Goal: Task Accomplishment & Management: Manage account settings

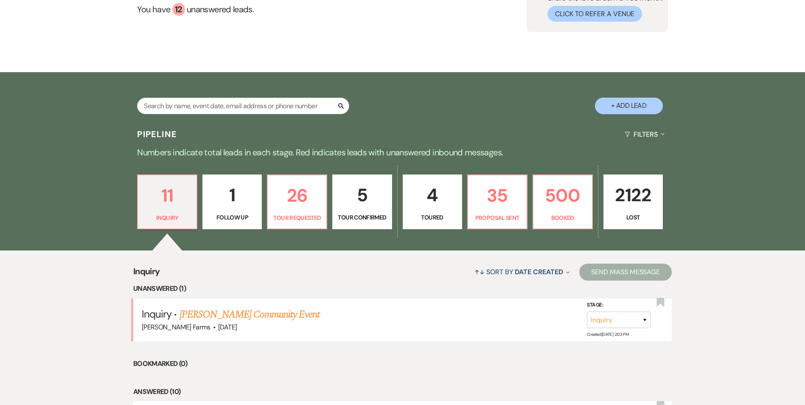
scroll to position [43, 0]
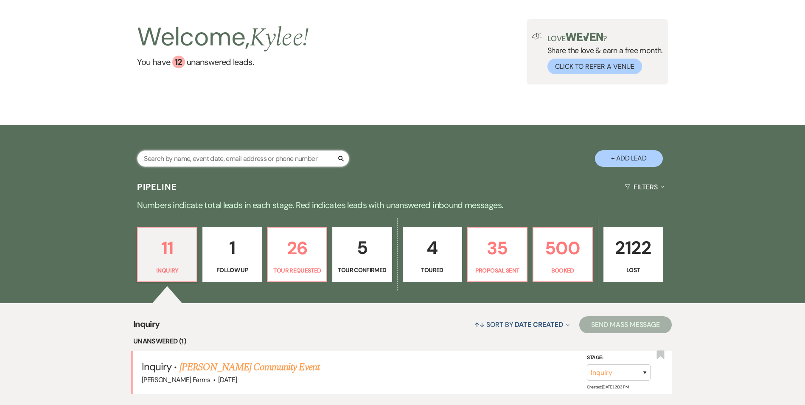
click at [191, 153] on input "text" at bounding box center [243, 158] width 212 height 17
type input "megan"
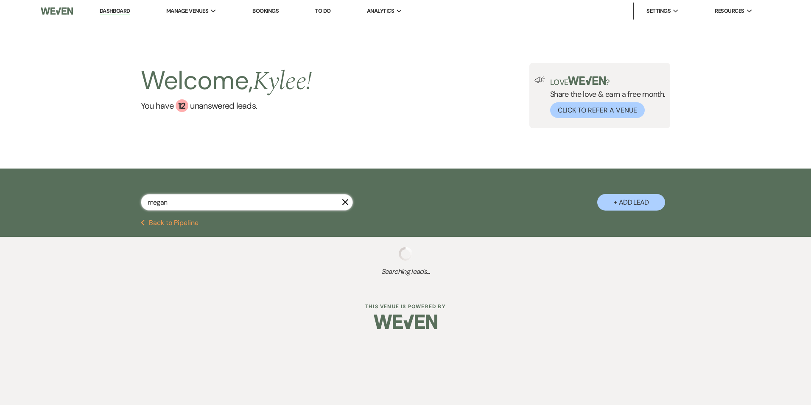
select select "6"
select select "8"
select select "4"
select select "8"
select select "5"
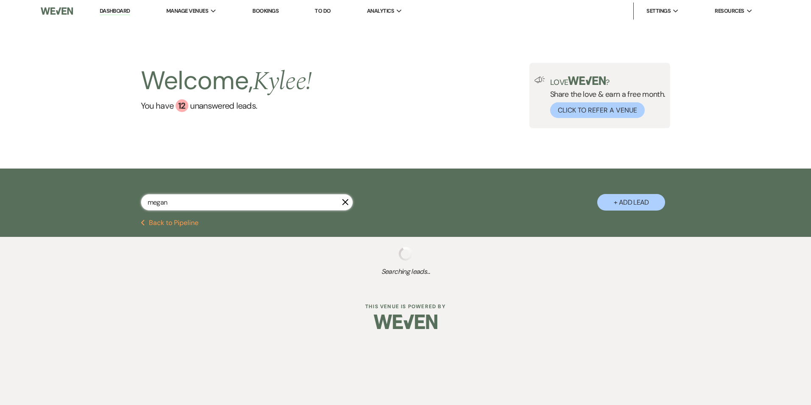
select select "8"
select select "6"
select select "8"
select select "5"
select select "8"
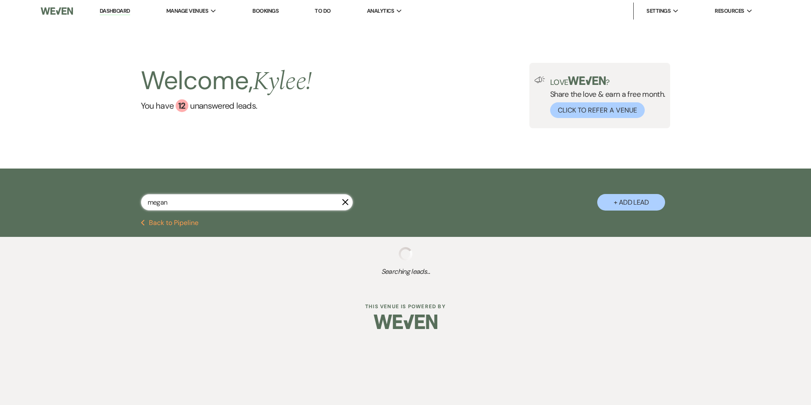
select select "5"
select select "8"
select select "5"
select select "8"
select select "5"
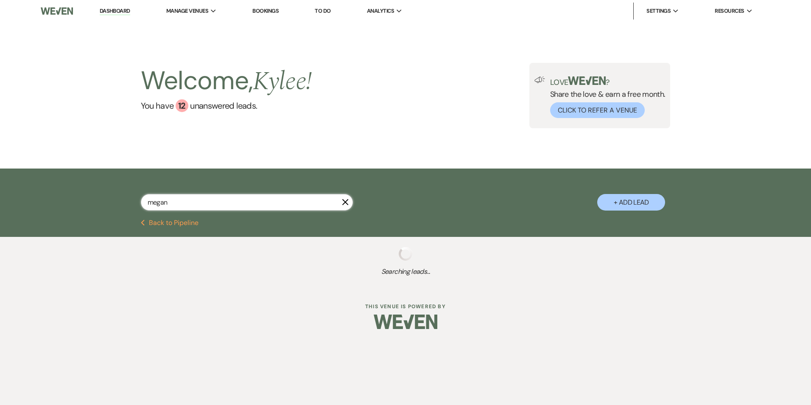
select select "8"
select select "5"
select select "8"
select select "5"
select select "8"
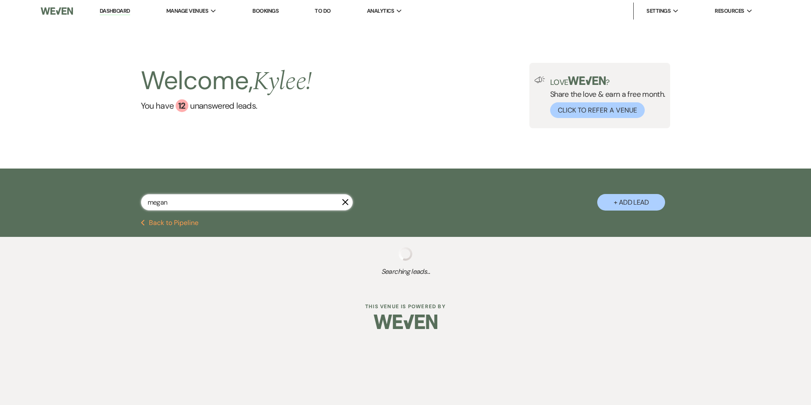
select select "5"
select select "8"
select select "5"
select select "8"
select select "1"
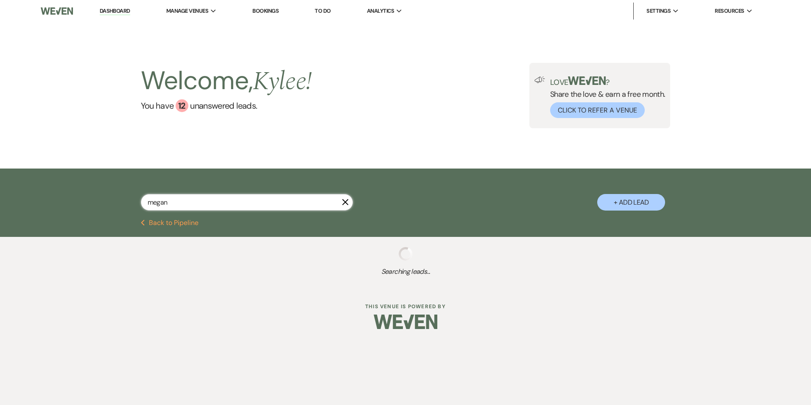
select select "8"
select select "1"
select select "8"
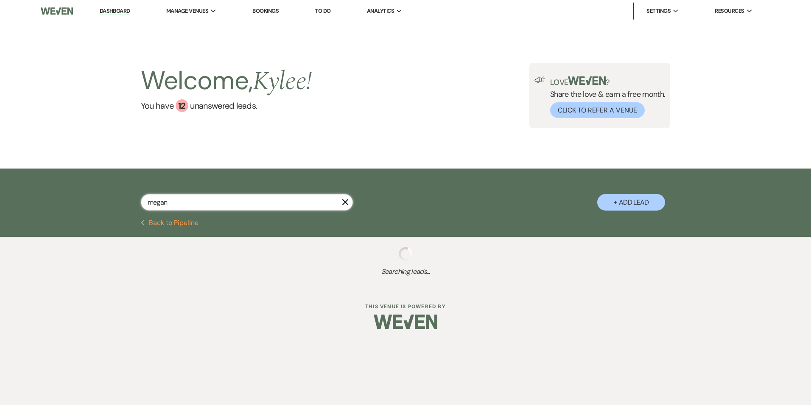
select select "1"
select select "8"
select select "5"
select select "8"
select select "5"
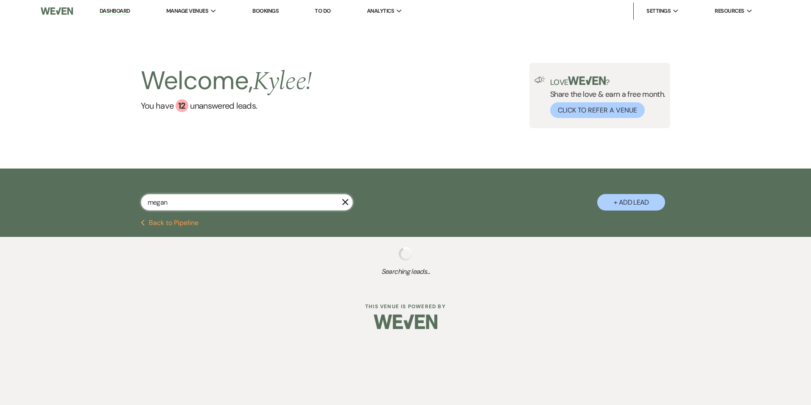
select select "8"
select select "1"
select select "8"
select select "1"
select select "8"
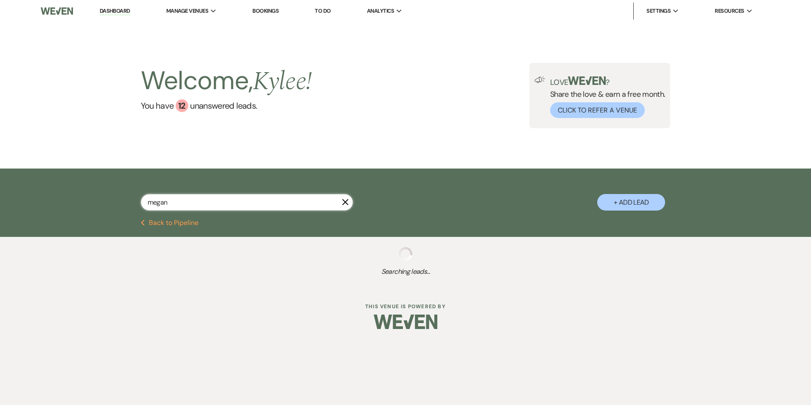
select select "5"
select select "8"
select select "1"
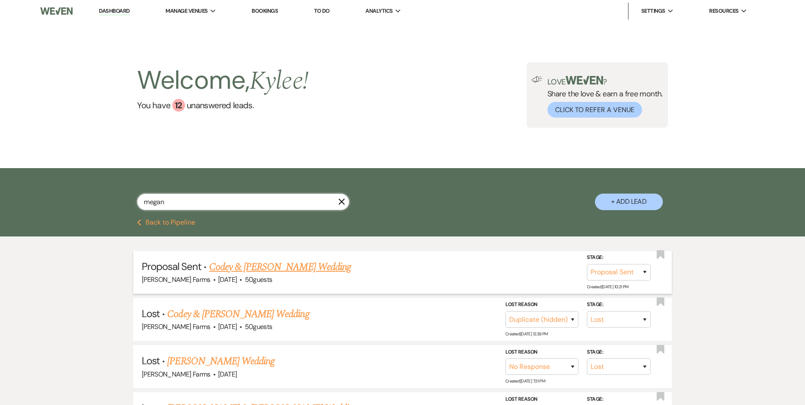
type input "megan"
click at [302, 269] on link "Codey & [PERSON_NAME] Wedding" at bounding box center [280, 266] width 142 height 15
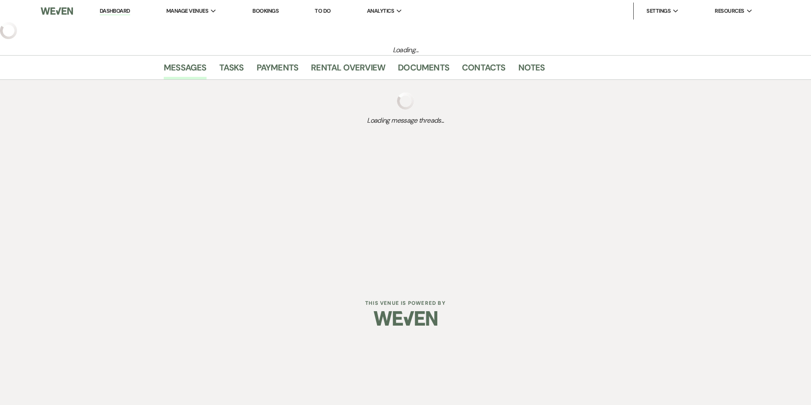
select select "6"
select select "5"
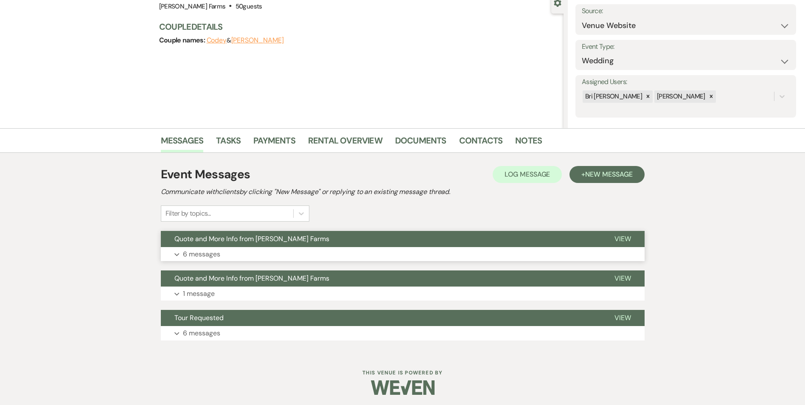
scroll to position [87, 0]
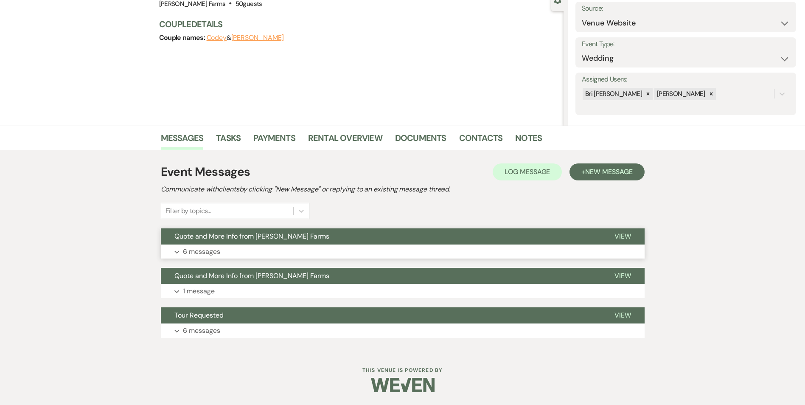
click at [208, 243] on button "Quote and More Info from [PERSON_NAME] Farms" at bounding box center [381, 236] width 440 height 16
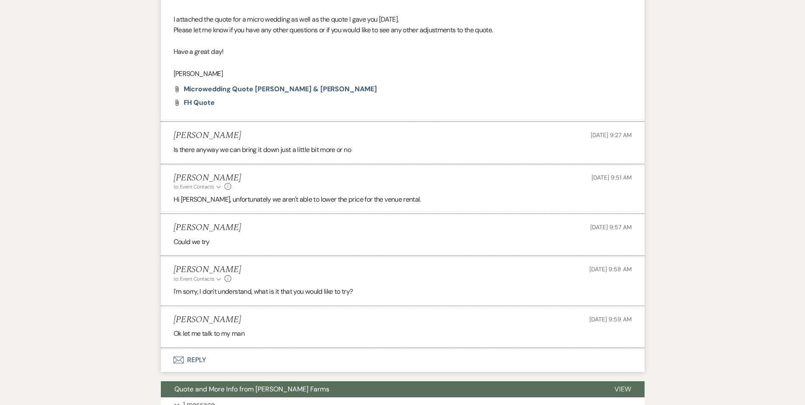
scroll to position [678, 0]
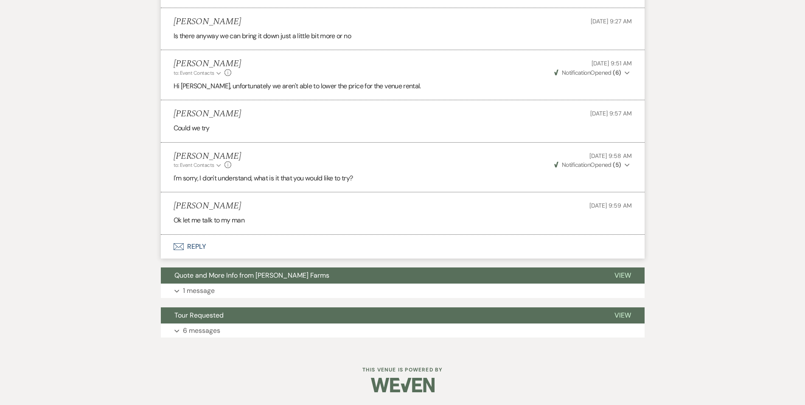
click at [204, 243] on button "Envelope Reply" at bounding box center [403, 247] width 484 height 24
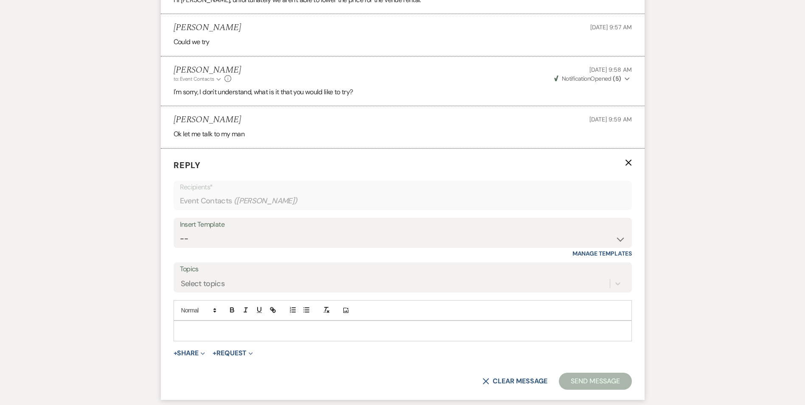
scroll to position [907, 0]
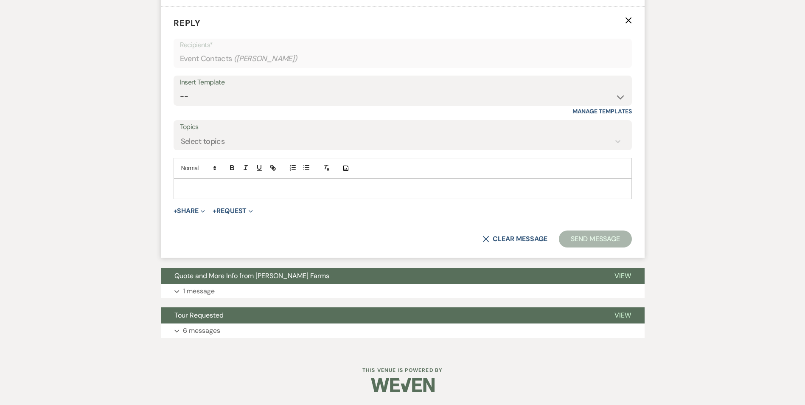
click at [198, 190] on p at bounding box center [402, 188] width 445 height 9
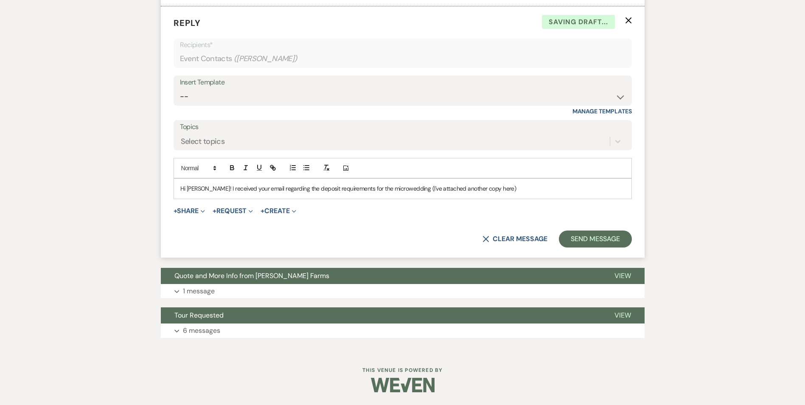
click at [498, 189] on p "Hi [PERSON_NAME]! I received your email regarding the deposit requirements for …" at bounding box center [402, 188] width 445 height 9
click at [508, 190] on p "Hi [PERSON_NAME]! I received your email regarding the deposit requirements for …" at bounding box center [402, 188] width 445 height 9
click at [205, 187] on p "Hi [PERSON_NAME]! I received your email regarding the deposit requirements for …" at bounding box center [402, 188] width 445 height 9
click at [207, 187] on p "Hi [PERSON_NAME]! I received your email regarding the deposit requirements for …" at bounding box center [402, 188] width 445 height 9
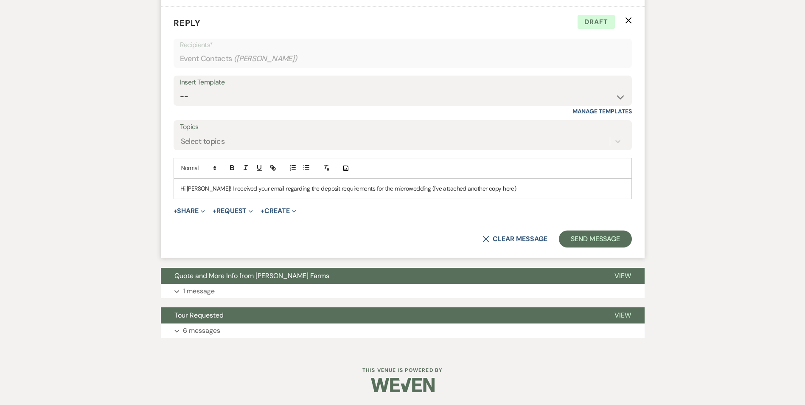
click at [206, 187] on p "Hi [PERSON_NAME]! I received your email regarding the deposit requirements for …" at bounding box center [402, 188] width 445 height 9
click at [209, 190] on p "Hi [PERSON_NAME]! I received your email regarding the deposit requirements for …" at bounding box center [402, 188] width 445 height 9
click at [228, 190] on p "Hi [PERSON_NAME]! I received your email regarding the deposit requirements for …" at bounding box center [402, 188] width 445 height 9
click at [237, 187] on p "Hi [PERSON_NAME]! I received your email regarding the deposit requirements for …" at bounding box center [402, 188] width 445 height 9
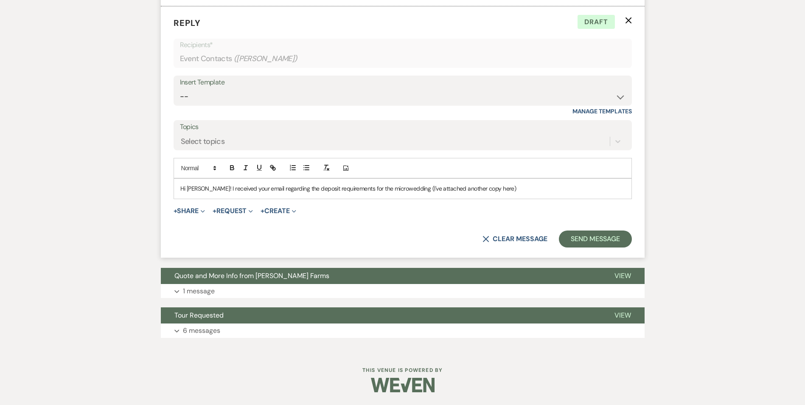
click at [258, 186] on p "Hi [PERSON_NAME]! I received your email regarding the deposit requirements for …" at bounding box center [402, 188] width 445 height 9
click at [310, 193] on div "Hi [PERSON_NAME]! I received your email regarding the deposit requirements for …" at bounding box center [402, 189] width 457 height 20
click at [345, 193] on p "Hi [PERSON_NAME]! I received your email regarding the deposit requirements for …" at bounding box center [402, 188] width 445 height 9
click at [400, 191] on p "Hi [PERSON_NAME]! I received your email regarding the deposit requirements for …" at bounding box center [402, 188] width 445 height 9
click at [491, 190] on p "Hi [PERSON_NAME]! I received your email regarding the deposit requirements for …" at bounding box center [402, 188] width 445 height 9
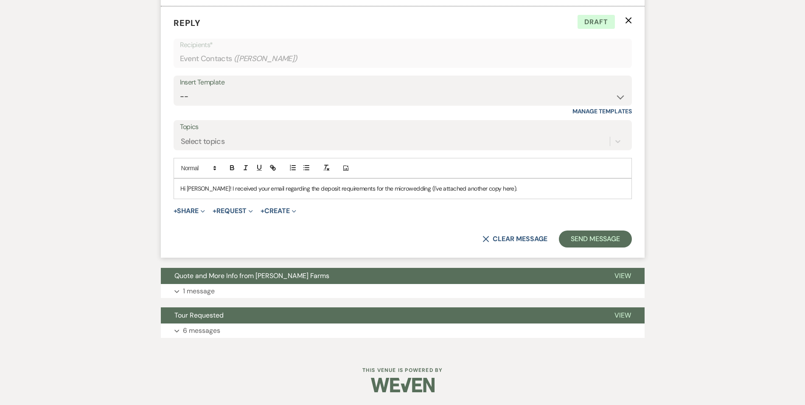
click at [206, 190] on p "Hi [PERSON_NAME]! I received your email regarding the deposit requirements for …" at bounding box center [402, 188] width 445 height 9
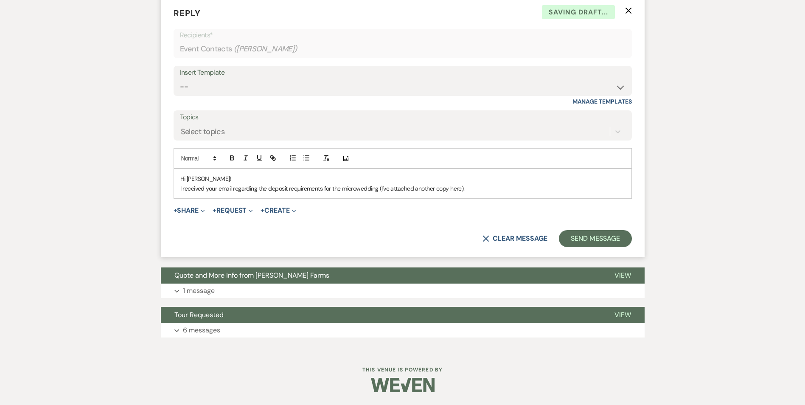
click at [476, 193] on p "I received your email regarding the deposit requirements for the microwedding (…" at bounding box center [402, 188] width 445 height 9
click at [618, 193] on p "I received your email regarding the deposit requirements for the microwedding (…" at bounding box center [402, 188] width 445 height 9
click at [627, 197] on div "Hi [PERSON_NAME]! I received your email regarding the deposit requirements for …" at bounding box center [402, 183] width 457 height 29
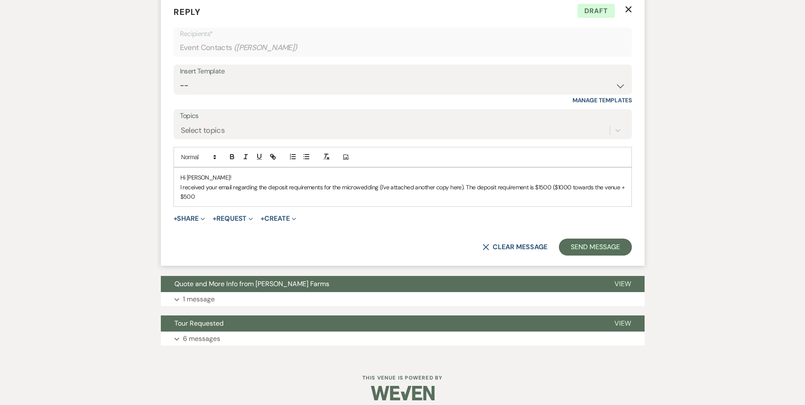
click at [240, 201] on p "I received your email regarding the deposit requirements for the microwedding (…" at bounding box center [402, 191] width 445 height 19
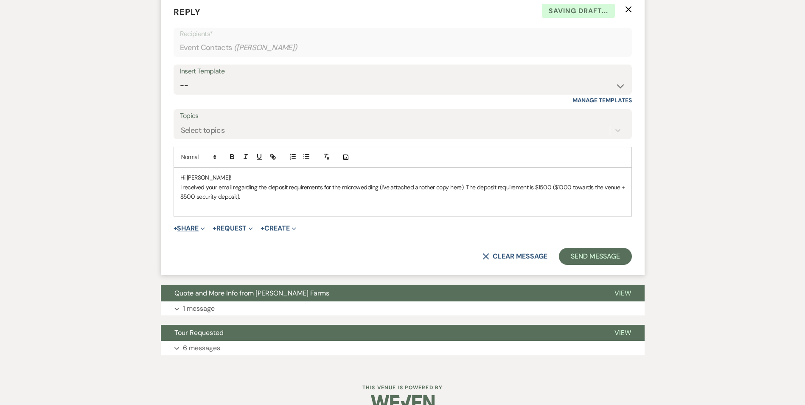
click at [190, 232] on button "+ Share Expand" at bounding box center [189, 228] width 32 height 7
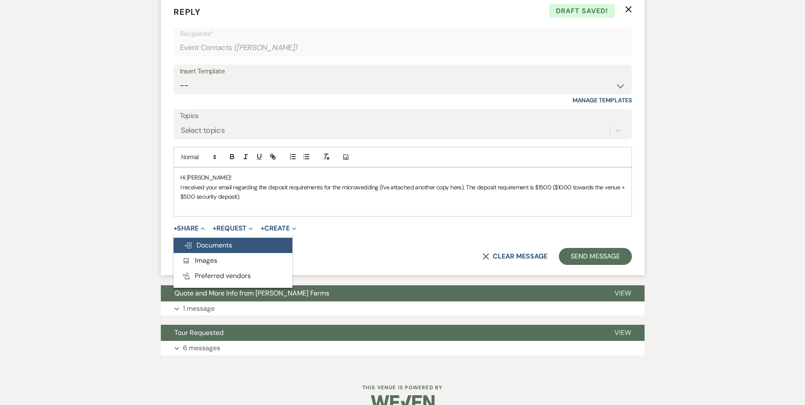
click at [222, 253] on button "Doc Upload Documents" at bounding box center [232, 245] width 119 height 15
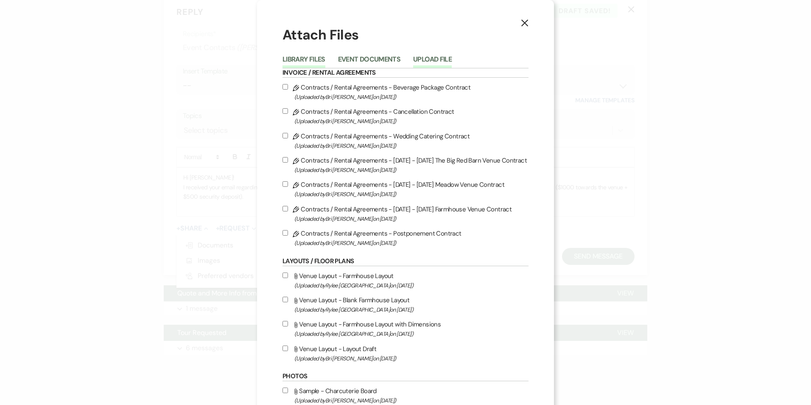
click at [442, 62] on button "Upload File" at bounding box center [432, 62] width 39 height 12
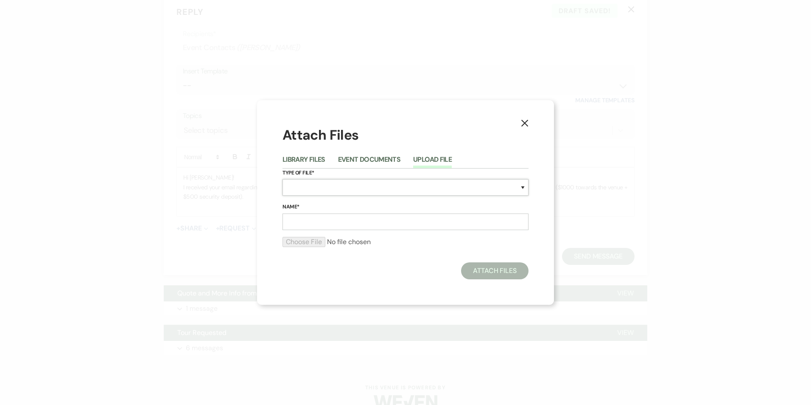
click at [347, 188] on select "Special Event Insurance Vendor Certificate of Insurance Contracts / Rental Agre…" at bounding box center [406, 187] width 246 height 17
select select "20"
click at [283, 179] on select "Special Event Insurance Vendor Certificate of Insurance Contracts / Rental Agre…" at bounding box center [406, 187] width 246 height 17
click at [332, 220] on input "Name*" at bounding box center [406, 221] width 246 height 17
click at [384, 222] on input "Name*" at bounding box center [406, 221] width 246 height 17
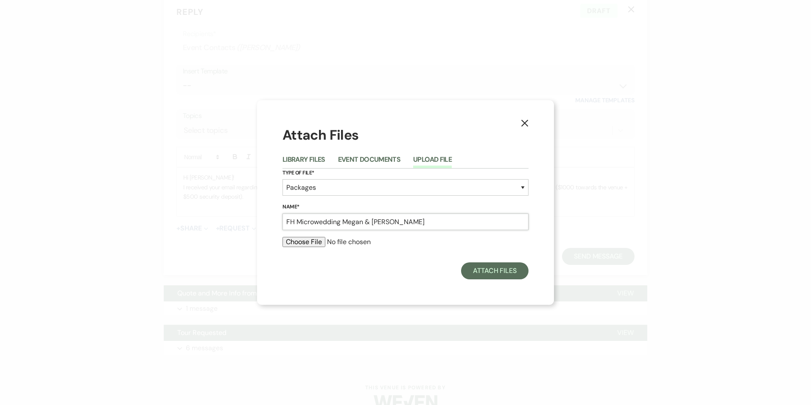
click at [403, 218] on input "FH Microwedding Megan & [PERSON_NAME]" at bounding box center [406, 221] width 246 height 17
click at [343, 218] on input "FH Microwedding Megan & [PERSON_NAME]" at bounding box center [406, 221] width 246 height 17
click at [411, 226] on input "FH Microwedding Megan & [PERSON_NAME]" at bounding box center [406, 221] width 246 height 17
type input "FH Microwedding Megan & [PERSON_NAME]"
click at [311, 241] on input "file" at bounding box center [406, 242] width 246 height 10
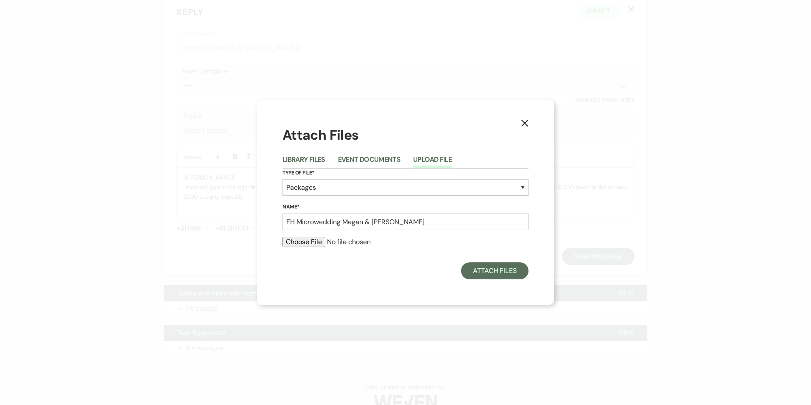
click at [314, 240] on input "file" at bounding box center [406, 242] width 246 height 10
click at [325, 243] on input "file" at bounding box center [406, 242] width 246 height 10
type input "C:\fakepath\Farmhouse Microwedding VENUE QUOTE - [PERSON_NAME] & [PERSON_NAME] …"
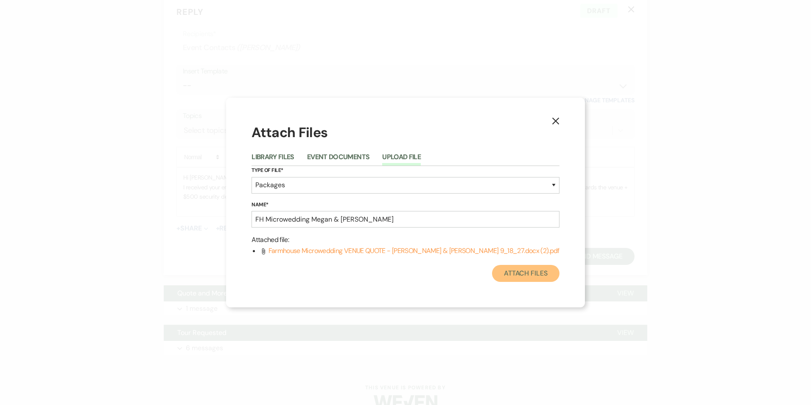
click at [508, 274] on button "Attach Files" at bounding box center [525, 273] width 67 height 17
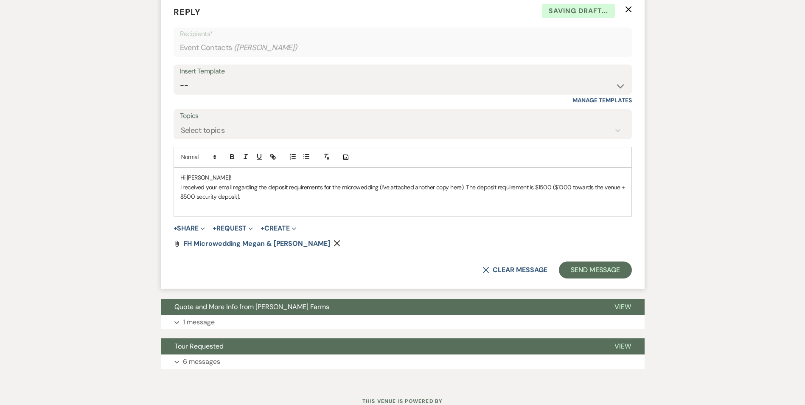
click at [252, 201] on p "I received your email regarding the deposit requirements for the microwedding (…" at bounding box center [402, 191] width 445 height 19
click at [465, 196] on p "I received your email regarding the deposit requirements for the microwedding (…" at bounding box center [402, 191] width 445 height 19
click at [465, 197] on p "I received your email regarding the deposit requirements for the microwedding (…" at bounding box center [402, 191] width 445 height 19
click at [186, 216] on div "Hi [PERSON_NAME]! I received your email regarding the deposit requirements for …" at bounding box center [402, 192] width 457 height 48
click at [188, 216] on div "Hi [PERSON_NAME]! I received your email regarding the deposit requirements for …" at bounding box center [402, 192] width 457 height 48
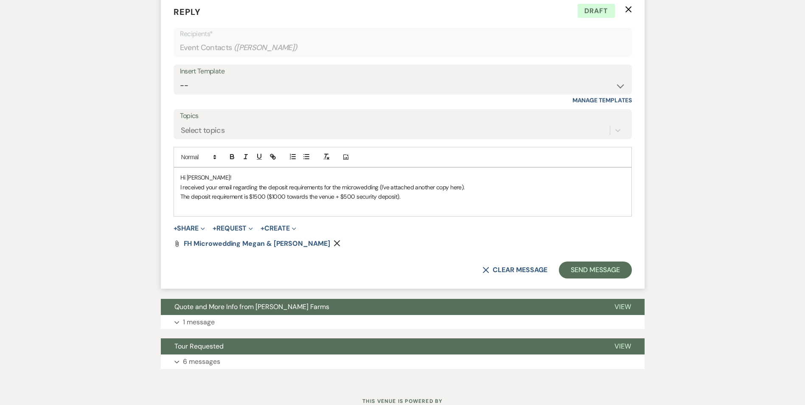
click at [207, 182] on p "Hi [PERSON_NAME]!" at bounding box center [402, 177] width 445 height 9
click at [191, 210] on p at bounding box center [402, 205] width 445 height 9
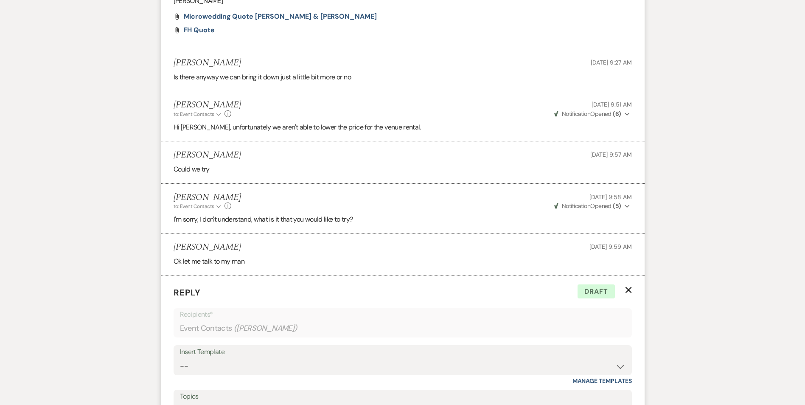
scroll to position [823, 0]
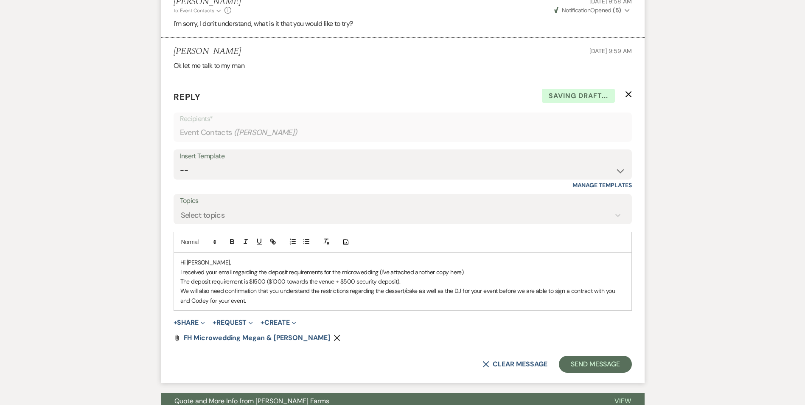
click at [180, 299] on p "We will also need confirmation that you understand the restrictions regarding t…" at bounding box center [402, 295] width 445 height 19
click at [339, 305] on p "Before we are able to sign a contract with you and Codey, we will also need con…" at bounding box center [402, 295] width 445 height 19
click at [351, 299] on p "Before we are able to sign a contract with you and Codey, we will also need con…" at bounding box center [402, 295] width 445 height 19
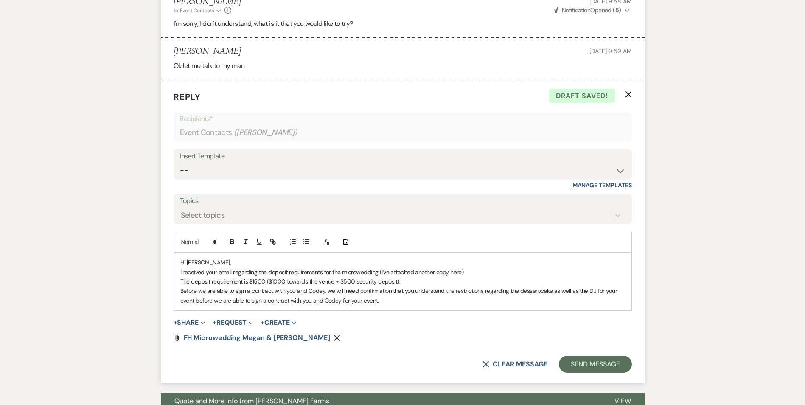
click at [195, 305] on p "Before we are able to sign a contract with you and Codey, we will need confirma…" at bounding box center [402, 295] width 445 height 19
drag, startPoint x: 194, startPoint y: 311, endPoint x: 378, endPoint y: 318, distance: 183.8
click at [378, 310] on div "Hi [PERSON_NAME], I received your email regarding the deposit requirements for …" at bounding box center [402, 281] width 457 height 58
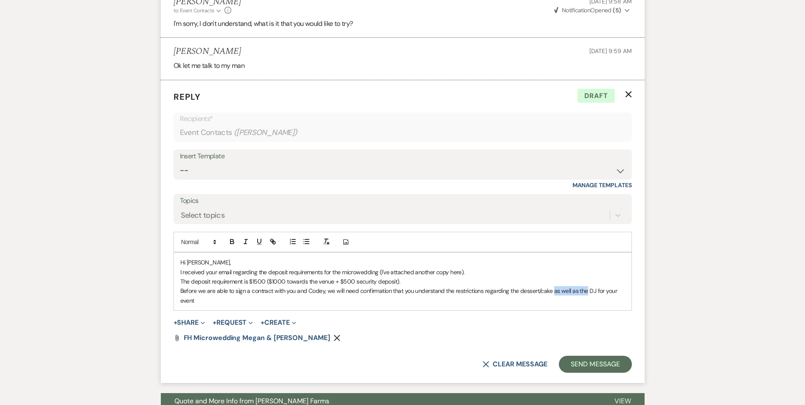
drag, startPoint x: 553, startPoint y: 301, endPoint x: 587, endPoint y: 302, distance: 33.5
click at [587, 302] on p "Before we are able to sign a contract with you and Codey, we will need confirma…" at bounding box center [402, 295] width 445 height 19
click at [518, 301] on p "Before we are able to sign a contract with you and Codey, we will need confirma…" at bounding box center [402, 295] width 445 height 19
drag, startPoint x: 616, startPoint y: 300, endPoint x: 582, endPoint y: 299, distance: 33.5
click at [582, 299] on p "Before we are able to sign a contract with you and Codey, we will need confirma…" at bounding box center [402, 295] width 445 height 19
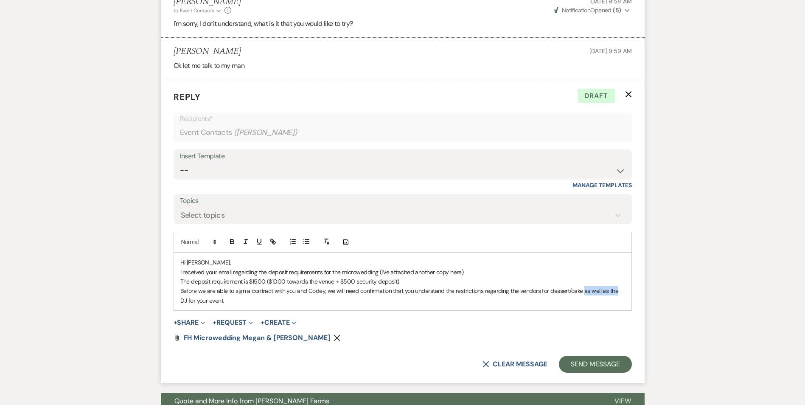
drag, startPoint x: 615, startPoint y: 303, endPoint x: 583, endPoint y: 302, distance: 31.8
click at [583, 302] on p "Before we are able to sign a contract with you and Codey, we will need confirma…" at bounding box center [402, 295] width 445 height 19
click at [537, 299] on p "Before we are able to sign a contract with you and Codey, we will need confirma…" at bounding box center [402, 295] width 445 height 19
click at [539, 299] on p "Before we are able to sign a contract with you and Codey, we will need confirma…" at bounding box center [402, 295] width 445 height 19
click at [583, 300] on p "Before we are able to sign a contract with you and Codey, we will need confirma…" at bounding box center [402, 295] width 445 height 19
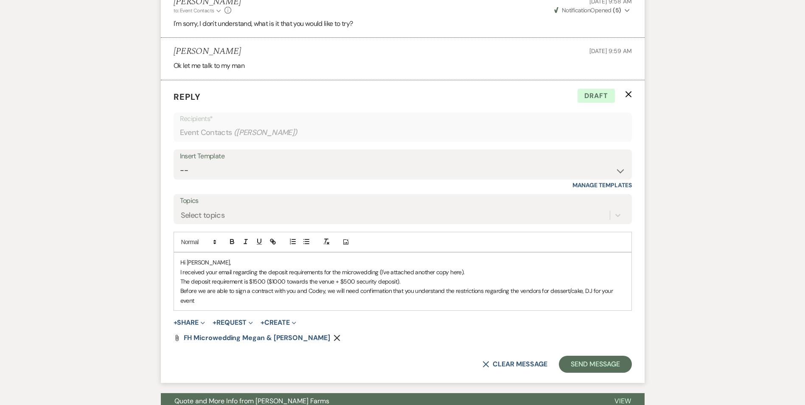
click at [590, 301] on p "Before we are able to sign a contract with you and Codey, we will need confirma…" at bounding box center [402, 295] width 445 height 19
click at [582, 302] on p "Before we are able to sign a contract with you and Codey, we will need confirma…" at bounding box center [402, 295] width 445 height 19
drag, startPoint x: 253, startPoint y: 308, endPoint x: 167, endPoint y: 312, distance: 86.2
click at [167, 312] on form "Reply X Saving draft... Recipients* Event Contacts ( [PERSON_NAME] ) Insert Tem…" at bounding box center [403, 231] width 484 height 302
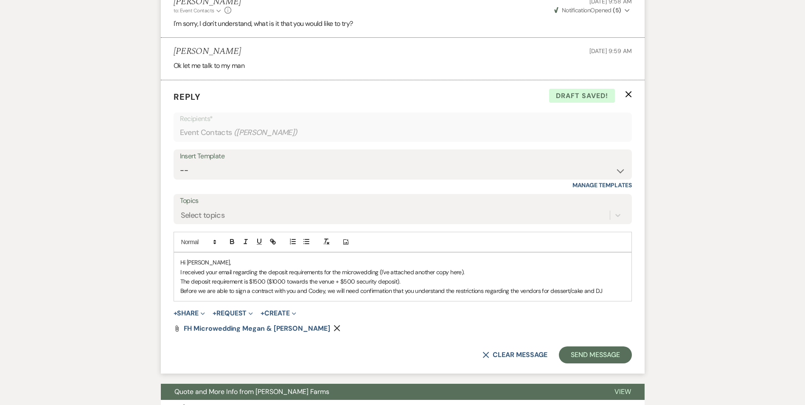
click at [235, 295] on p "Before we are able to sign a contract with you and Codey, we will need confirma…" at bounding box center [402, 290] width 445 height 9
click at [281, 295] on p "Before we are able to offer a contract with you and Codey, we will need confirm…" at bounding box center [402, 290] width 445 height 9
click at [251, 295] on p "Before we are able to offer a contract to you and Codey, we will need confirmat…" at bounding box center [402, 290] width 445 height 9
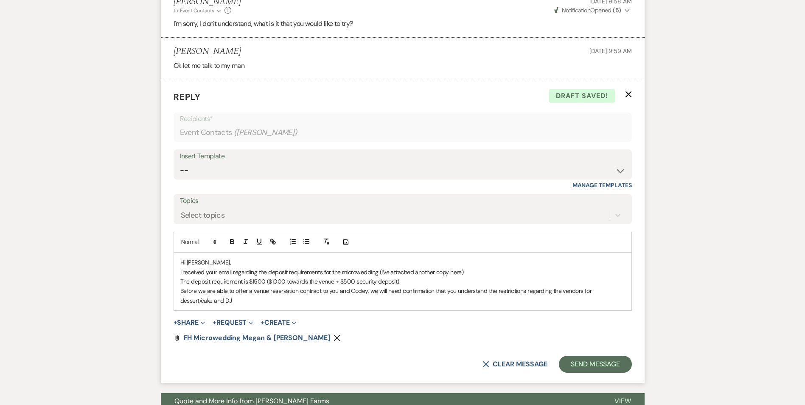
click at [196, 305] on p "Before we are able to offer a venue reservation contract to you and Codey, we w…" at bounding box center [402, 295] width 445 height 19
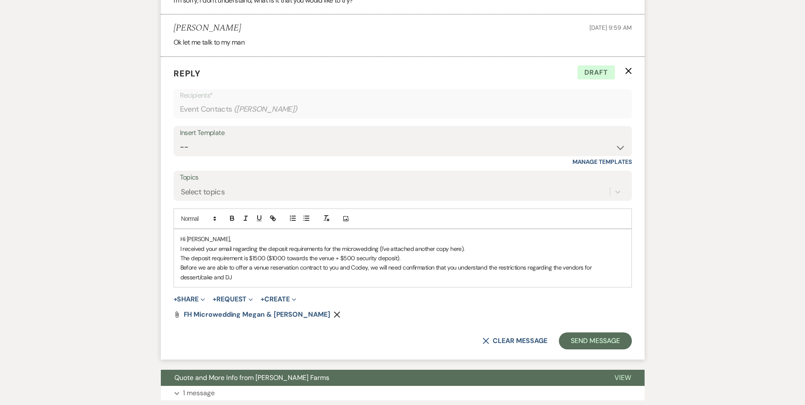
scroll to position [865, 0]
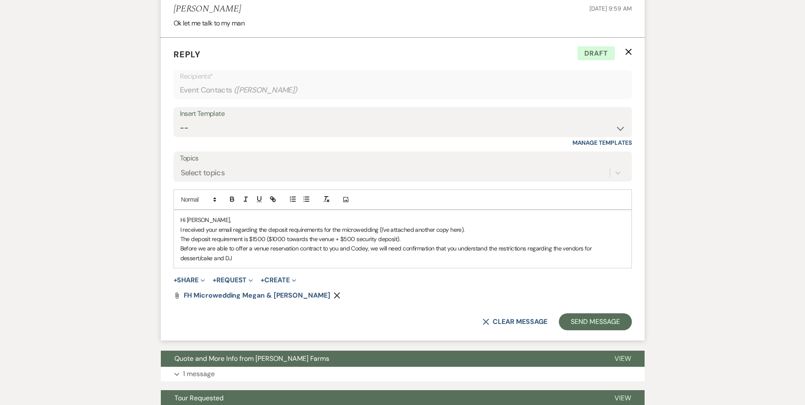
click at [181, 258] on p "Before we are able to offer a venue reservation contract to you and Codey, we w…" at bounding box center [402, 252] width 445 height 19
click at [197, 263] on p "Before we are able to offer a venue reservation contract to you and Codey, we w…" at bounding box center [402, 252] width 445 height 19
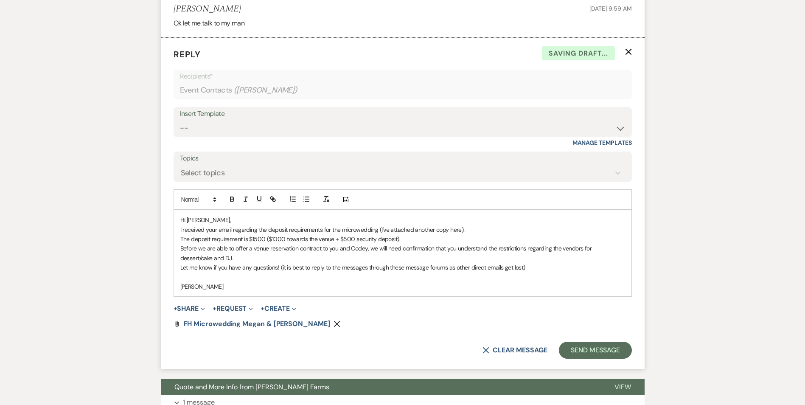
click at [204, 224] on p "Hi [PERSON_NAME]," at bounding box center [402, 219] width 445 height 9
drag, startPoint x: 181, startPoint y: 250, endPoint x: 402, endPoint y: 249, distance: 221.0
click at [402, 249] on div "Hi [PERSON_NAME], I received your email regarding the deposit requirements for …" at bounding box center [402, 253] width 457 height 86
click at [223, 263] on p "Before we are able to offer a venue reservation contract to you and Codey, we w…" at bounding box center [402, 252] width 445 height 19
click at [487, 261] on p "Before we are able to offer a venue reservation contract to you and Codey, we w…" at bounding box center [402, 252] width 445 height 19
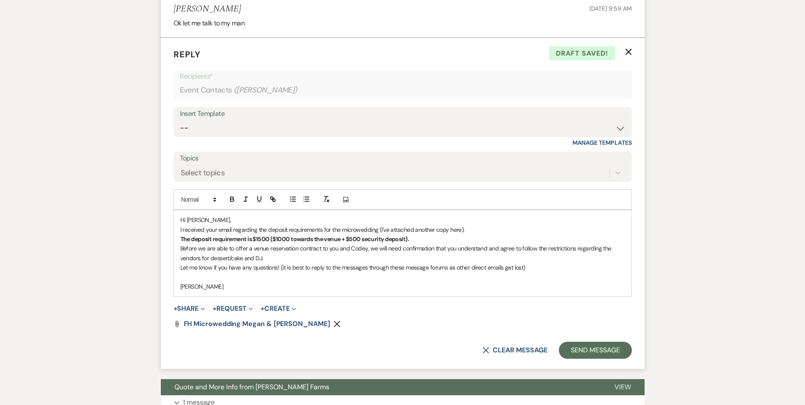
click at [279, 263] on p "Before we are able to offer a venue reservation contract to you and Codey, we w…" at bounding box center [402, 252] width 445 height 19
click at [428, 272] on p "Let me know if you have any questions! (it is best to reply to the messages thr…" at bounding box center [402, 267] width 445 height 9
click at [402, 272] on p "Let me know if you have any questions! (it is best to reply to the messages thr…" at bounding box center [402, 267] width 445 height 9
click at [421, 272] on p "Let me know if you have any questions! (it is best to reply to the messages thr…" at bounding box center [402, 267] width 445 height 9
click at [478, 282] on p at bounding box center [402, 276] width 445 height 9
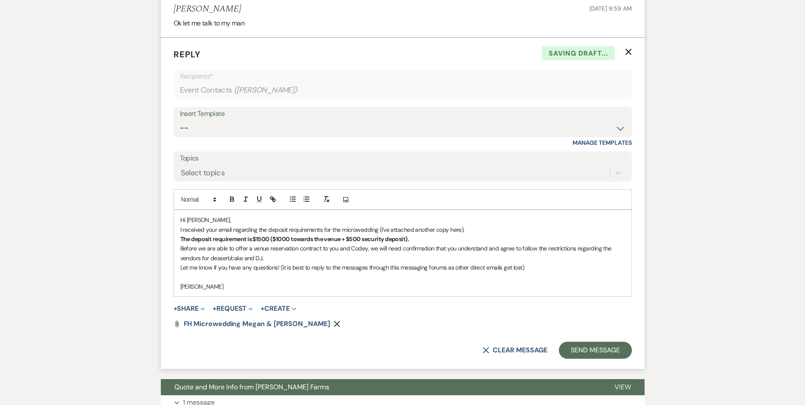
click at [478, 272] on p "Let me know if you have any questions! (it is best to reply to the messages thr…" at bounding box center [402, 267] width 445 height 9
click at [545, 272] on p "Let me know if you have any questions! (it is best to reply to the messages thr…" at bounding box center [402, 267] width 445 height 9
click at [445, 272] on p "Let me know if you have any questions! (it is best to reply to the messages thr…" at bounding box center [402, 267] width 445 height 9
click at [534, 272] on p "Let me know if you have any questions! (it is best to reply to the messages thr…" at bounding box center [402, 267] width 445 height 9
click at [218, 291] on p "[PERSON_NAME]" at bounding box center [402, 286] width 445 height 9
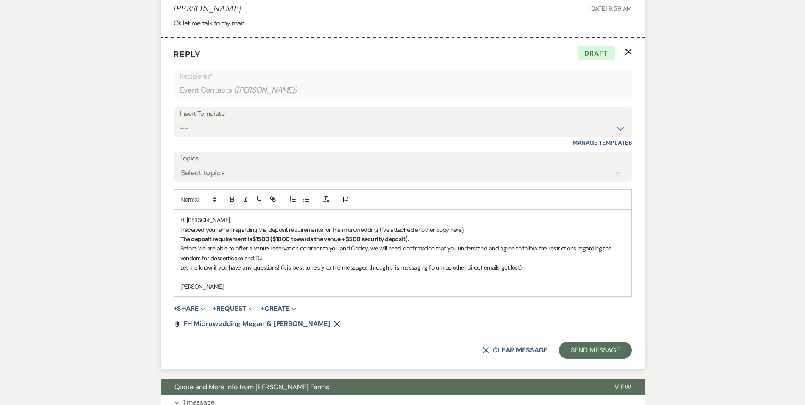
click at [178, 296] on div "Hi [PERSON_NAME], I received your email regarding the deposit requirements for …" at bounding box center [402, 253] width 457 height 86
click at [186, 282] on p at bounding box center [402, 276] width 445 height 9
click at [181, 272] on p "Let me know if you have any questions! (it is best to reply to the messages thr…" at bounding box center [402, 267] width 445 height 9
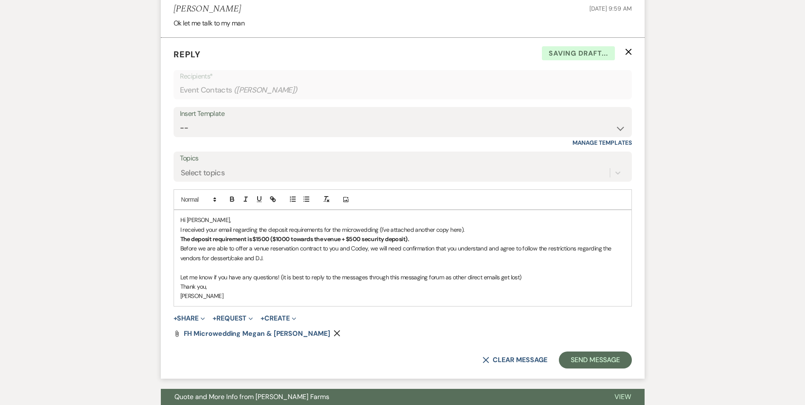
click at [188, 272] on p at bounding box center [402, 267] width 445 height 9
click at [181, 243] on strong "The deposit requirement is $1500 ($1000 towards the venue + $500 security depos…" at bounding box center [294, 239] width 229 height 8
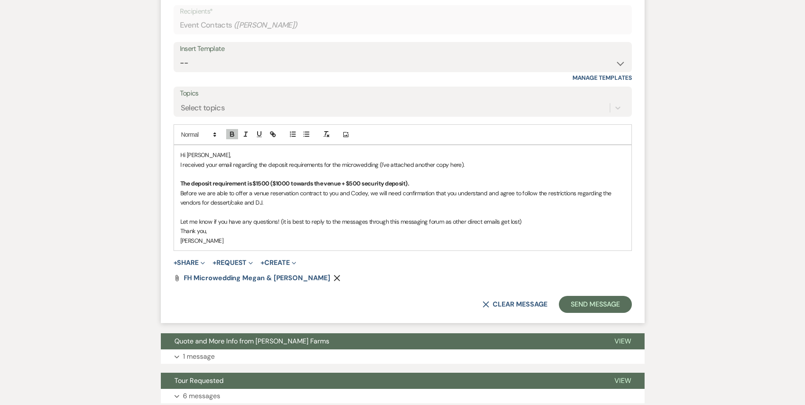
scroll to position [950, 0]
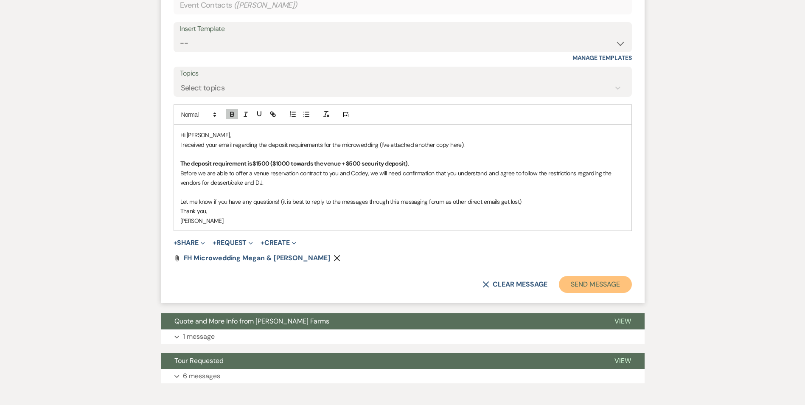
click at [588, 293] on button "Send Message" at bounding box center [595, 284] width 73 height 17
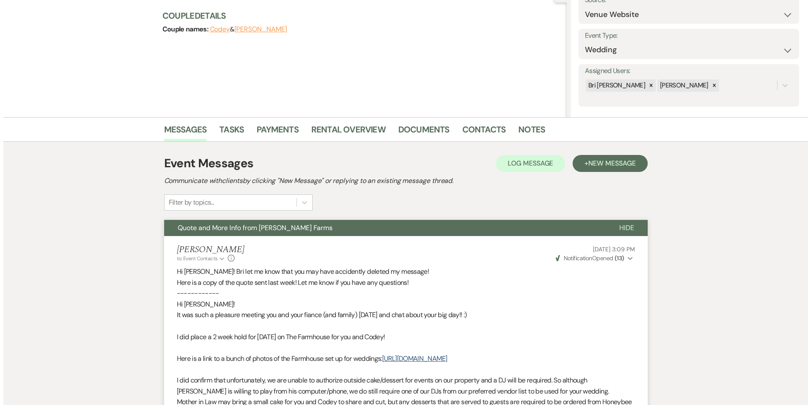
scroll to position [94, 0]
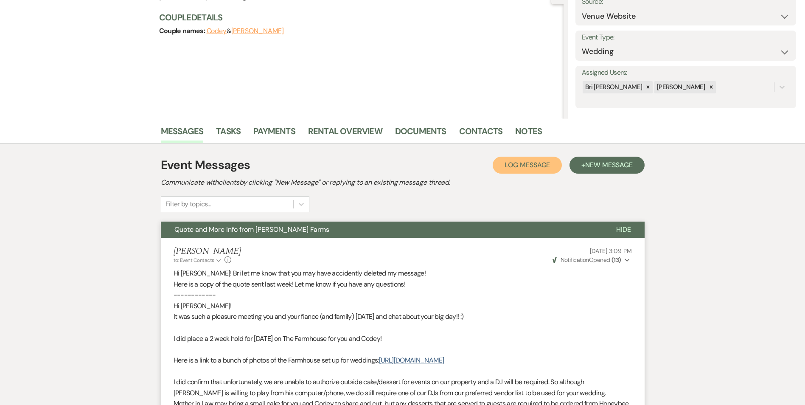
click at [502, 158] on button "Log Log Message" at bounding box center [526, 165] width 69 height 17
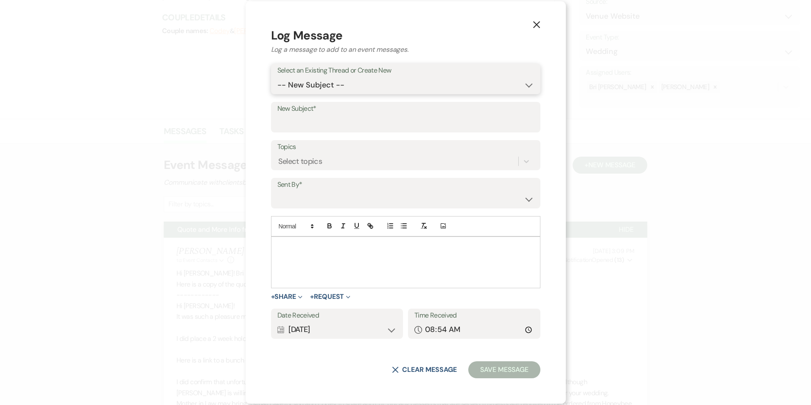
click at [389, 89] on select "-- New Subject -- Quote and More Info from [PERSON_NAME] Farms Quote and More I…" at bounding box center [405, 85] width 257 height 17
select select "441409"
click at [297, 93] on select "-- New Subject -- Quote and More Info from [PERSON_NAME] Farms Quote and More I…" at bounding box center [405, 85] width 257 height 17
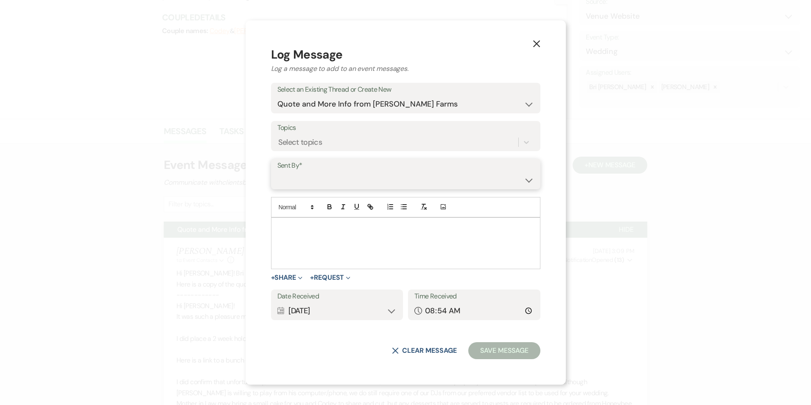
click at [350, 176] on select "[PERSON_NAME] ([EMAIL_ADDRESS][DOMAIN_NAME]) [PERSON_NAME] ([EMAIL_ADDRESS][DOM…" at bounding box center [405, 180] width 257 height 17
select select "contact-360068"
click at [297, 172] on select "[PERSON_NAME] ([EMAIL_ADDRESS][DOMAIN_NAME]) [PERSON_NAME] ([EMAIL_ADDRESS][DOM…" at bounding box center [405, 180] width 257 height 17
click at [332, 239] on div at bounding box center [405, 243] width 269 height 51
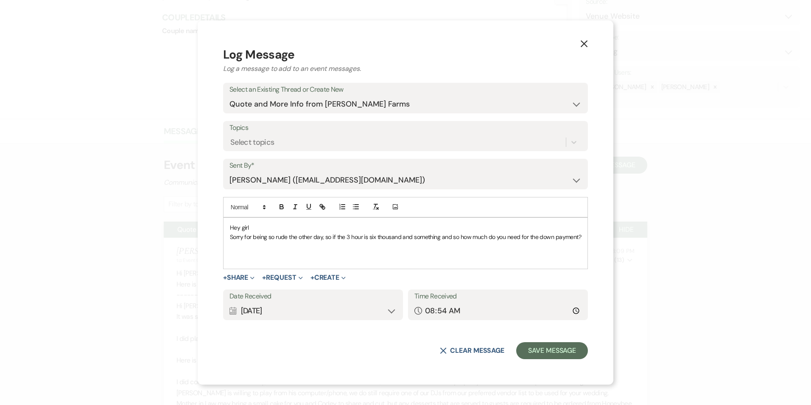
click at [389, 313] on div "Calendar [DATE] Expand" at bounding box center [312, 310] width 167 height 17
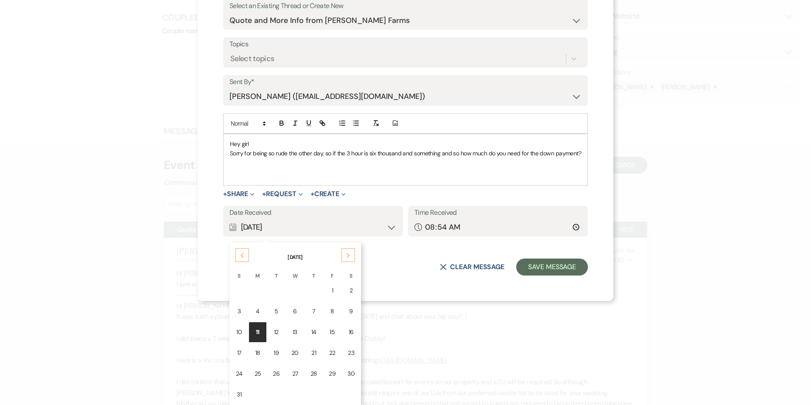
scroll to position [84, 0]
click at [255, 331] on div "11" at bounding box center [258, 331] width 7 height 9
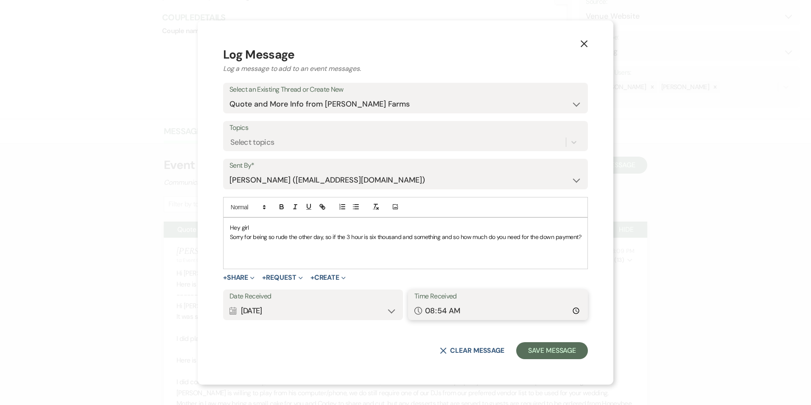
click at [499, 314] on input "08:54" at bounding box center [497, 310] width 167 height 17
type input "07:14"
click at [555, 352] on button "Save Message" at bounding box center [552, 350] width 72 height 17
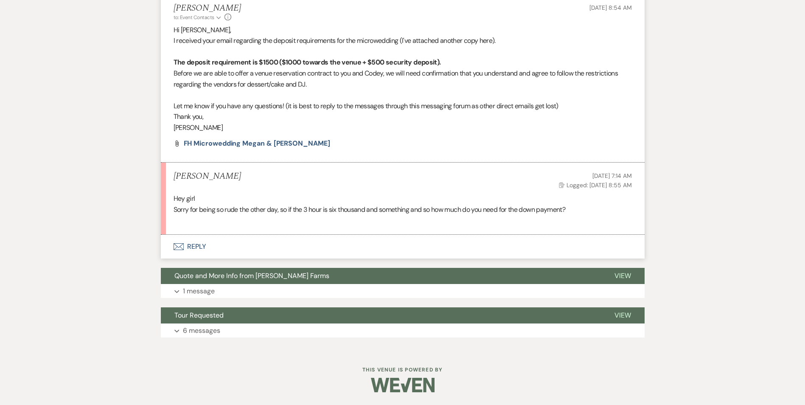
scroll to position [919, 0]
click at [556, 213] on span "Sorry for being so rude the other day, so if the 3 hour is six thousand and som…" at bounding box center [369, 209] width 392 height 9
click at [212, 213] on span "Sorry for being so rude the other day, so if the 3 hour is six thousand and som…" at bounding box center [369, 209] width 392 height 9
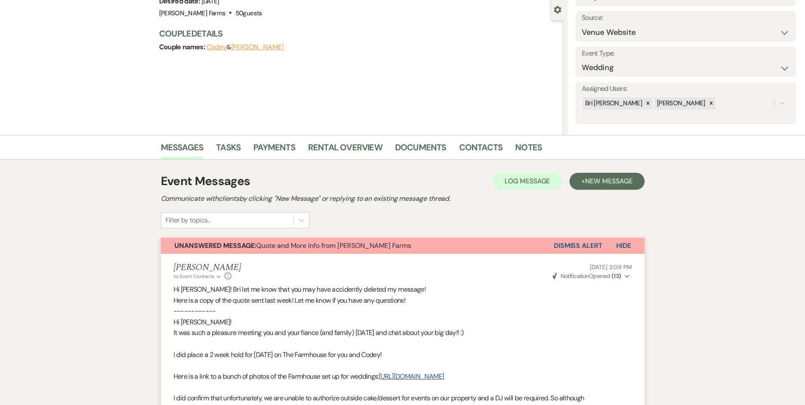
scroll to position [170, 0]
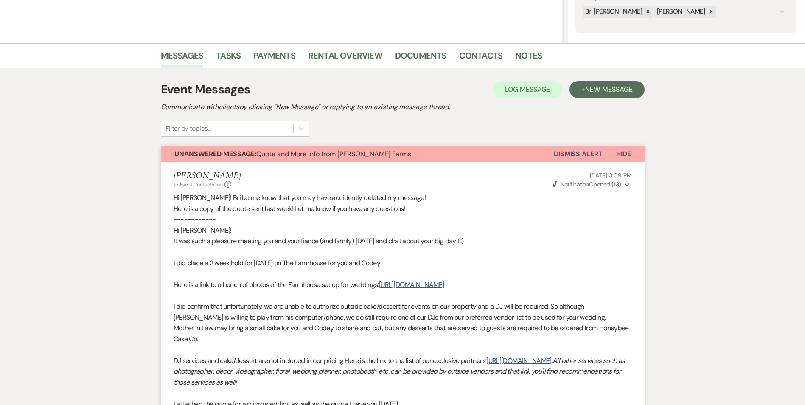
click at [577, 155] on button "Dismiss Alert" at bounding box center [578, 154] width 49 height 16
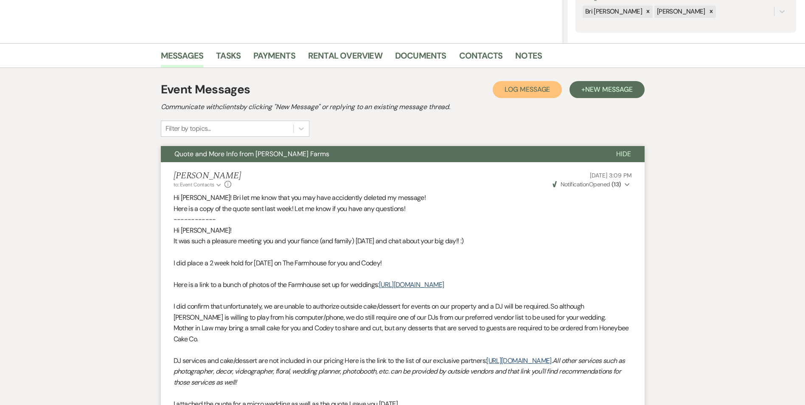
click at [504, 87] on span "Log Message" at bounding box center [526, 89] width 45 height 9
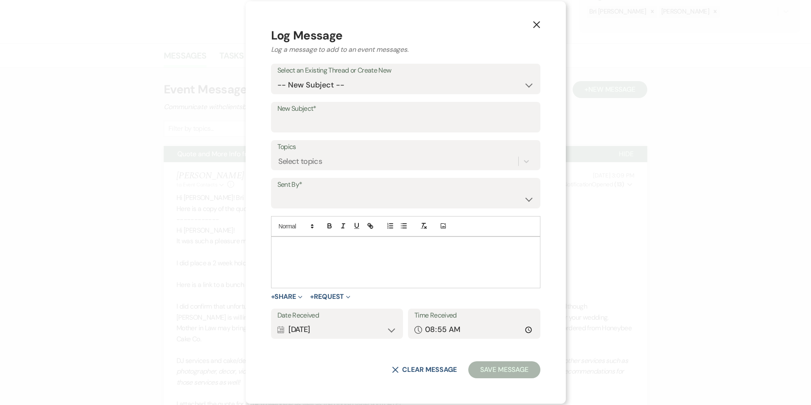
click at [533, 23] on icon "X" at bounding box center [537, 25] width 8 height 8
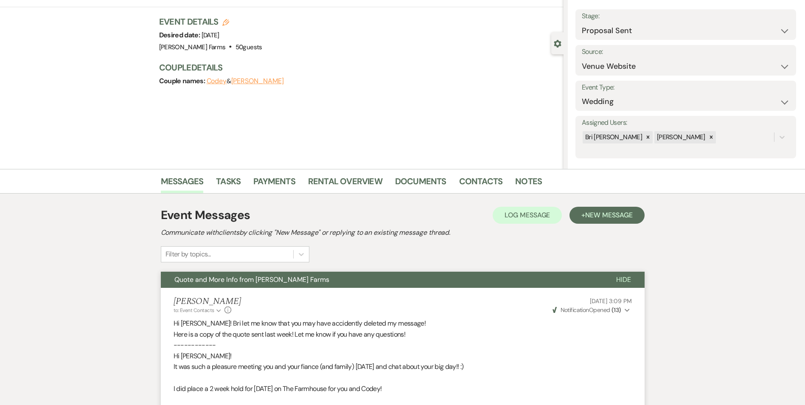
scroll to position [0, 0]
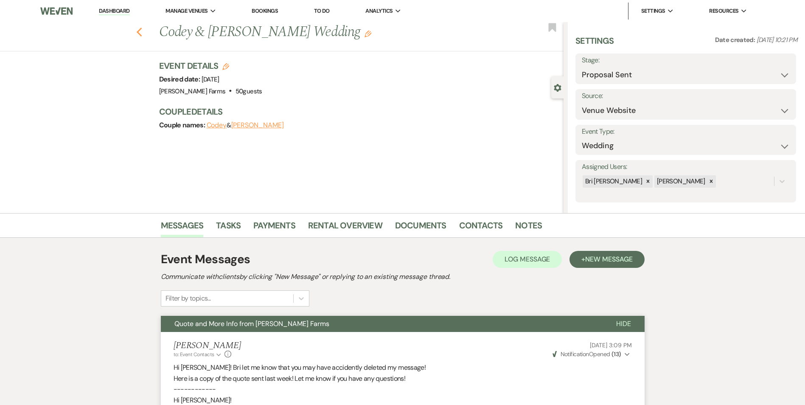
click at [142, 34] on use "button" at bounding box center [139, 32] width 6 height 9
select select "6"
select select "8"
select select "4"
select select "8"
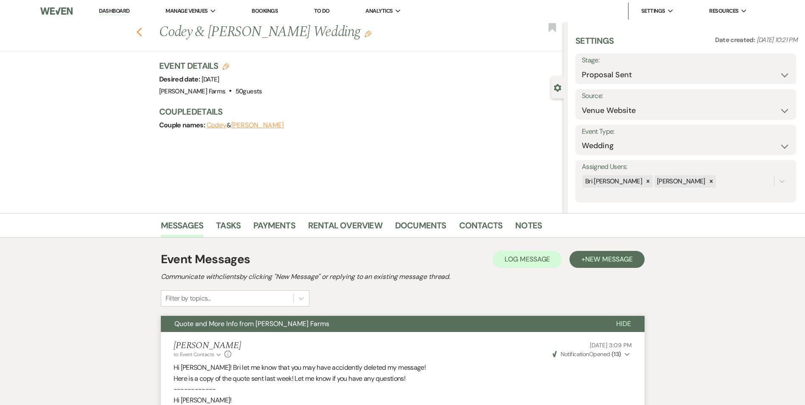
select select "5"
select select "8"
select select "6"
select select "8"
select select "5"
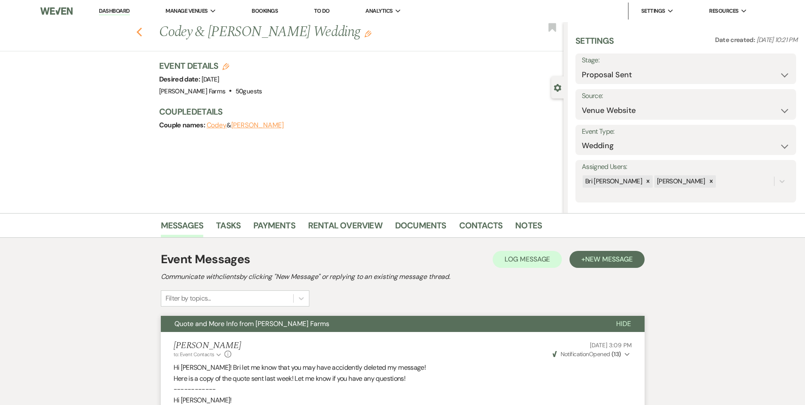
select select "8"
select select "5"
select select "8"
select select "5"
select select "8"
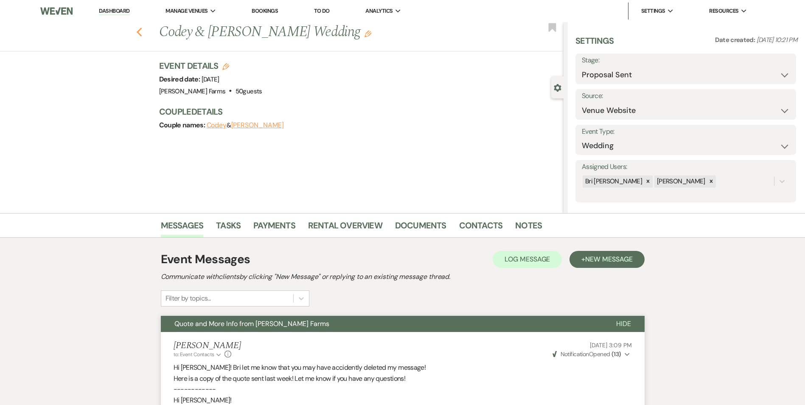
select select "5"
select select "8"
select select "5"
select select "8"
select select "5"
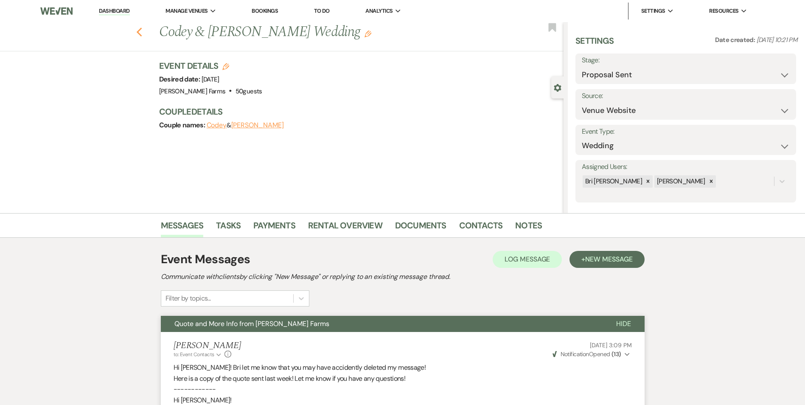
select select "8"
select select "5"
select select "8"
select select "5"
select select "8"
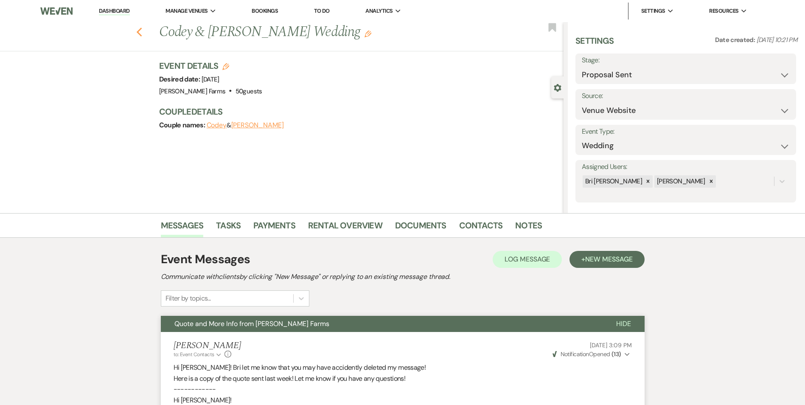
select select "1"
select select "8"
select select "1"
select select "8"
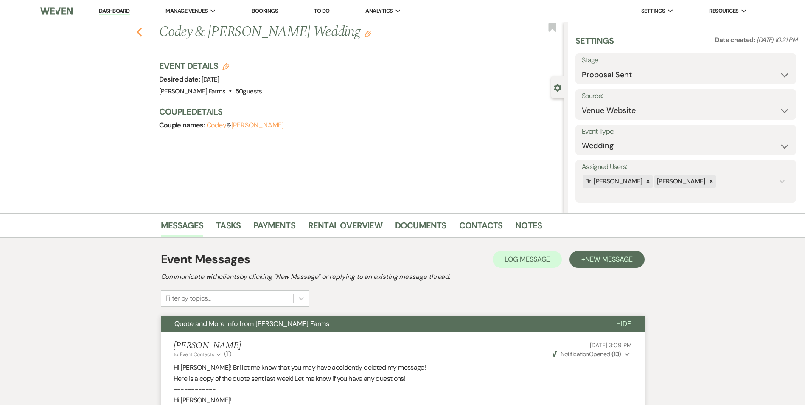
select select "8"
select select "1"
select select "8"
select select "5"
select select "8"
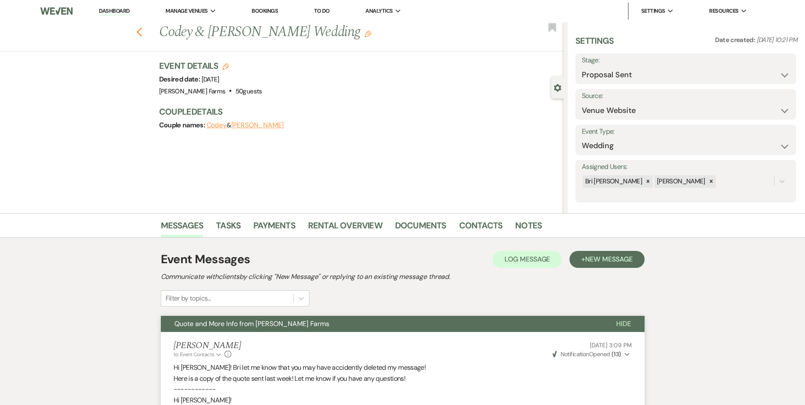
select select "5"
select select "8"
select select "1"
select select "8"
select select "1"
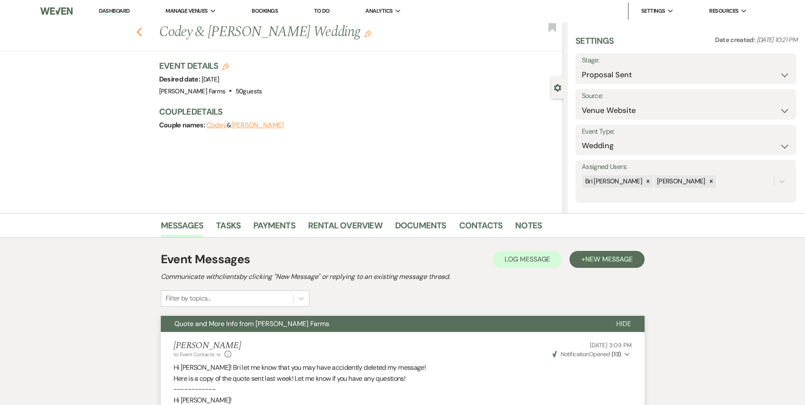
select select "8"
select select "5"
select select "8"
select select "1"
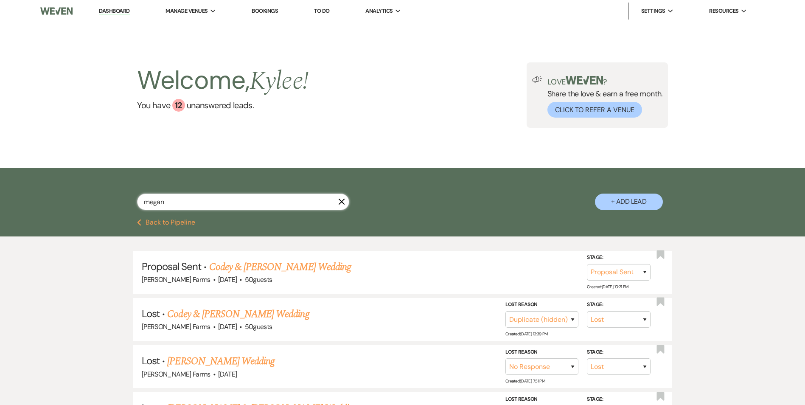
click at [174, 204] on input "megan" at bounding box center [243, 201] width 212 height 17
click at [174, 203] on input "megan" at bounding box center [243, 201] width 212 height 17
paste input "[PERSON_NAME]"
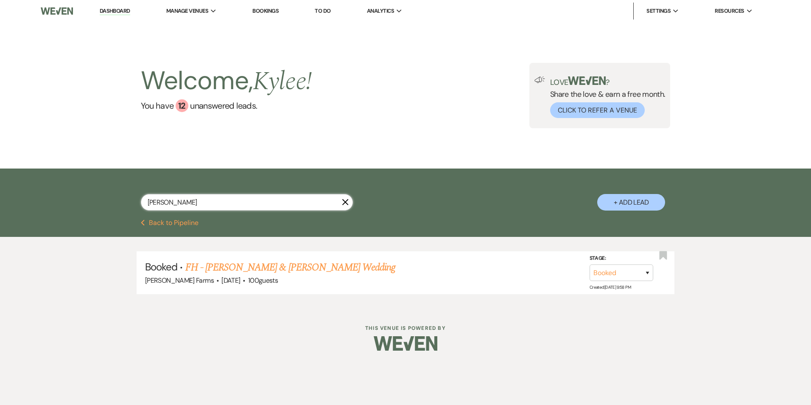
type input "[PERSON_NAME]"
click at [324, 268] on link "FH - [PERSON_NAME] & [PERSON_NAME] Wedding" at bounding box center [290, 267] width 210 height 15
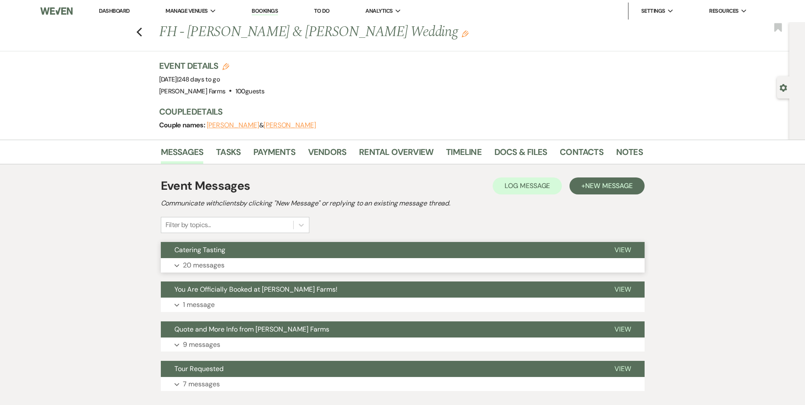
click at [217, 262] on p "20 messages" at bounding box center [204, 265] width 42 height 11
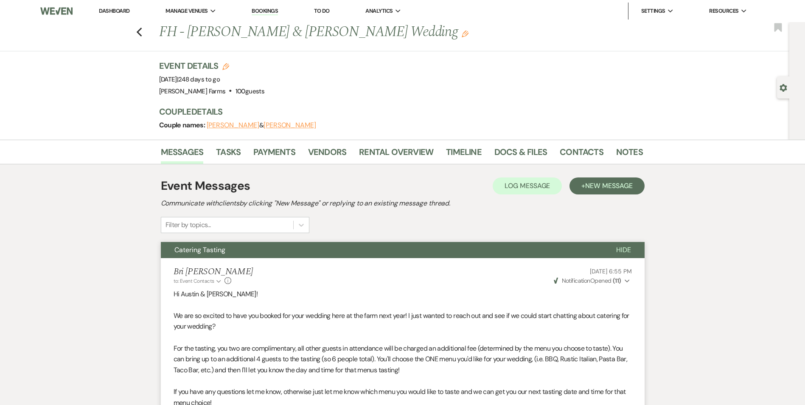
click at [147, 32] on div "Previous FH - [PERSON_NAME] & [PERSON_NAME] Wedding Edit Bookmark" at bounding box center [392, 36] width 793 height 29
click at [141, 32] on use "button" at bounding box center [139, 32] width 6 height 9
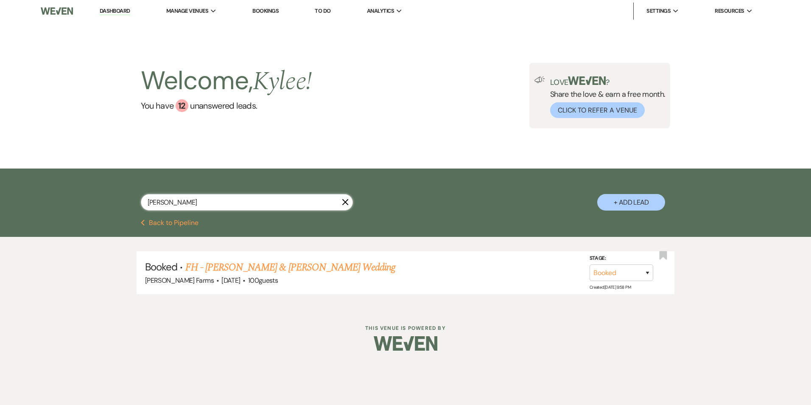
click at [198, 202] on input "[PERSON_NAME]" at bounding box center [247, 202] width 212 height 17
click at [197, 202] on input "[PERSON_NAME]" at bounding box center [247, 202] width 212 height 17
type input "[PERSON_NAME]"
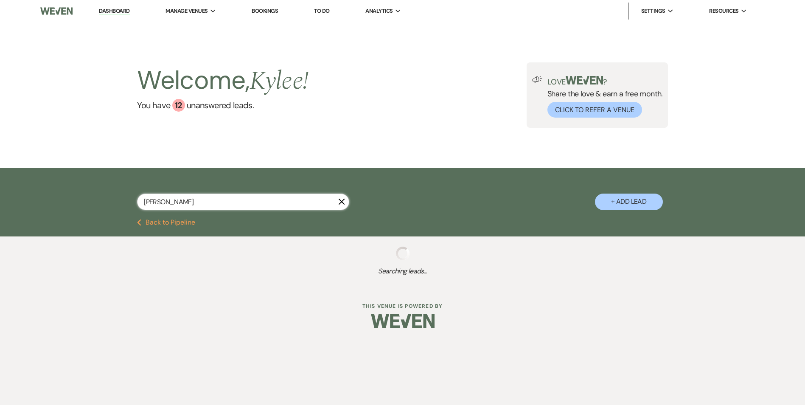
select select "8"
select select "4"
select select "8"
select select "7"
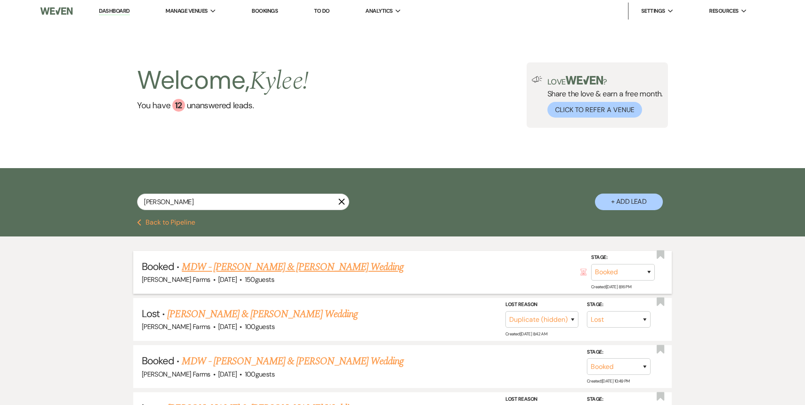
click at [326, 270] on link "MDW - [PERSON_NAME] & [PERSON_NAME] Wedding" at bounding box center [293, 266] width 222 height 15
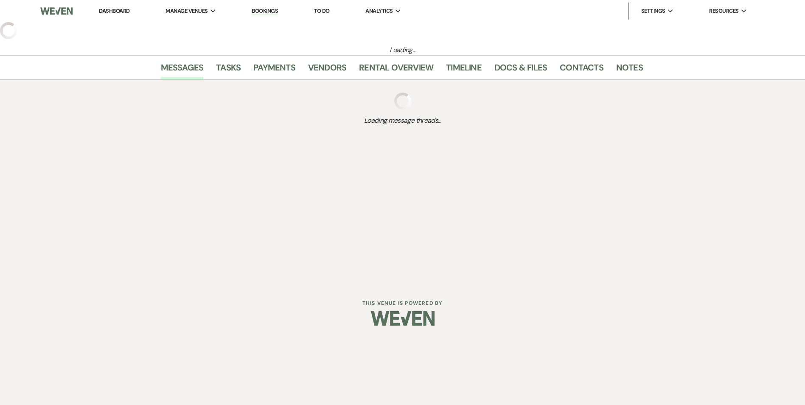
select select "5"
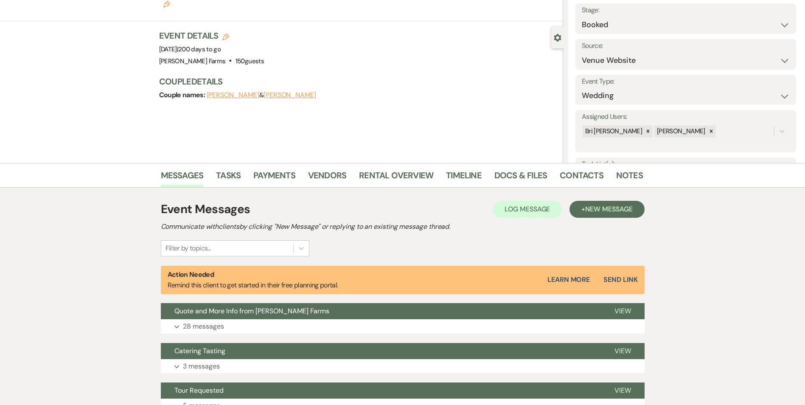
scroll to position [125, 0]
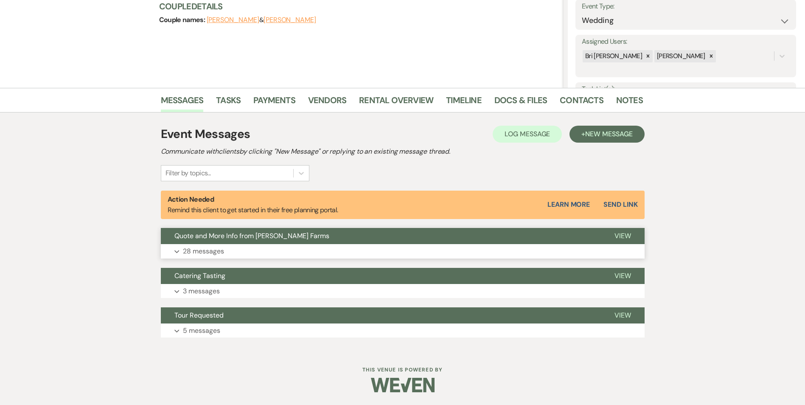
click at [210, 252] on p "28 messages" at bounding box center [203, 251] width 41 height 11
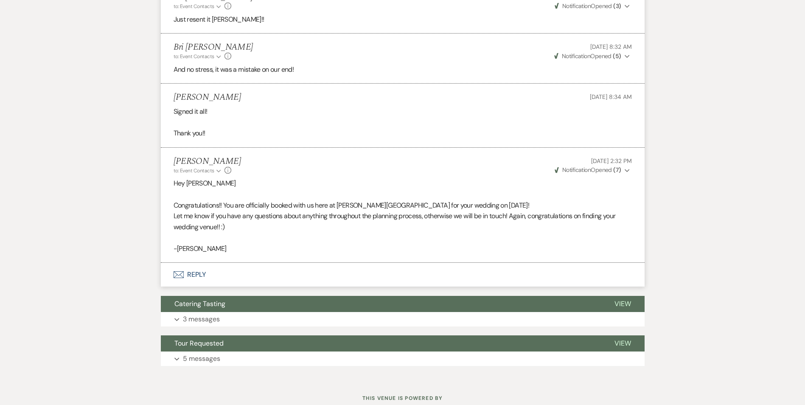
scroll to position [3095, 0]
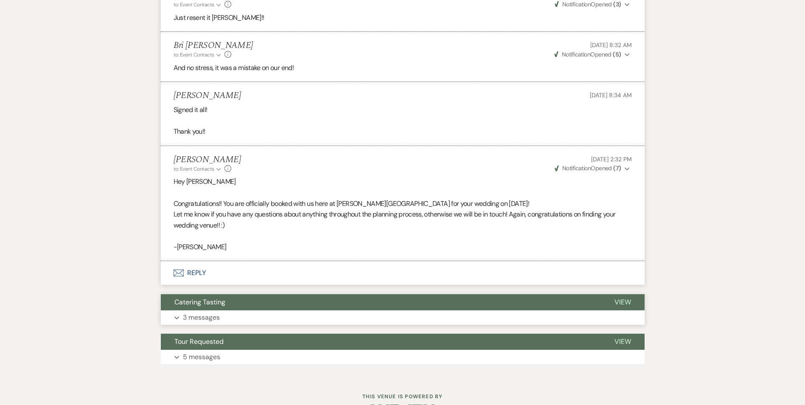
click at [190, 323] on p "3 messages" at bounding box center [201, 317] width 37 height 11
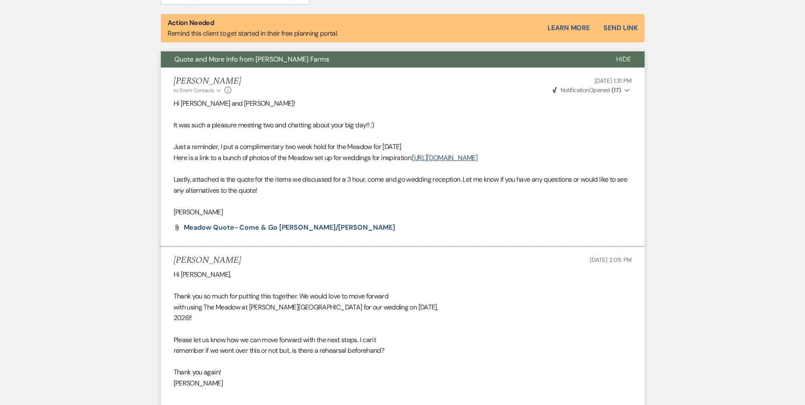
scroll to position [0, 0]
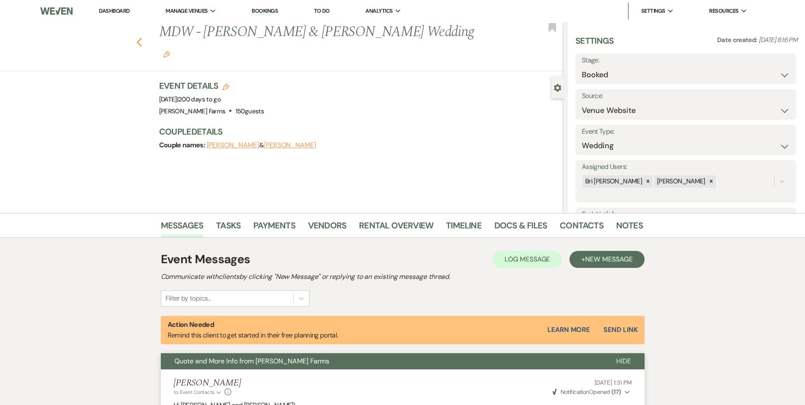
click at [142, 38] on use "button" at bounding box center [139, 42] width 6 height 9
select select "8"
select select "4"
select select "8"
select select "7"
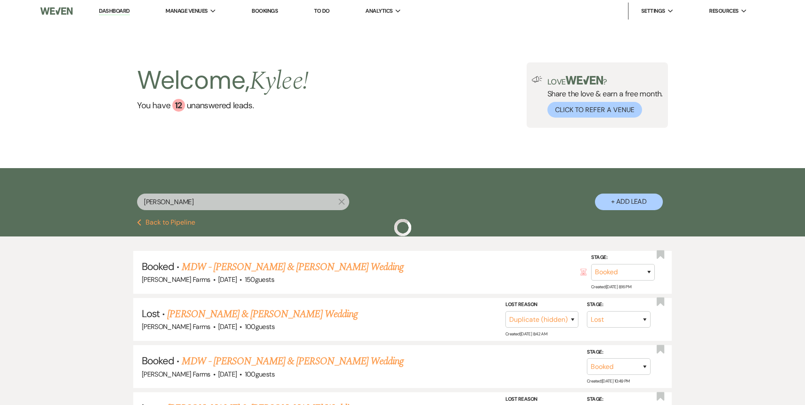
click at [221, 204] on input "[PERSON_NAME]" at bounding box center [243, 201] width 212 height 17
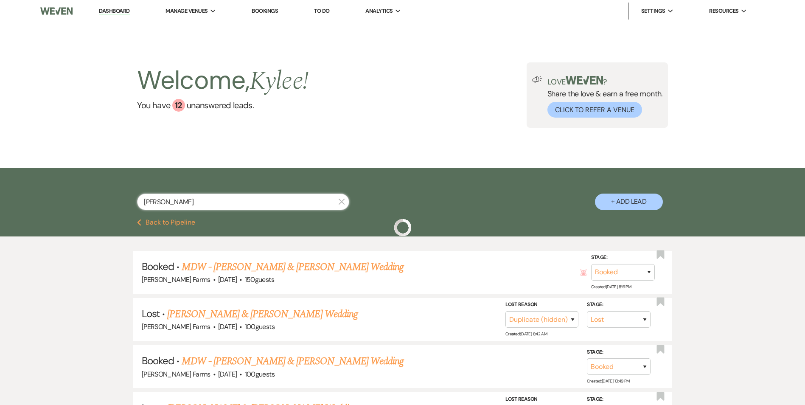
click at [221, 204] on input "[PERSON_NAME]" at bounding box center [243, 201] width 212 height 17
type input "[PERSON_NAME]"
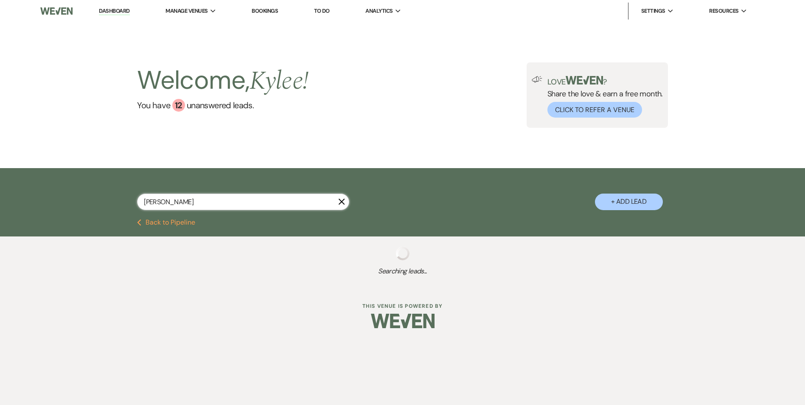
select select "5"
select select "8"
select select "1"
select select "8"
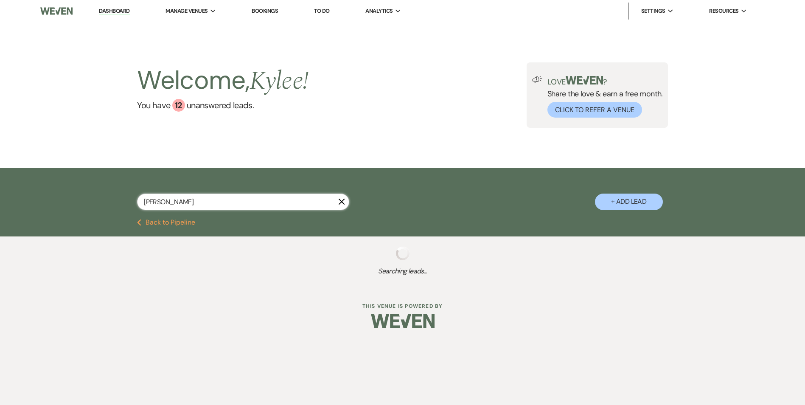
select select "1"
select select "8"
select select "5"
select select "8"
select select "1"
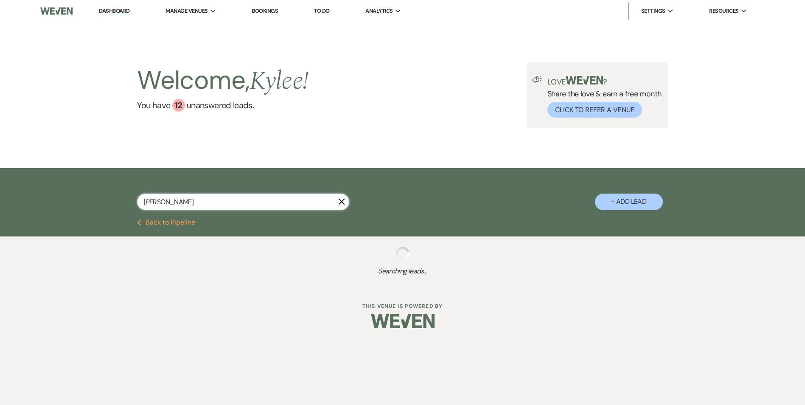
select select "8"
select select "4"
select select "8"
select select "1"
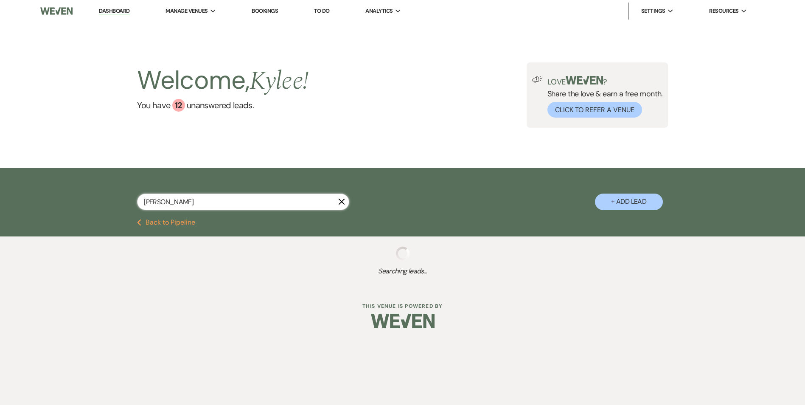
select select "8"
select select "5"
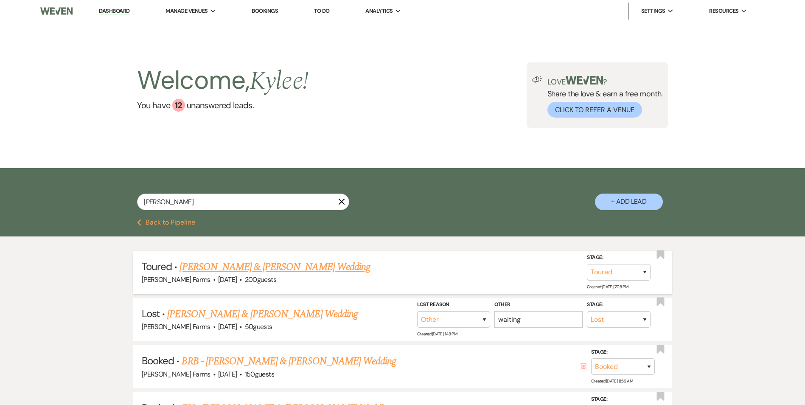
click at [312, 271] on link "[PERSON_NAME] & [PERSON_NAME] Wedding" at bounding box center [274, 266] width 190 height 15
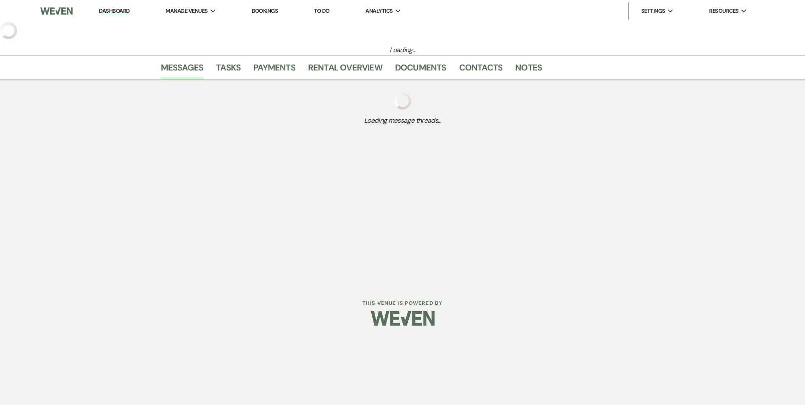
select select "5"
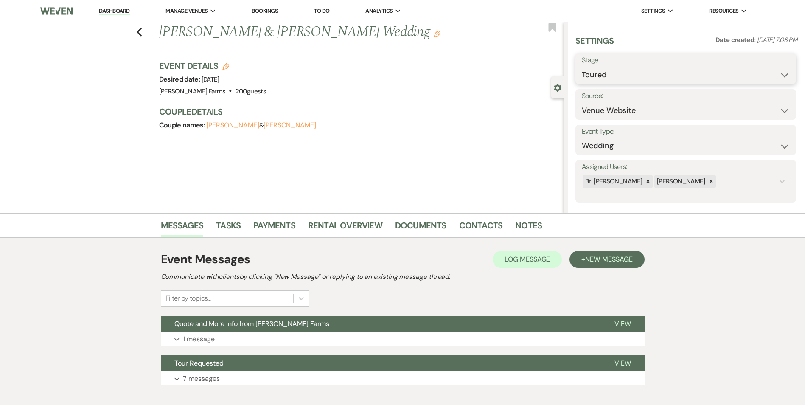
click at [663, 78] on select "Inquiry Follow Up Tour Requested Tour Confirmed Toured Proposal Sent Booked Lost" at bounding box center [686, 75] width 208 height 17
select select "6"
click at [582, 67] on select "Inquiry Follow Up Tour Requested Tour Confirmed Toured Proposal Sent Booked Lost" at bounding box center [686, 75] width 208 height 17
click at [758, 64] on button "Save" at bounding box center [772, 68] width 48 height 17
click at [209, 341] on p "1 message" at bounding box center [199, 338] width 32 height 11
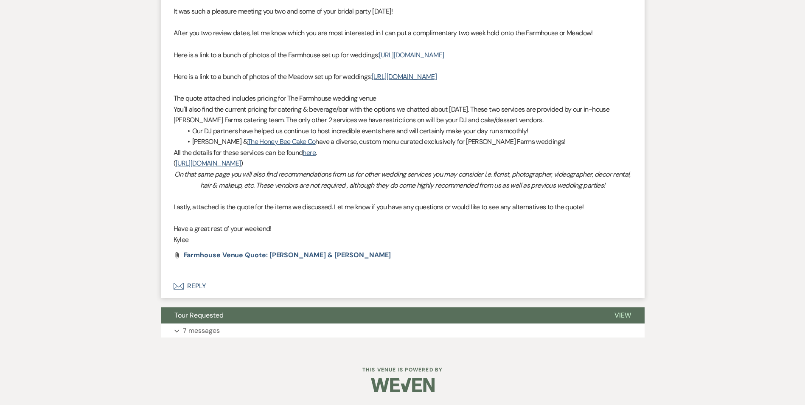
scroll to position [382, 0]
click at [317, 259] on span "Farmhouse Venue Quote: [PERSON_NAME] & [PERSON_NAME]" at bounding box center [287, 254] width 207 height 9
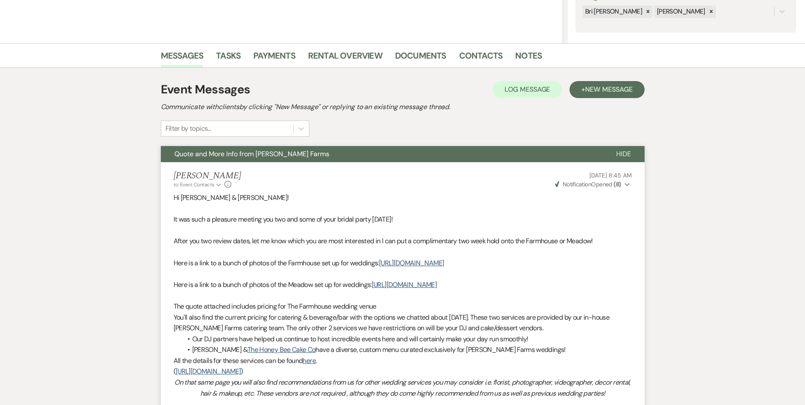
scroll to position [0, 0]
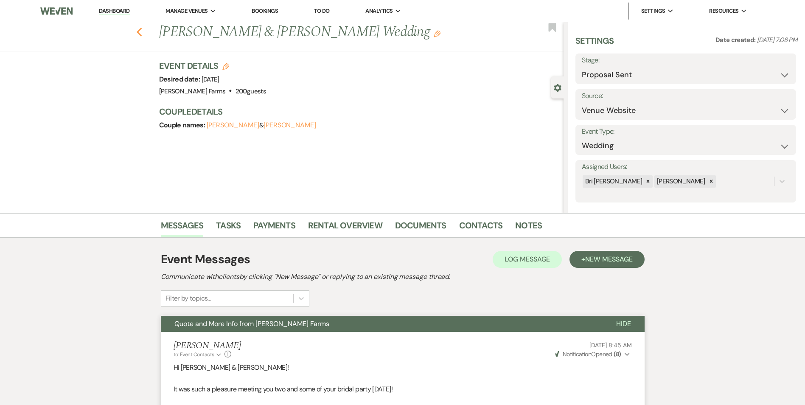
click at [142, 29] on use "button" at bounding box center [139, 32] width 6 height 9
select select "6"
select select "8"
select select "1"
select select "8"
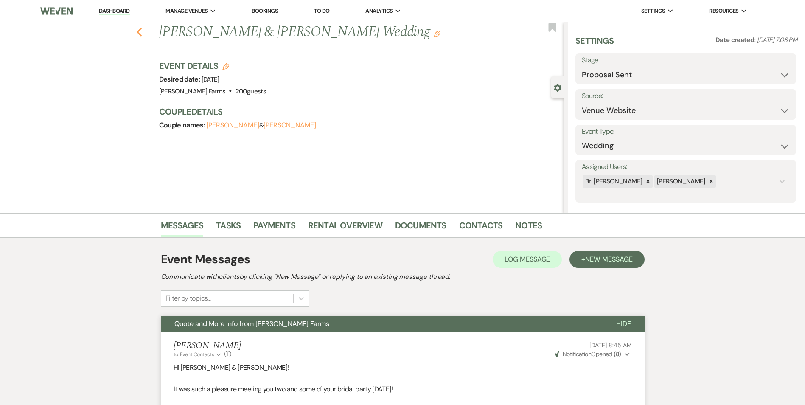
select select "8"
select select "1"
select select "8"
select select "5"
select select "8"
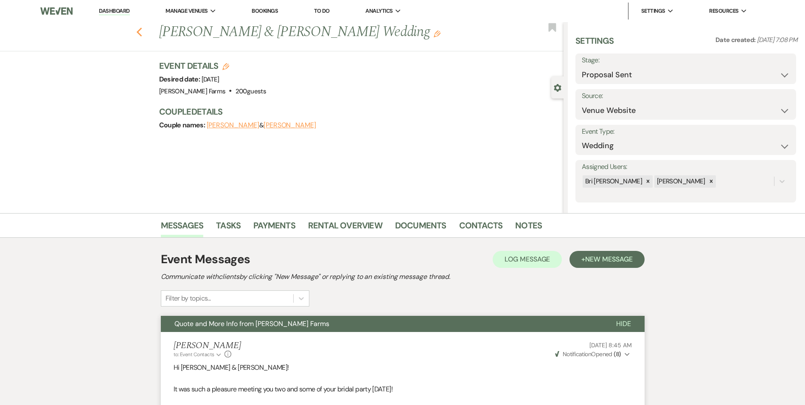
select select "1"
select select "8"
select select "4"
select select "8"
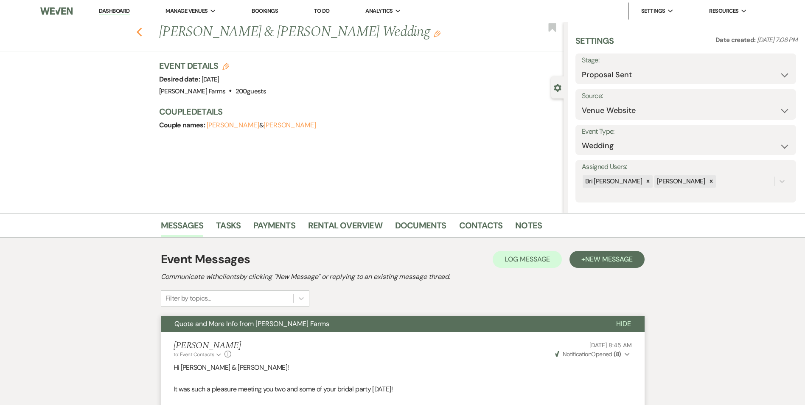
select select "1"
select select "8"
select select "5"
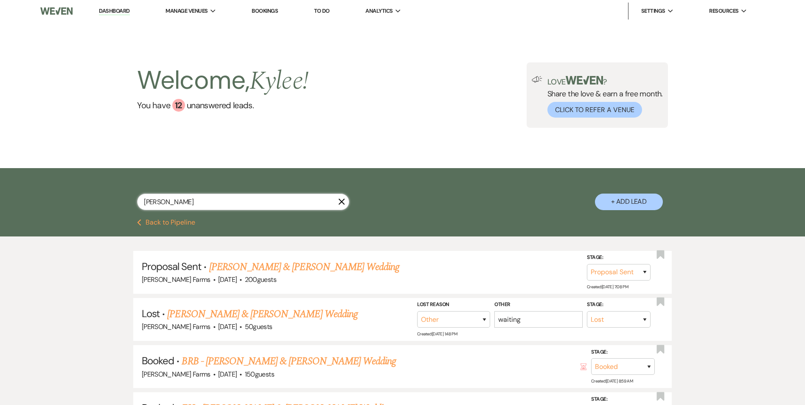
click at [178, 203] on input "[PERSON_NAME]" at bounding box center [243, 201] width 212 height 17
type input "[PERSON_NAME]"
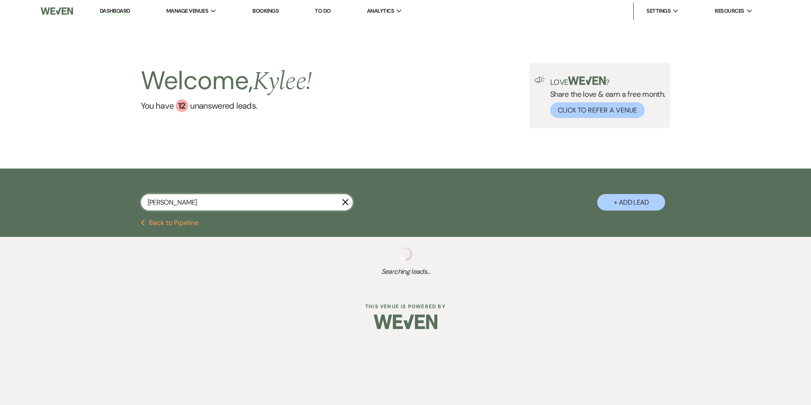
select select "2"
select select "6"
select select "8"
select select "5"
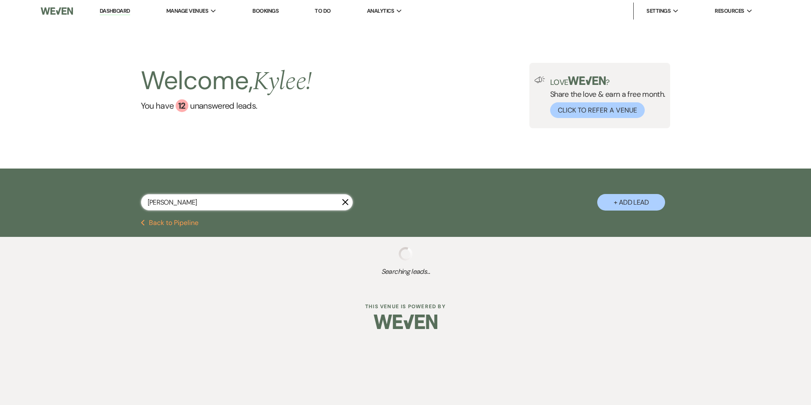
select select "6"
select select "8"
select select "7"
select select "8"
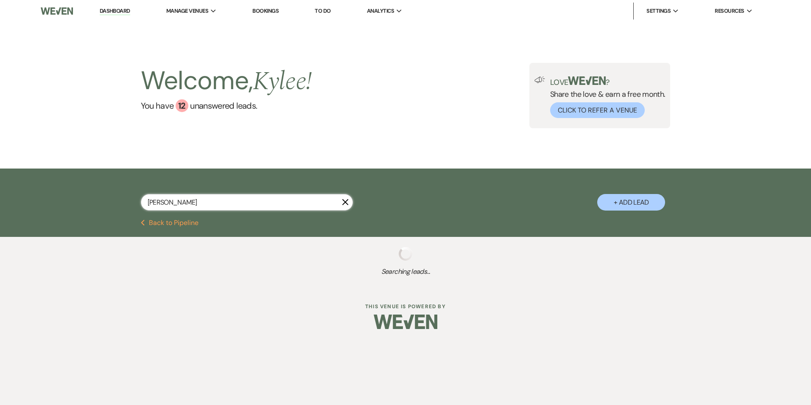
select select "7"
select select "8"
select select "4"
select select "8"
select select "6"
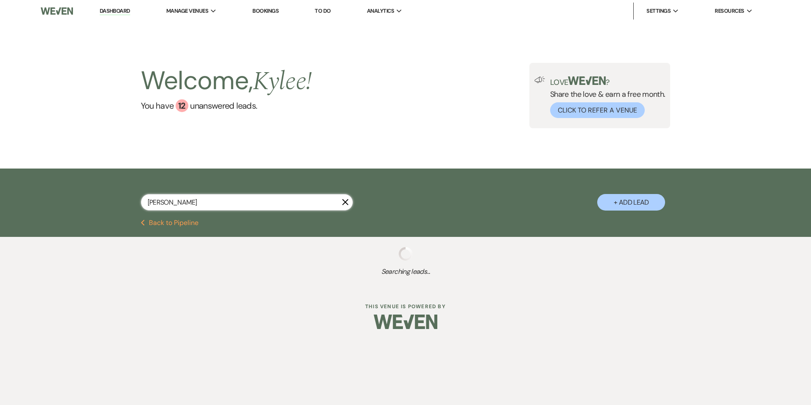
select select "8"
select select "5"
select select "8"
select select "5"
select select "8"
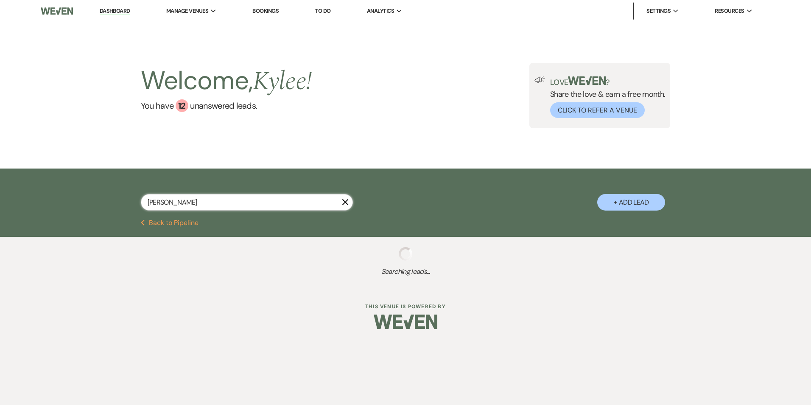
select select "4"
select select "8"
select select "5"
select select "8"
select select "5"
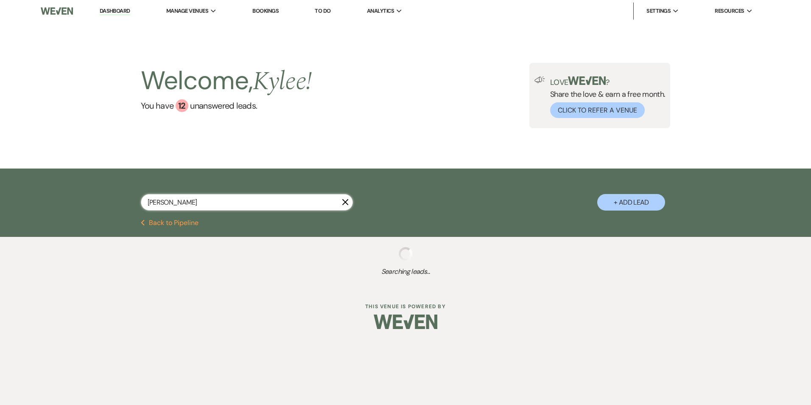
select select "8"
select select "5"
select select "8"
select select "5"
select select "8"
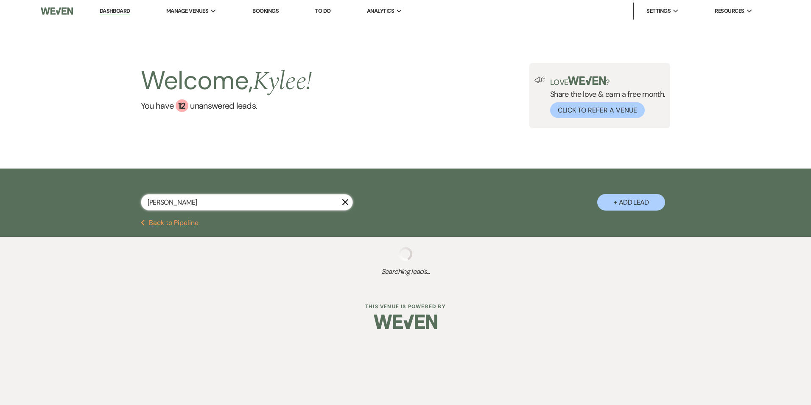
select select "6"
select select "8"
select select "5"
select select "8"
select select "1"
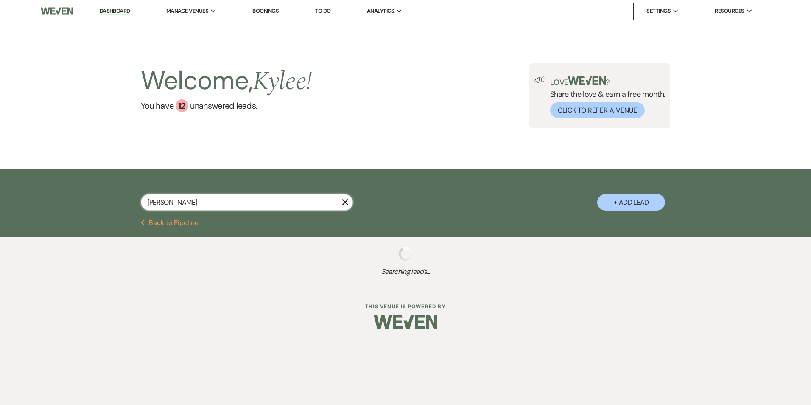
select select "8"
select select "4"
select select "8"
select select "6"
select select "8"
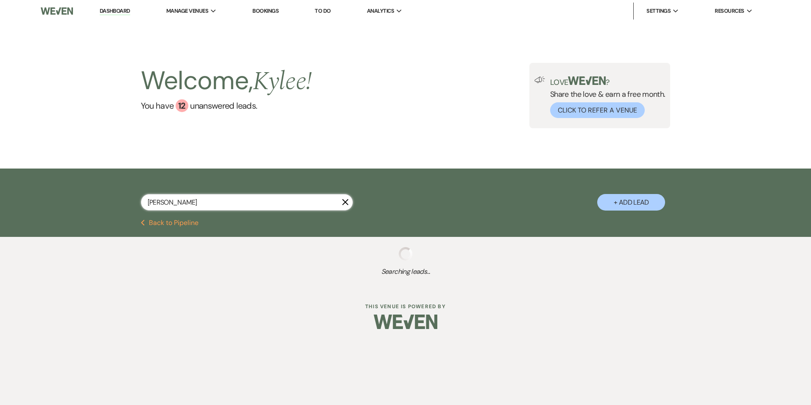
select select "5"
select select "8"
select select "5"
select select "8"
select select "5"
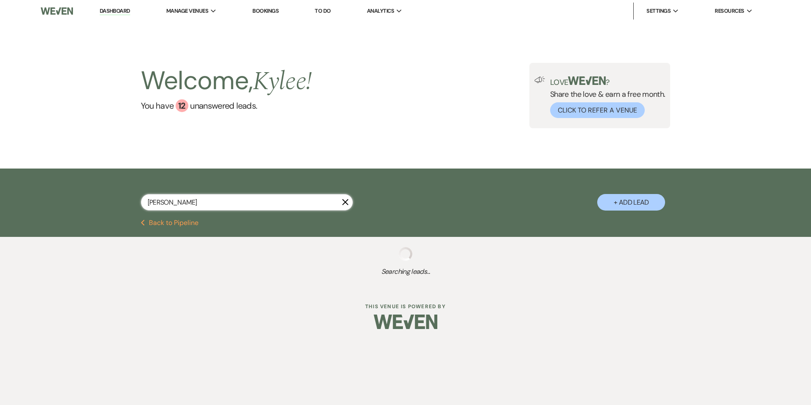
select select "8"
select select "7"
select select "8"
select select "5"
select select "8"
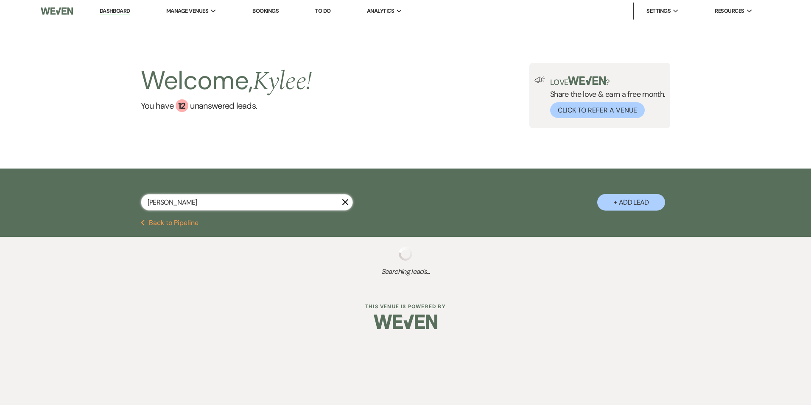
select select "5"
select select "8"
select select "1"
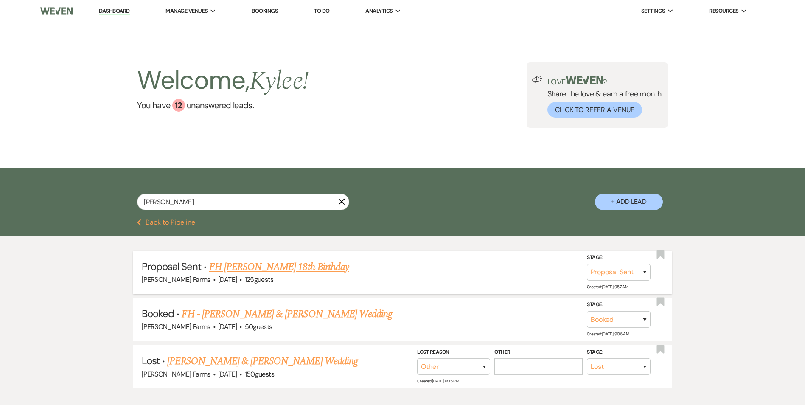
click at [302, 267] on link "FH [PERSON_NAME] 18th Birthday" at bounding box center [279, 266] width 140 height 15
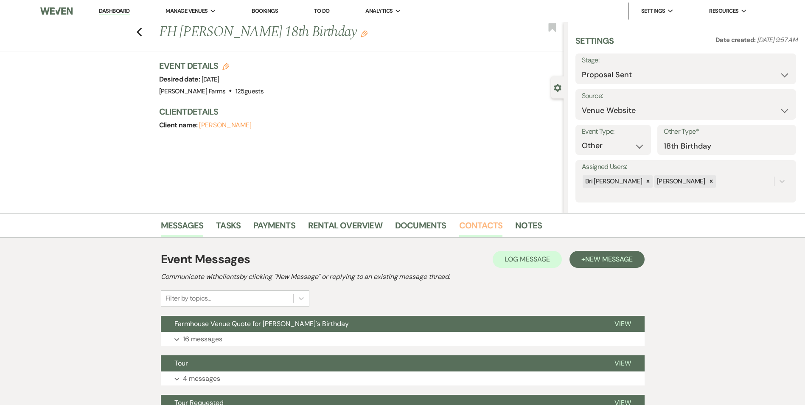
click at [473, 224] on link "Contacts" at bounding box center [481, 227] width 44 height 19
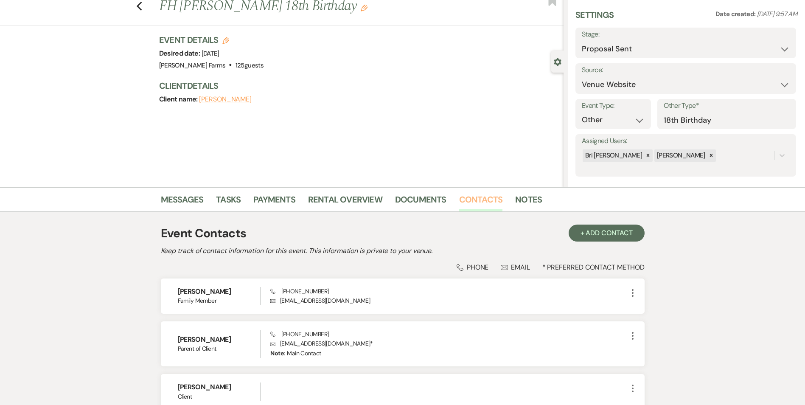
scroll to position [105, 0]
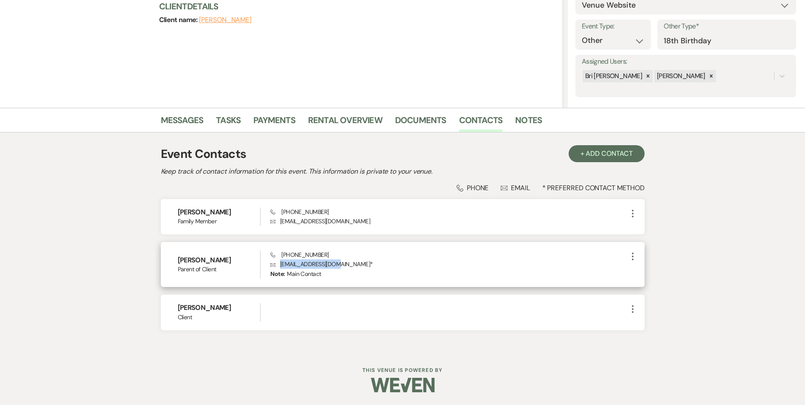
drag, startPoint x: 338, startPoint y: 263, endPoint x: 280, endPoint y: 262, distance: 58.1
click at [280, 262] on p "Envelope [EMAIL_ADDRESS][DOMAIN_NAME] *" at bounding box center [448, 263] width 357 height 9
copy p "[EMAIL_ADDRESS][DOMAIN_NAME]"
drag, startPoint x: 325, startPoint y: 253, endPoint x: 281, endPoint y: 252, distance: 43.7
click at [281, 252] on div "Phone [PHONE_NUMBER] Envelope [EMAIL_ADDRESS][DOMAIN_NAME] * Note: Main Contact" at bounding box center [448, 264] width 357 height 28
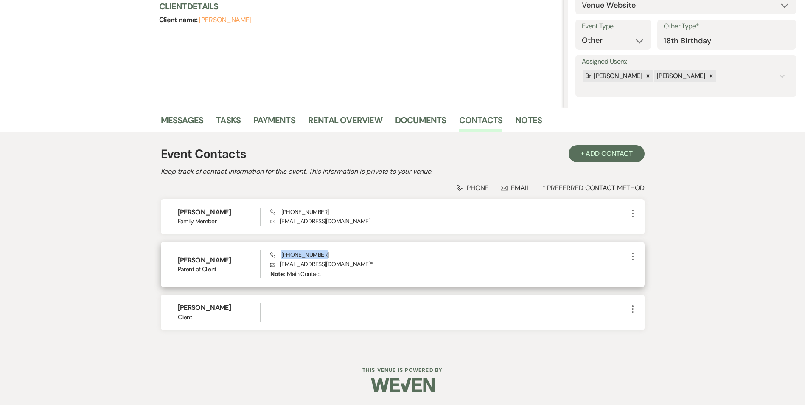
copy span "[PHONE_NUMBER]"
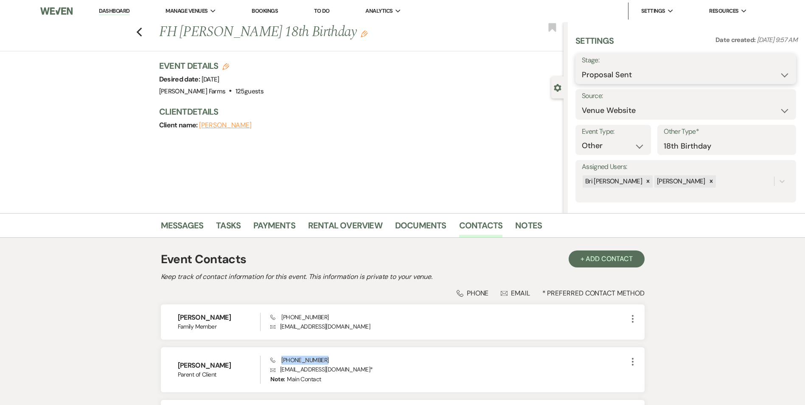
click at [657, 69] on select "Inquiry Follow Up Tour Requested Tour Confirmed Toured Proposal Sent Booked Lost" at bounding box center [686, 75] width 208 height 17
click at [582, 67] on select "Inquiry Follow Up Tour Requested Tour Confirmed Toured Proposal Sent Booked Lost" at bounding box center [686, 75] width 208 height 17
click at [783, 67] on button "Save" at bounding box center [772, 68] width 48 height 17
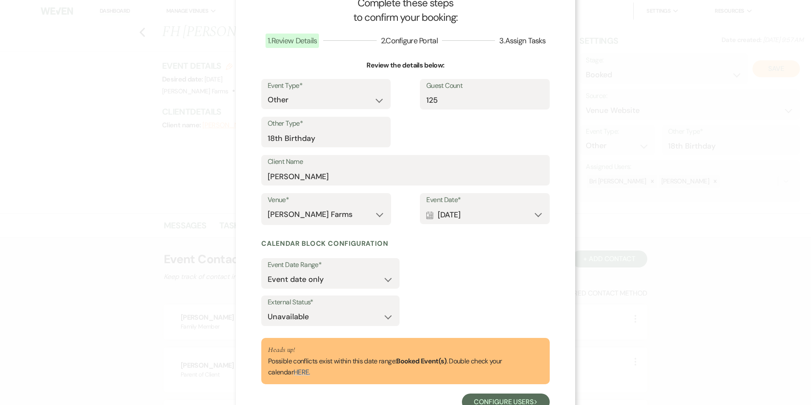
scroll to position [61, 0]
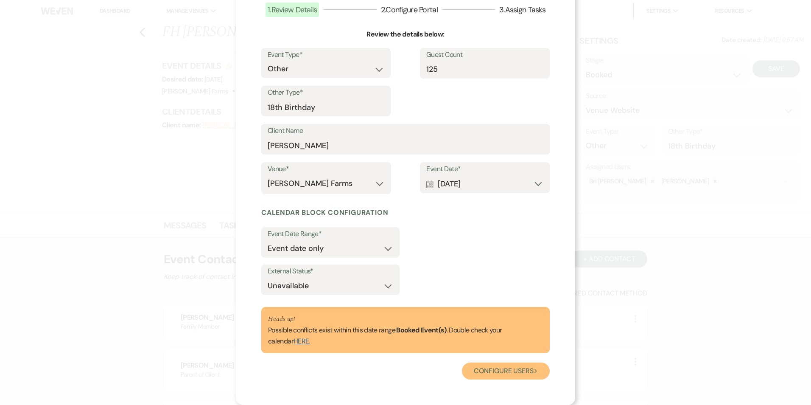
click at [520, 372] on button "Configure users Next" at bounding box center [506, 370] width 88 height 17
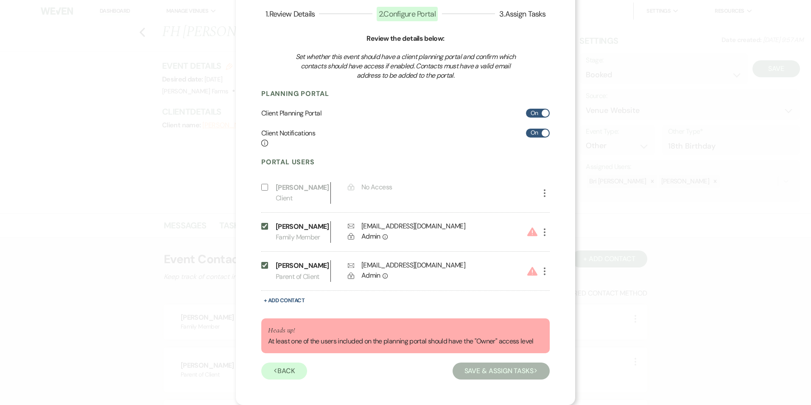
scroll to position [89, 0]
click at [544, 267] on use "button" at bounding box center [545, 271] width 2 height 8
click at [550, 281] on button "Pencil Edit" at bounding box center [559, 288] width 39 height 14
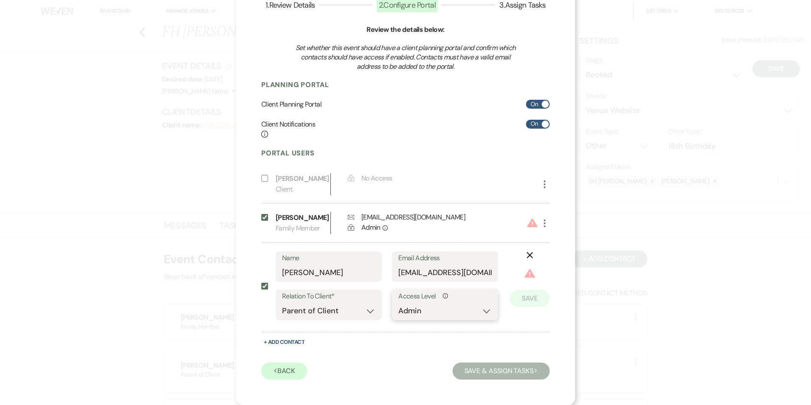
click at [451, 316] on select "No Access Owner Admin Supporter Financier" at bounding box center [444, 310] width 93 height 17
click at [398, 302] on select "No Access Owner Admin Supporter Financier" at bounding box center [444, 310] width 93 height 17
click at [542, 289] on button "Save" at bounding box center [530, 285] width 40 height 17
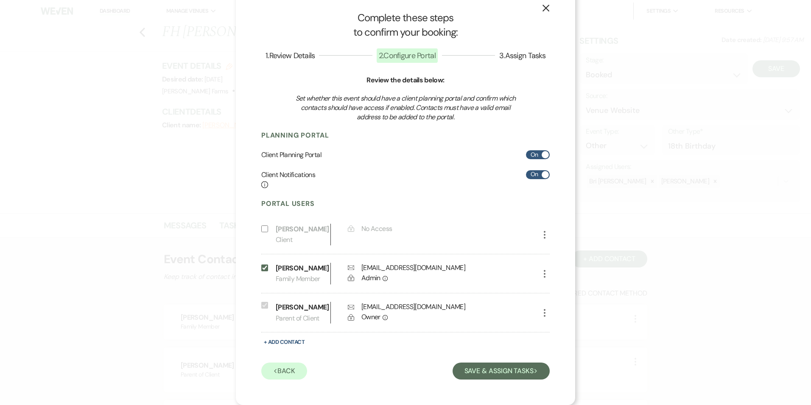
scroll to position [48, 0]
click at [540, 269] on icon "More" at bounding box center [545, 274] width 10 height 10
click at [551, 283] on button "Pencil Edit" at bounding box center [559, 290] width 39 height 14
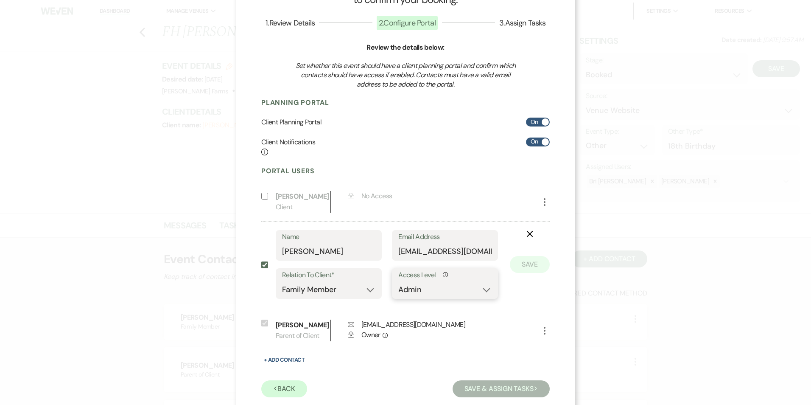
click at [476, 298] on select "No Access Owner Admin Supporter Financier" at bounding box center [444, 289] width 93 height 17
click at [398, 292] on select "No Access Owner Admin Supporter Financier" at bounding box center [444, 289] width 93 height 17
click at [523, 273] on button "Save" at bounding box center [530, 264] width 40 height 17
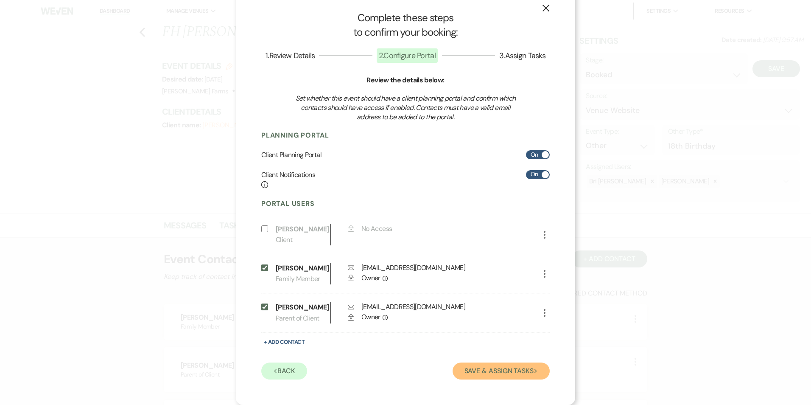
click at [508, 374] on button "Save & Assign Tasks Next" at bounding box center [501, 370] width 97 height 17
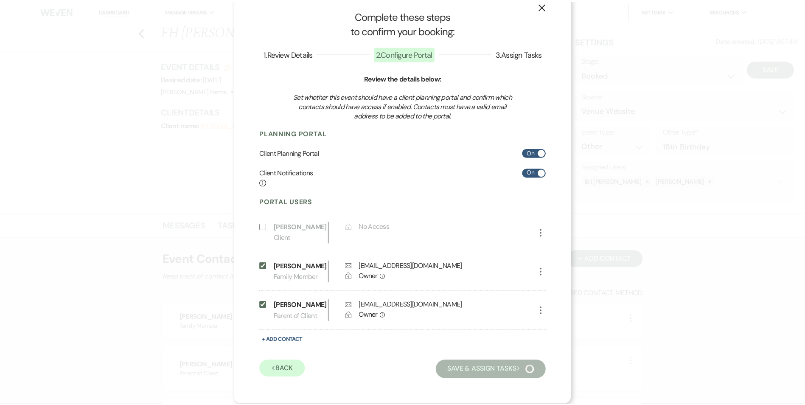
scroll to position [0, 0]
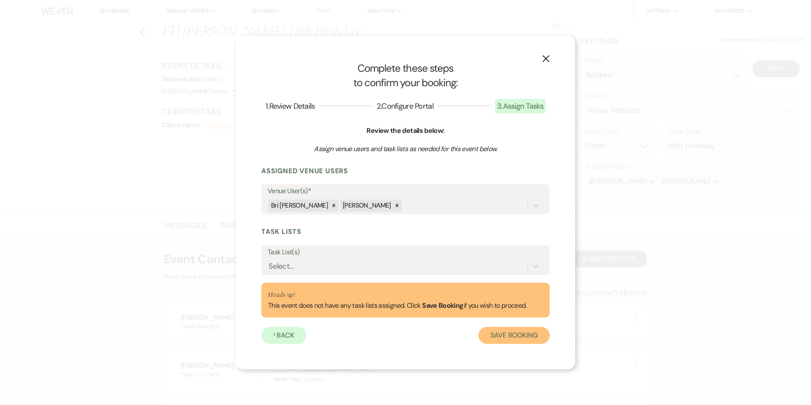
click at [517, 331] on button "Save Booking" at bounding box center [513, 335] width 71 height 17
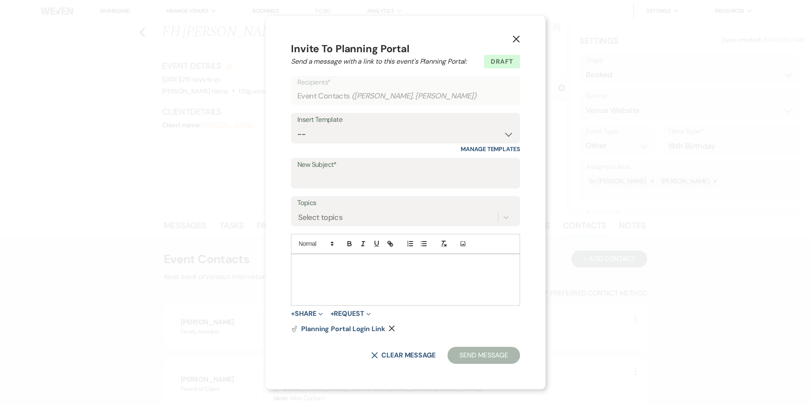
click at [520, 38] on icon "X" at bounding box center [516, 39] width 8 height 8
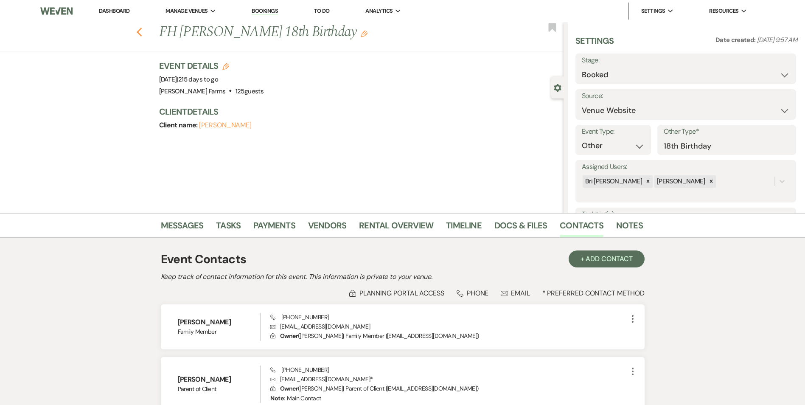
click at [141, 30] on icon "Previous" at bounding box center [139, 32] width 6 height 10
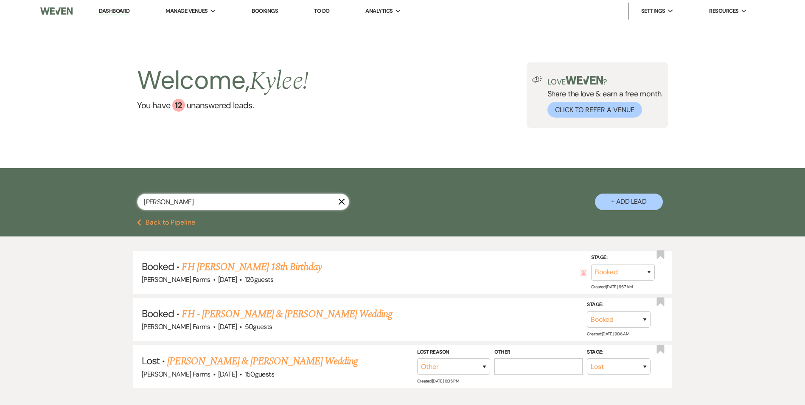
click at [199, 201] on input "[PERSON_NAME]" at bounding box center [243, 201] width 212 height 17
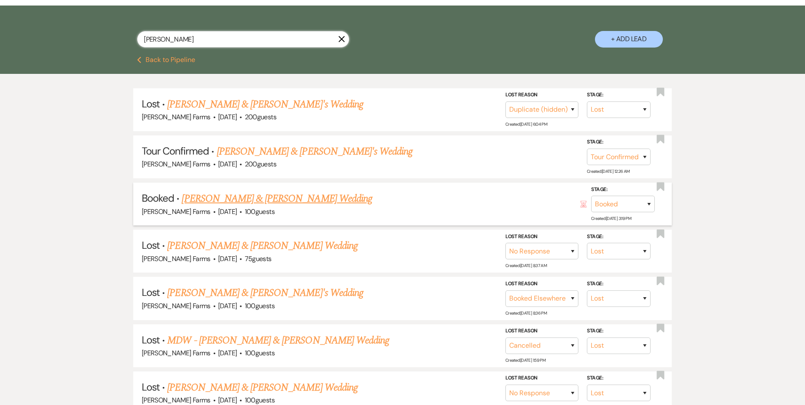
scroll to position [170, 0]
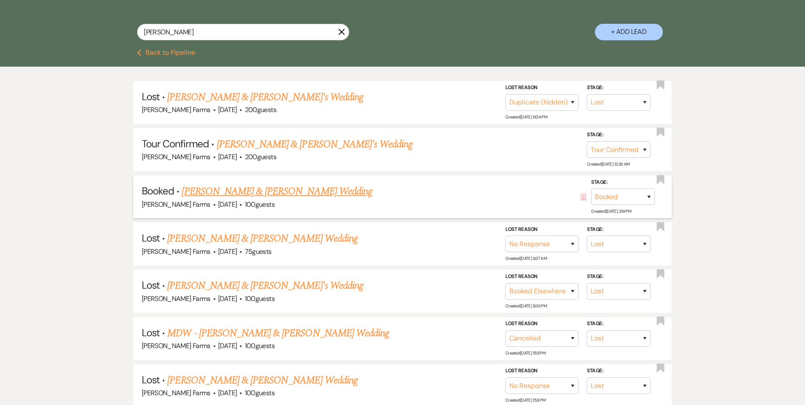
click at [318, 191] on link "[PERSON_NAME] & [PERSON_NAME] Wedding" at bounding box center [277, 191] width 190 height 15
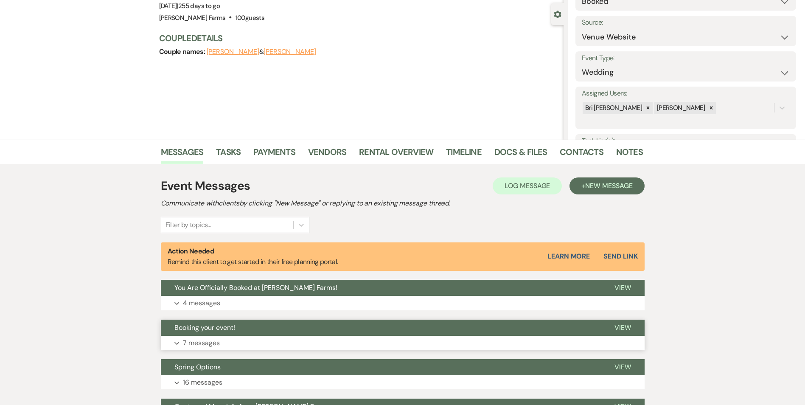
scroll to position [204, 0]
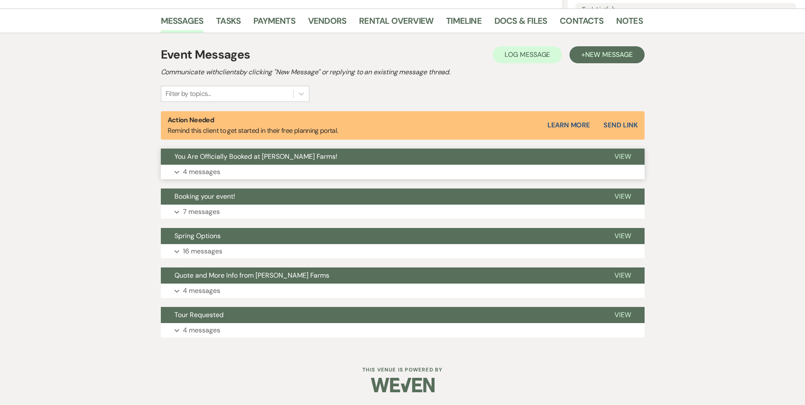
click at [216, 169] on p "4 messages" at bounding box center [201, 171] width 37 height 11
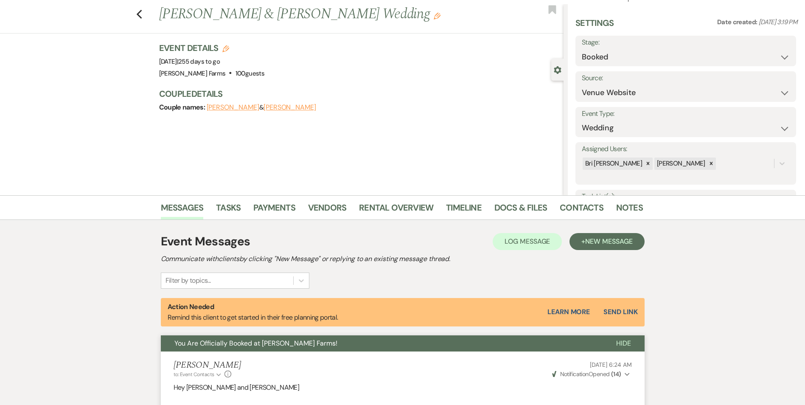
scroll to position [0, 0]
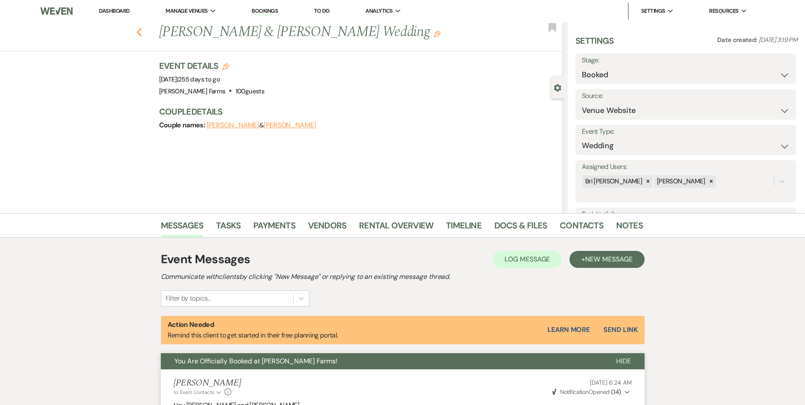
click at [142, 33] on icon "Previous" at bounding box center [139, 32] width 6 height 10
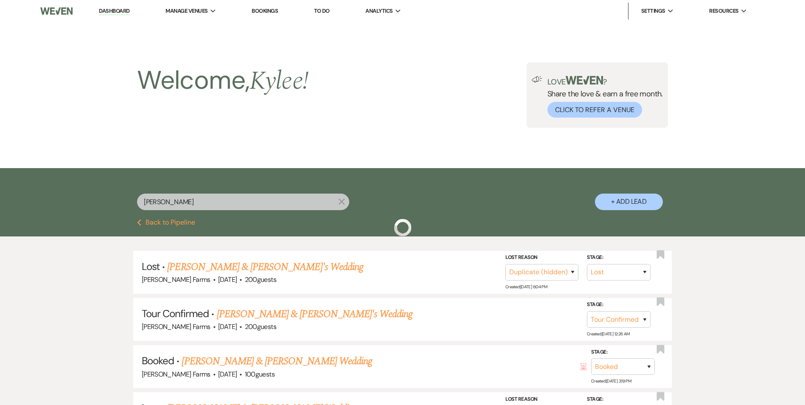
scroll to position [170, 0]
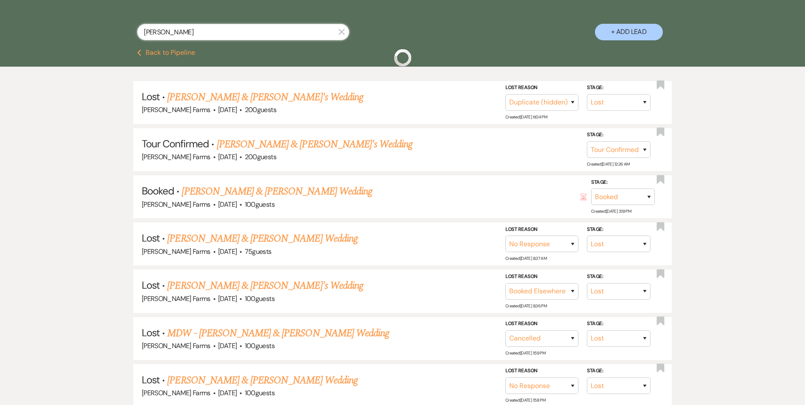
click at [176, 31] on input "[PERSON_NAME]" at bounding box center [243, 32] width 212 height 17
click at [175, 31] on input "[PERSON_NAME]" at bounding box center [243, 32] width 212 height 17
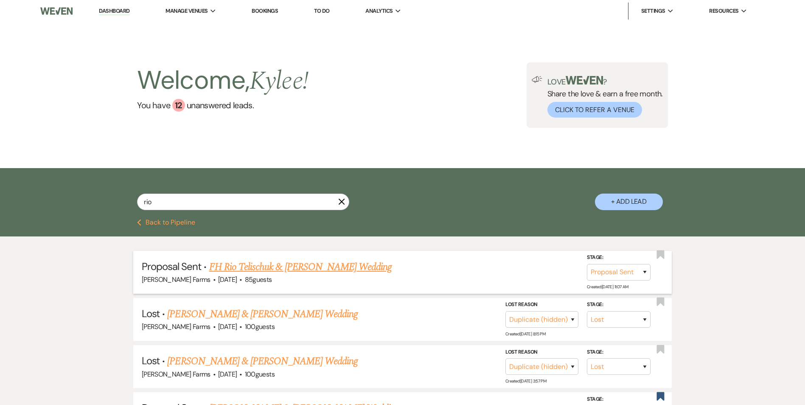
click at [290, 274] on div "[PERSON_NAME] Farms · [DATE] · 85 guests" at bounding box center [402, 279] width 521 height 11
click at [290, 270] on link "FH Rio Telischuk & [PERSON_NAME] Wedding" at bounding box center [300, 266] width 183 height 15
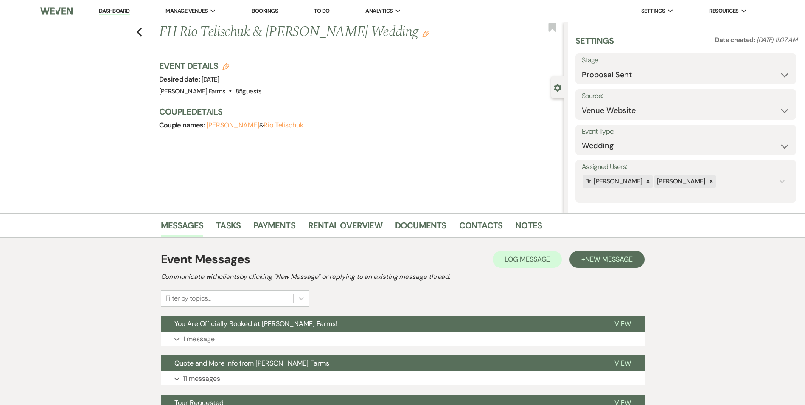
click at [422, 36] on icon "Edit" at bounding box center [425, 34] width 7 height 7
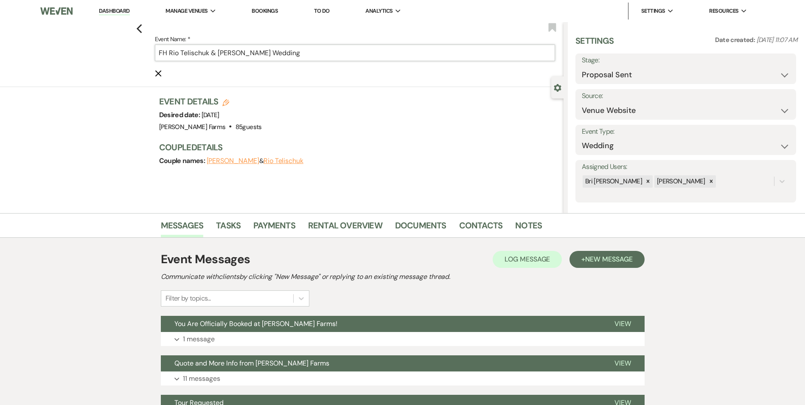
drag, startPoint x: 169, startPoint y: 52, endPoint x: 154, endPoint y: 47, distance: 16.2
click at [154, 48] on div "Previous Event Name: * FH Rio Telischuk & [PERSON_NAME] Wedding Cancel Edit Boo…" at bounding box center [280, 54] width 568 height 65
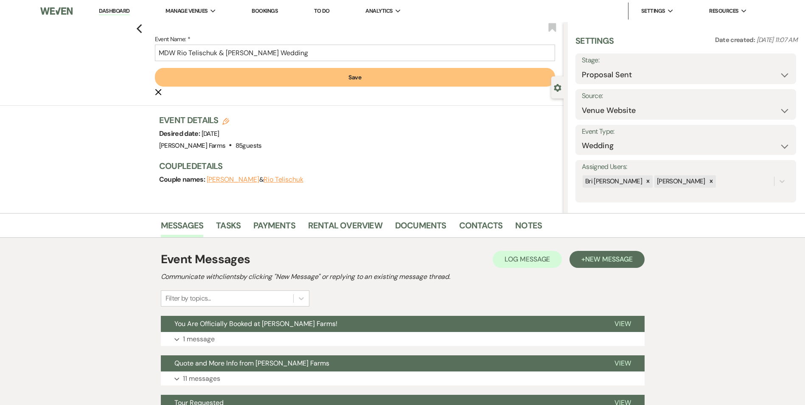
click at [352, 77] on button "Save" at bounding box center [355, 77] width 400 height 19
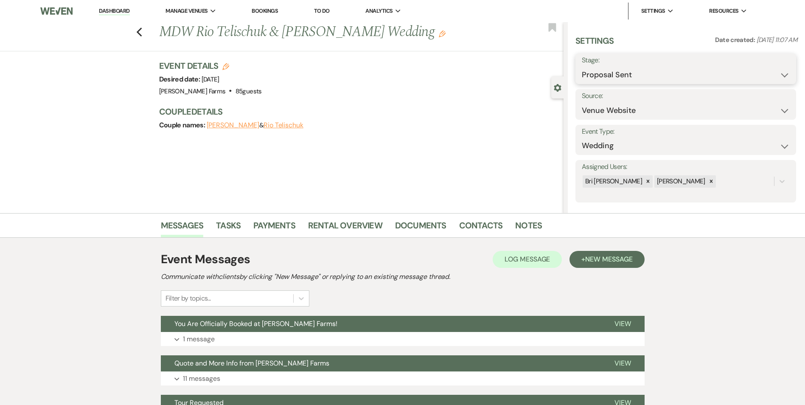
click at [718, 76] on select "Inquiry Follow Up Tour Requested Tour Confirmed Toured Proposal Sent Booked Lost" at bounding box center [686, 75] width 208 height 17
click at [582, 67] on select "Inquiry Follow Up Tour Requested Tour Confirmed Toured Proposal Sent Booked Lost" at bounding box center [686, 75] width 208 height 17
click at [766, 73] on button "Save" at bounding box center [772, 68] width 48 height 17
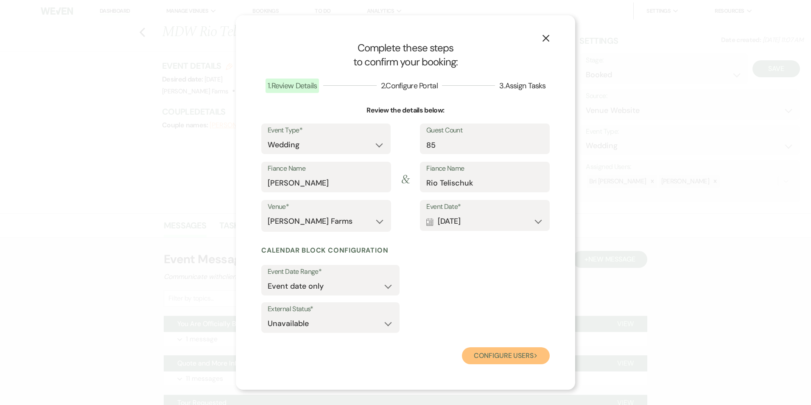
click at [493, 351] on button "Configure users Next" at bounding box center [506, 355] width 88 height 17
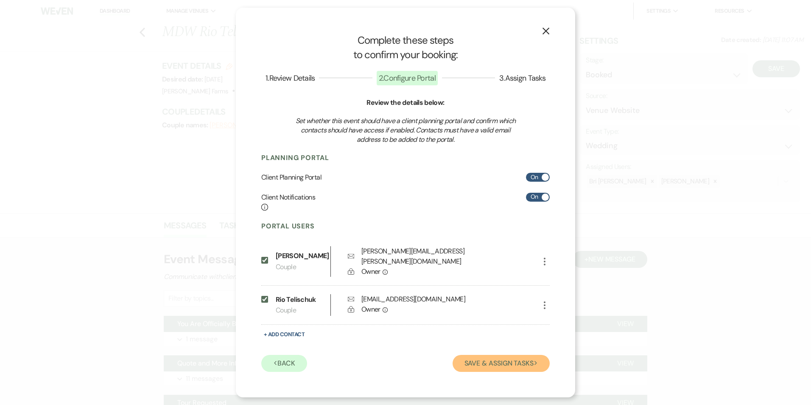
click at [521, 358] on button "Save & Assign Tasks Next" at bounding box center [501, 363] width 97 height 17
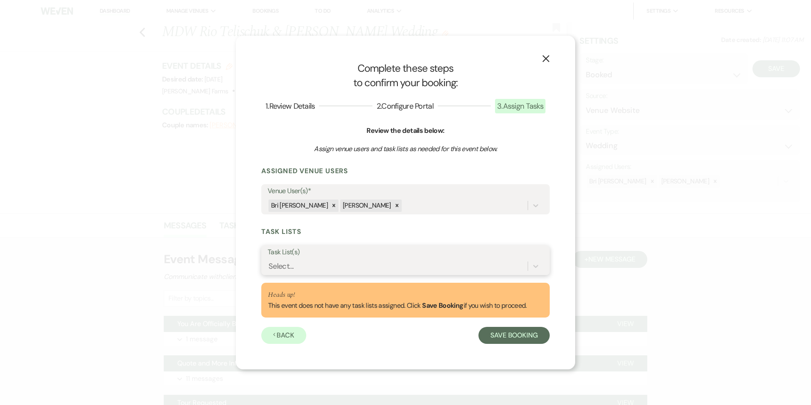
click at [326, 260] on div "Select..." at bounding box center [398, 266] width 260 height 15
click at [515, 338] on button "Save Booking" at bounding box center [513, 335] width 71 height 17
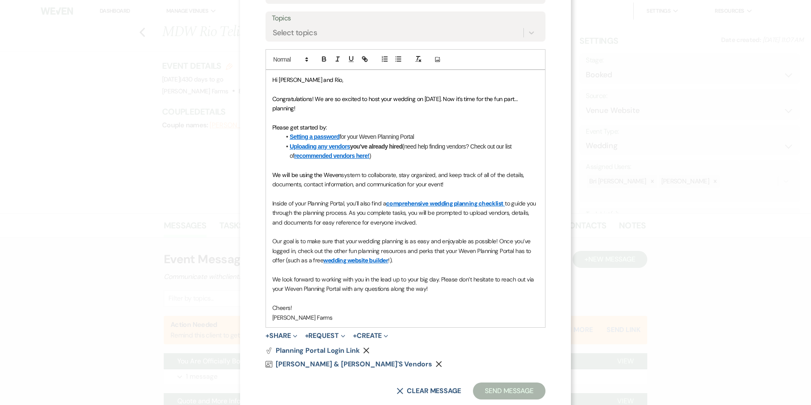
scroll to position [188, 0]
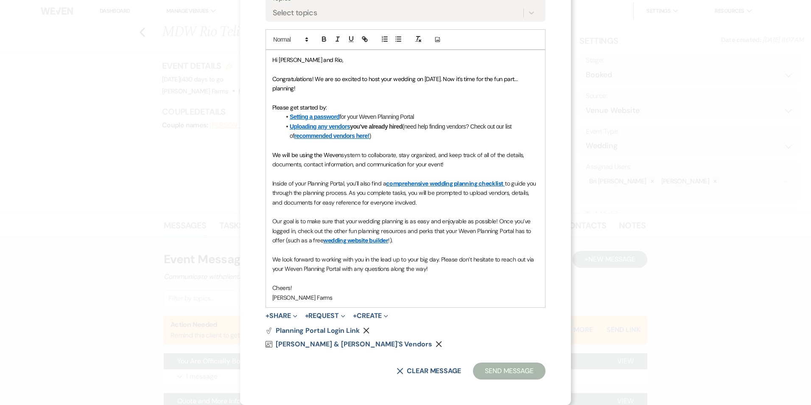
click at [453, 162] on p "We will be using the Weven system to collaborate, stay organized, and keep trac…" at bounding box center [405, 159] width 266 height 19
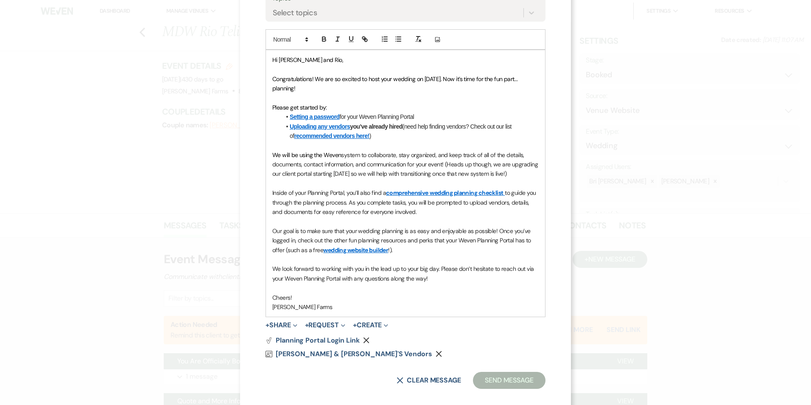
click at [446, 162] on span "system to collaborate, stay organized, and keep track of all of the details, do…" at bounding box center [405, 164] width 267 height 27
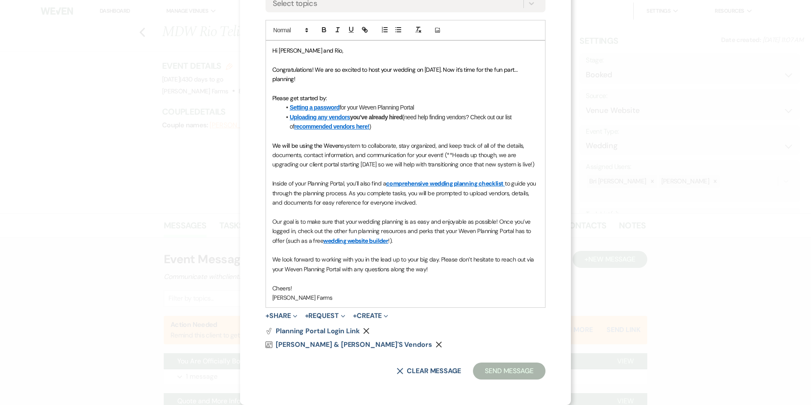
scroll to position [207, 0]
click at [434, 271] on p "We look forward to working with you in the lead up to your big day. Please don’…" at bounding box center [405, 264] width 266 height 19
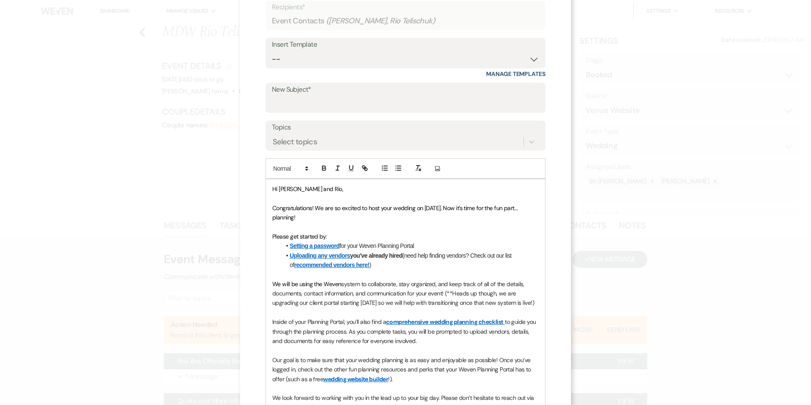
scroll to position [0, 0]
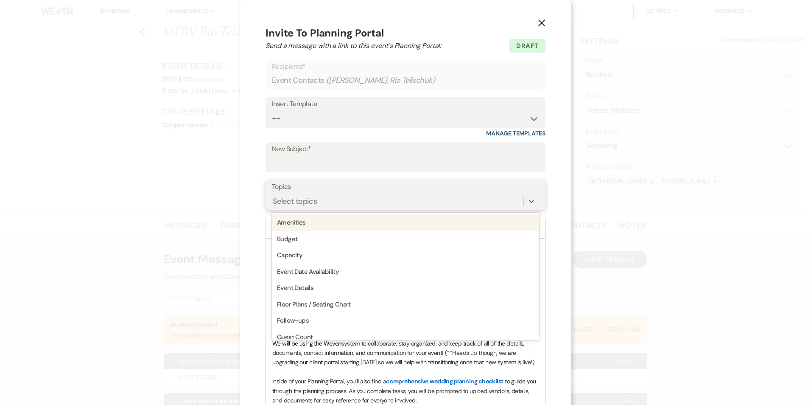
click at [332, 197] on div "Select topics" at bounding box center [398, 201] width 252 height 15
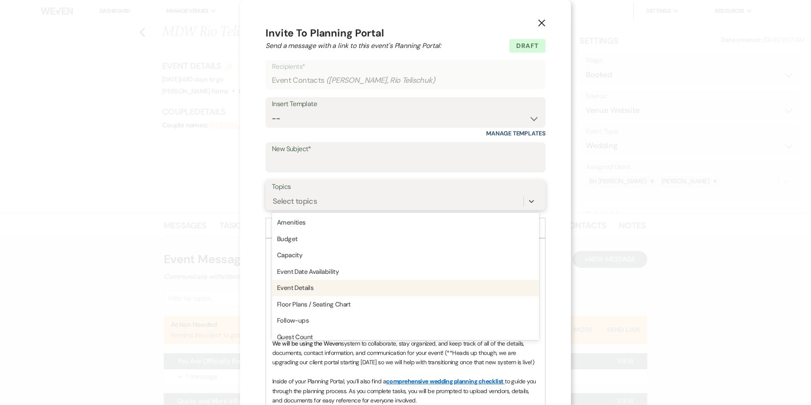
click at [320, 281] on div "Event Details" at bounding box center [405, 288] width 267 height 17
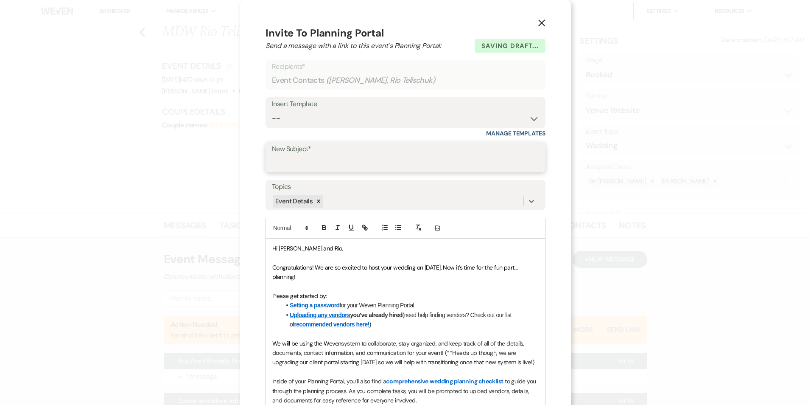
click at [330, 158] on input "New Subject*" at bounding box center [405, 163] width 267 height 17
click at [323, 111] on select "-- Tour Request Response Follow Up Contract (Pre-Booked Leads) Weven Planning P…" at bounding box center [405, 118] width 267 height 17
click at [272, 110] on select "-- Tour Request Response Follow Up Contract (Pre-Booked Leads) Weven Planning P…" at bounding box center [405, 118] width 267 height 17
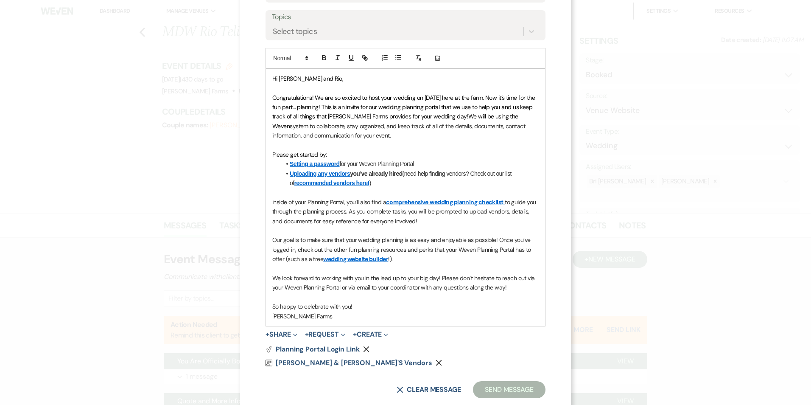
scroll to position [127, 0]
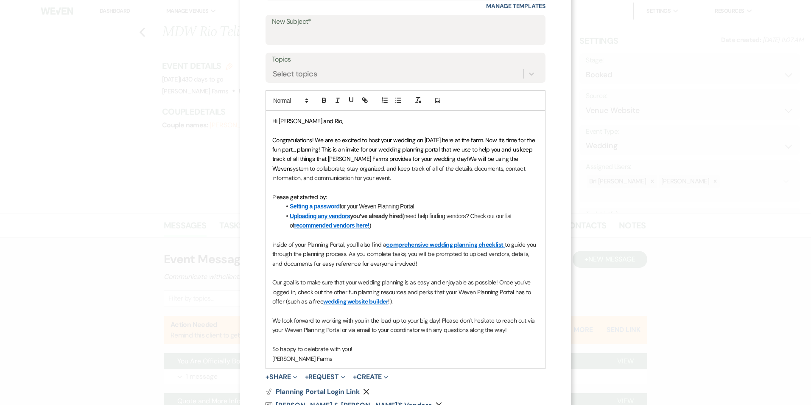
click at [374, 172] on p "Congratulations! We are so excited to host your wedding on [DATE] here at the f…" at bounding box center [405, 159] width 266 height 48
click at [382, 179] on p "Congratulations! We are so excited to host your wedding on [DATE] here at the f…" at bounding box center [405, 159] width 266 height 48
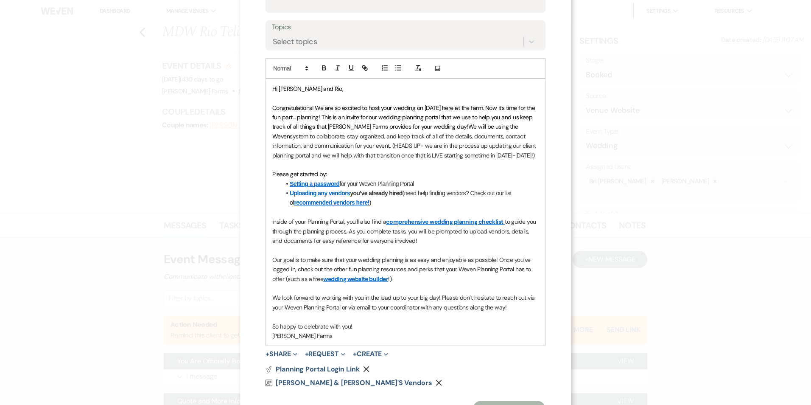
scroll to position [207, 0]
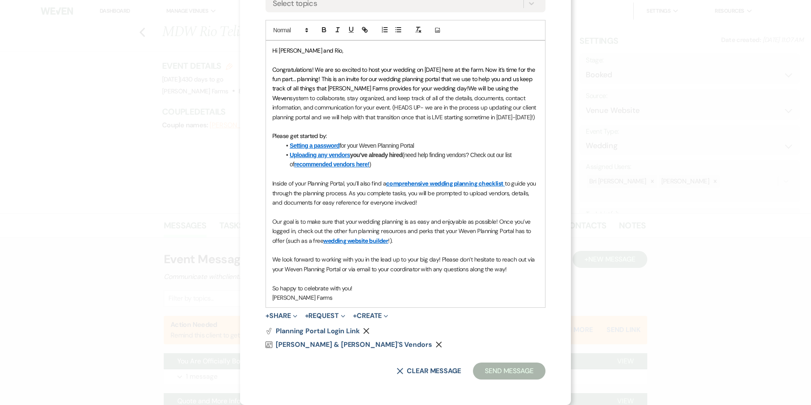
click at [268, 297] on div "Hi [PERSON_NAME] and Rio, Congratulations! We are so excited to host your weddi…" at bounding box center [405, 174] width 279 height 267
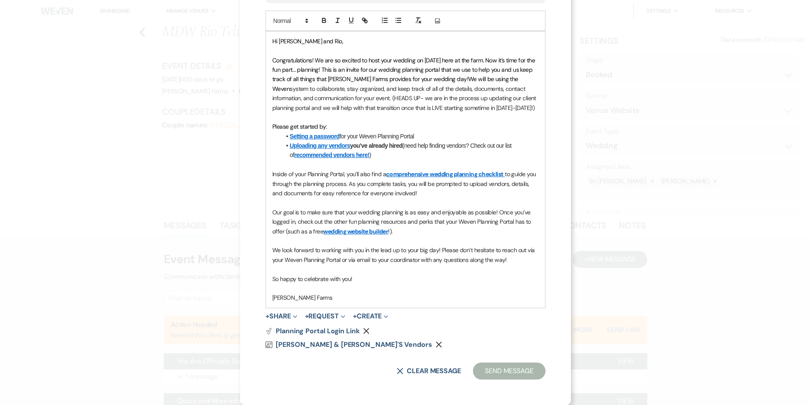
click at [278, 293] on p at bounding box center [405, 287] width 266 height 9
click at [386, 293] on p "[PERSON_NAME]" at bounding box center [405, 287] width 266 height 9
click at [322, 302] on p "[PERSON_NAME] Farms" at bounding box center [405, 297] width 266 height 9
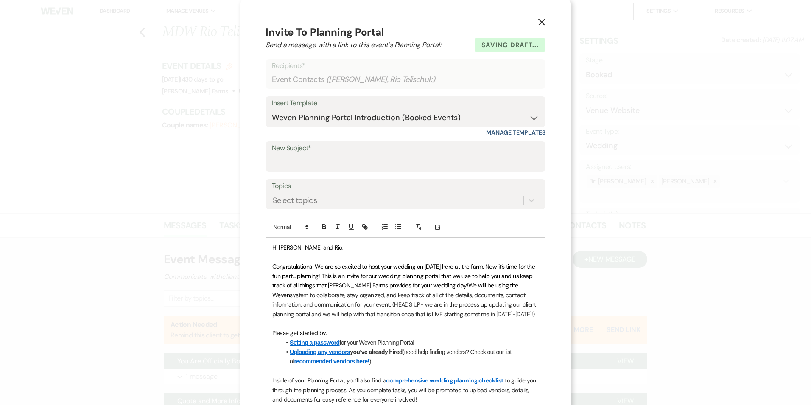
scroll to position [0, 0]
click at [304, 159] on input "New Subject*" at bounding box center [405, 163] width 267 height 17
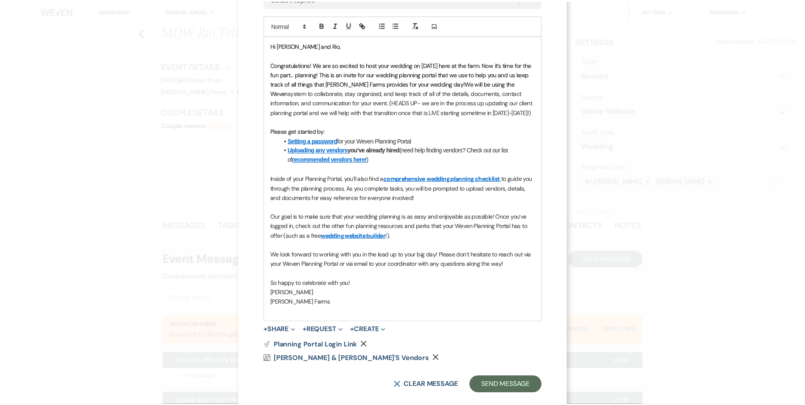
scroll to position [226, 0]
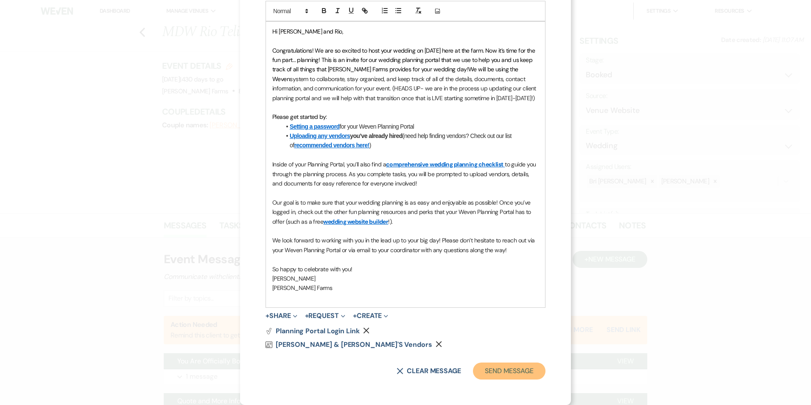
click at [488, 375] on button "Send Message" at bounding box center [509, 370] width 73 height 17
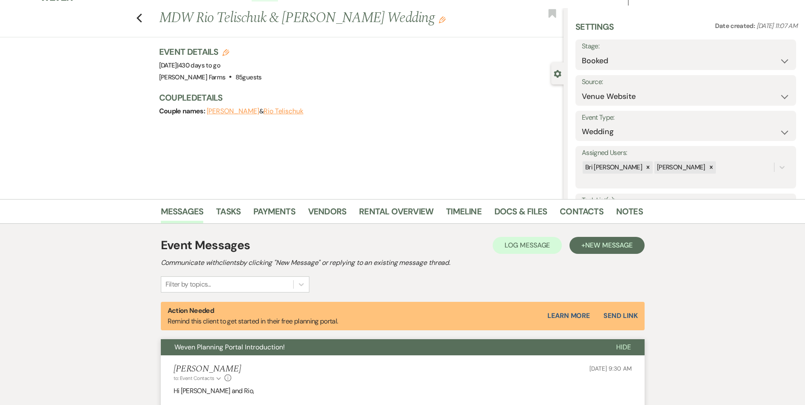
scroll to position [0, 0]
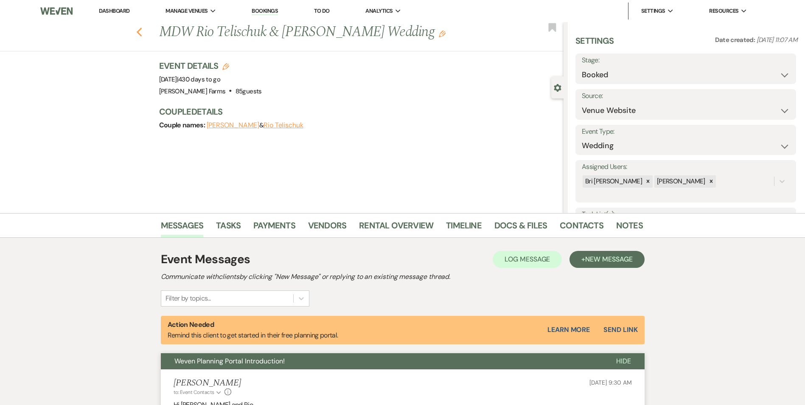
click at [143, 36] on icon "Previous" at bounding box center [139, 32] width 6 height 10
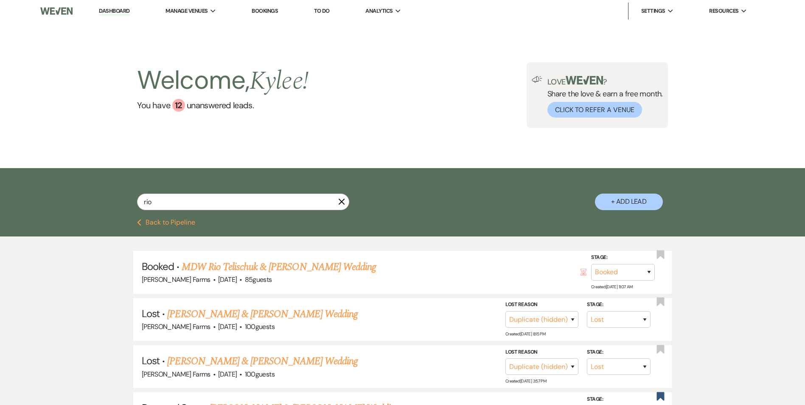
click at [344, 202] on icon "X" at bounding box center [341, 201] width 7 height 7
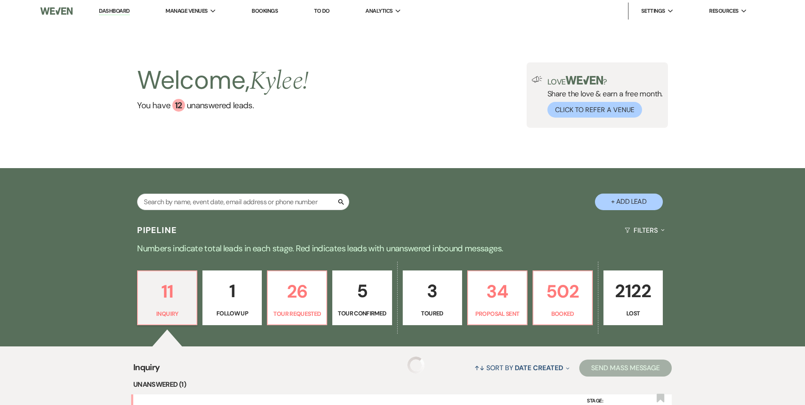
scroll to position [43, 0]
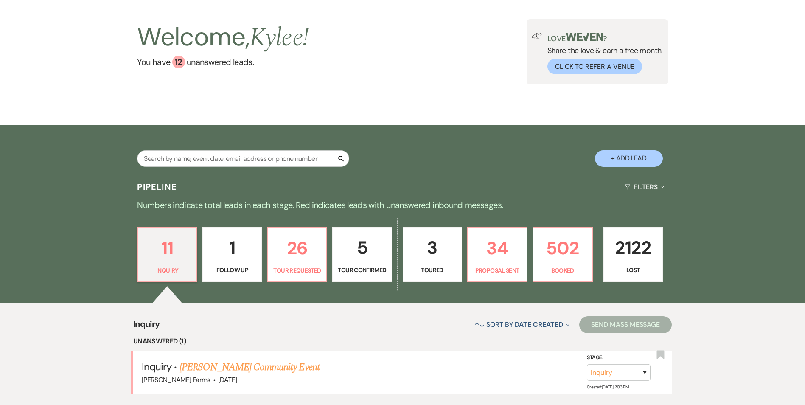
click at [649, 185] on button "Filters Expand" at bounding box center [644, 187] width 46 height 22
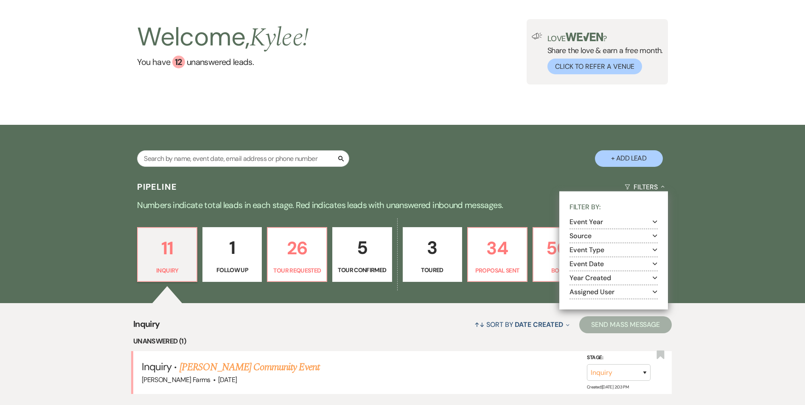
click at [616, 288] on button "Assigned User Expand" at bounding box center [613, 291] width 88 height 7
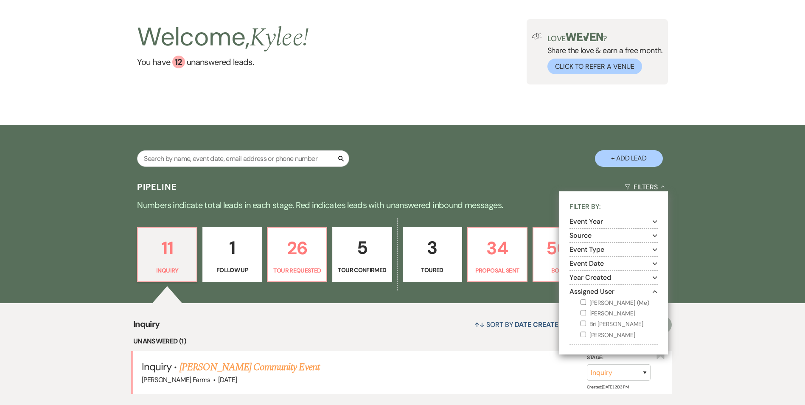
click at [607, 304] on label "[PERSON_NAME] (Me)" at bounding box center [618, 302] width 77 height 11
click at [586, 304] on input "[PERSON_NAME] (Me)" at bounding box center [583, 302] width 6 height 6
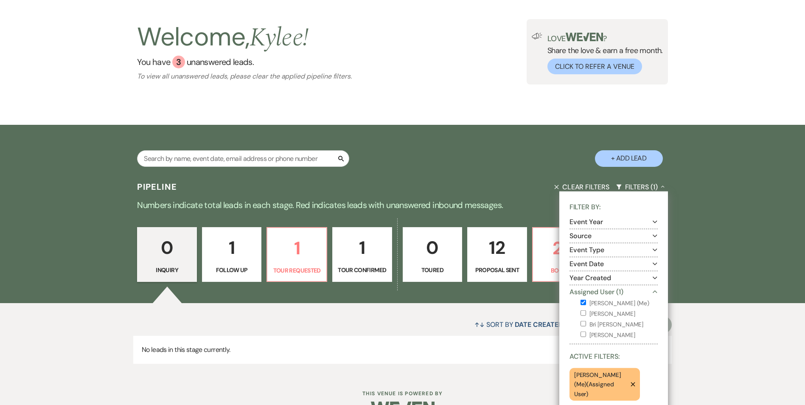
click at [50, 297] on div "Pipeline Clear Filters Filters (1) Collapse Filter By: Event Year Expand Source…" at bounding box center [402, 275] width 805 height 198
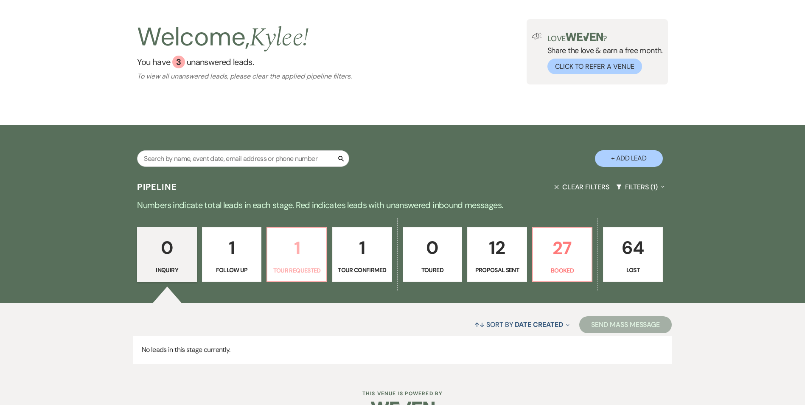
click at [308, 268] on p "Tour Requested" at bounding box center [296, 270] width 49 height 9
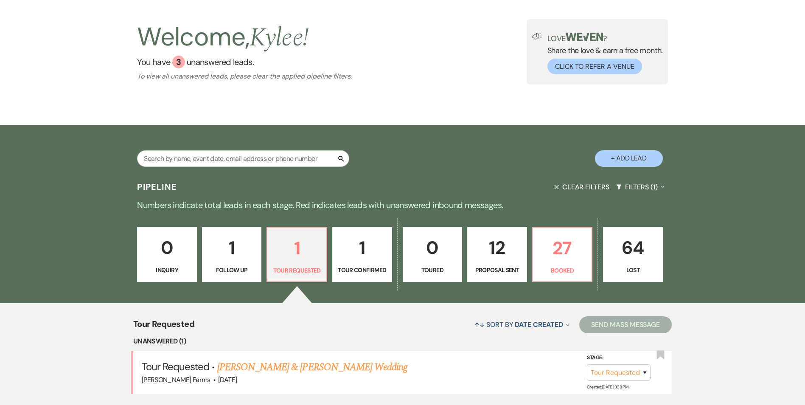
click at [511, 258] on p "12" at bounding box center [497, 247] width 49 height 28
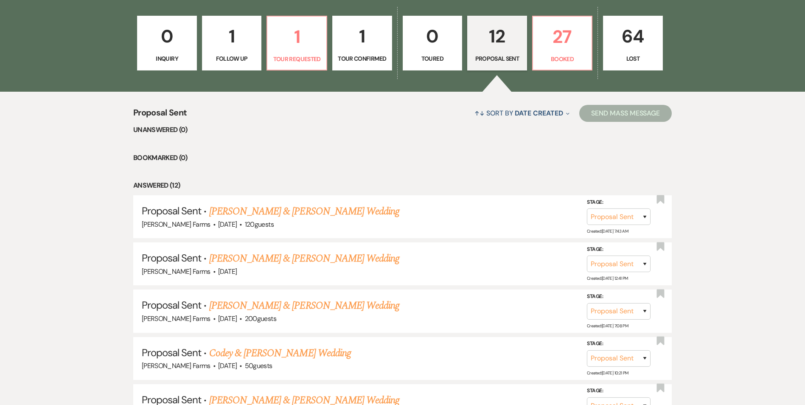
scroll to position [255, 0]
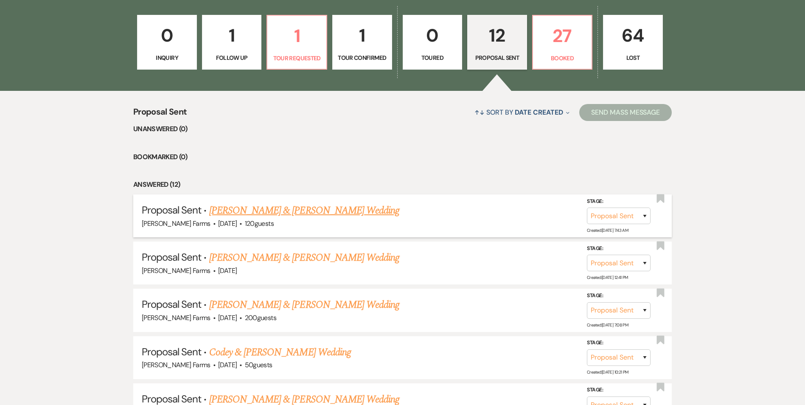
click at [312, 210] on link "[PERSON_NAME] & [PERSON_NAME] Wedding" at bounding box center [304, 210] width 190 height 15
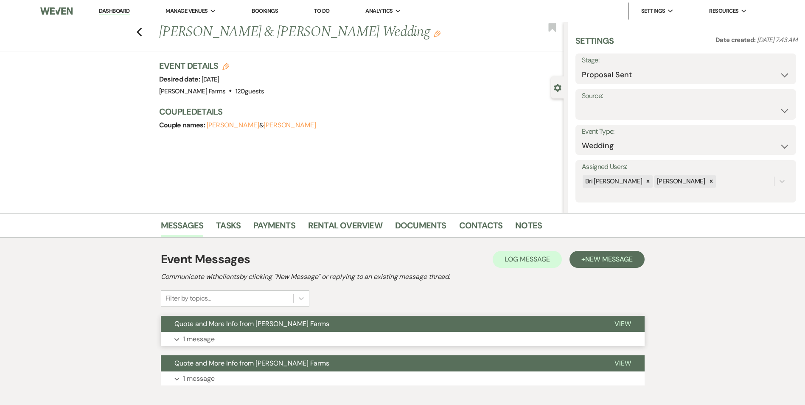
click at [205, 333] on p "1 message" at bounding box center [199, 338] width 32 height 11
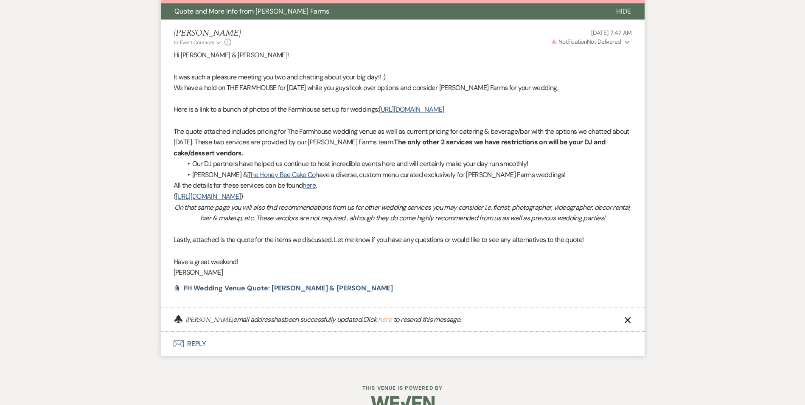
scroll to position [705, 0]
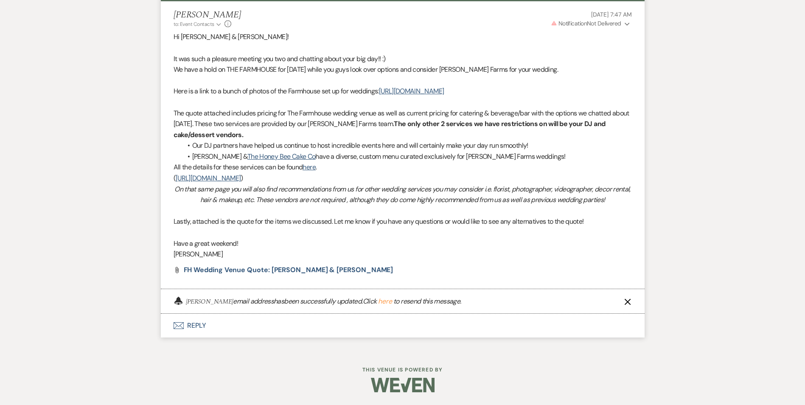
click at [629, 300] on use "button" at bounding box center [627, 302] width 6 height 6
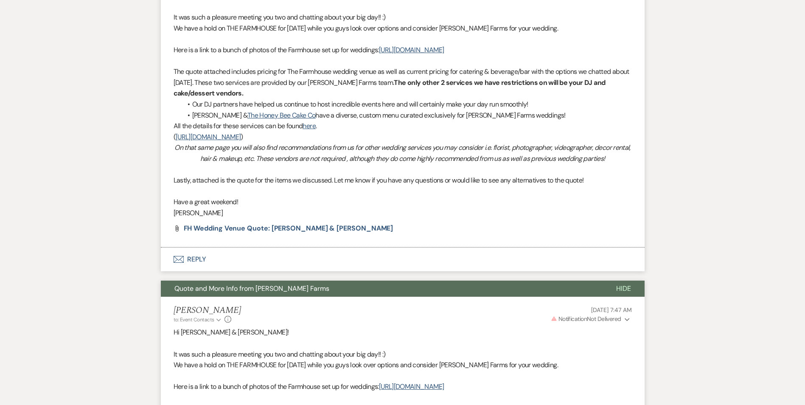
scroll to position [424, 0]
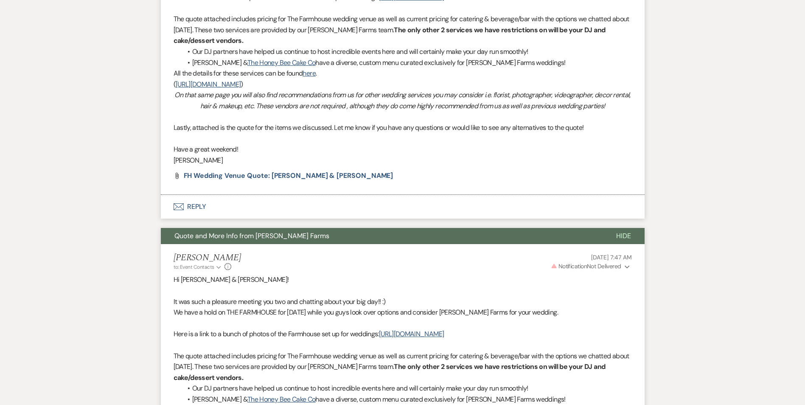
click at [190, 217] on button "Envelope Reply" at bounding box center [403, 207] width 484 height 24
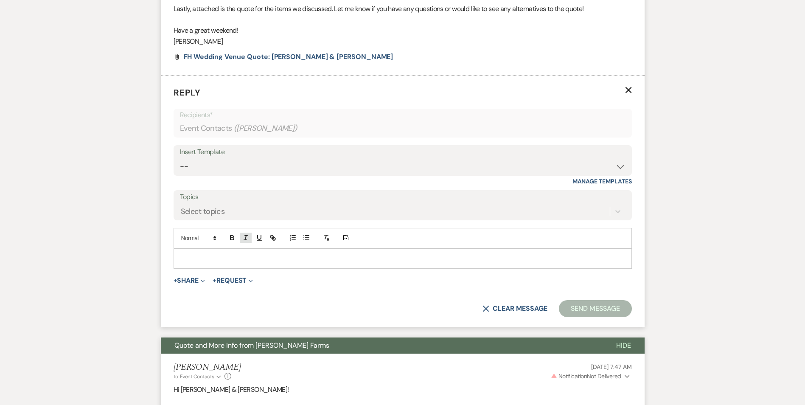
scroll to position [553, 0]
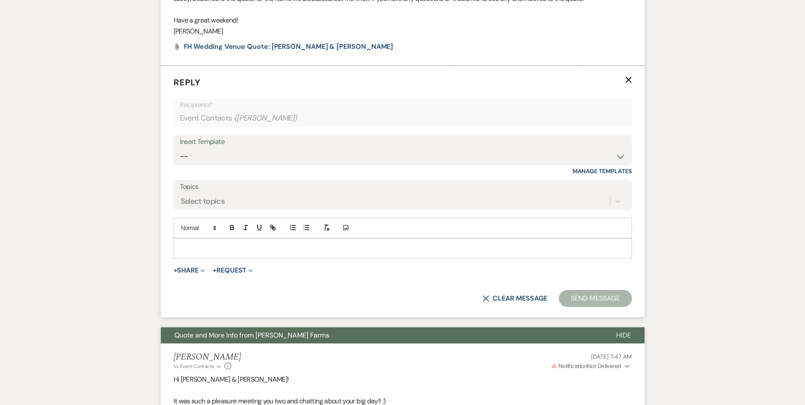
click at [255, 253] on p at bounding box center [402, 247] width 445 height 9
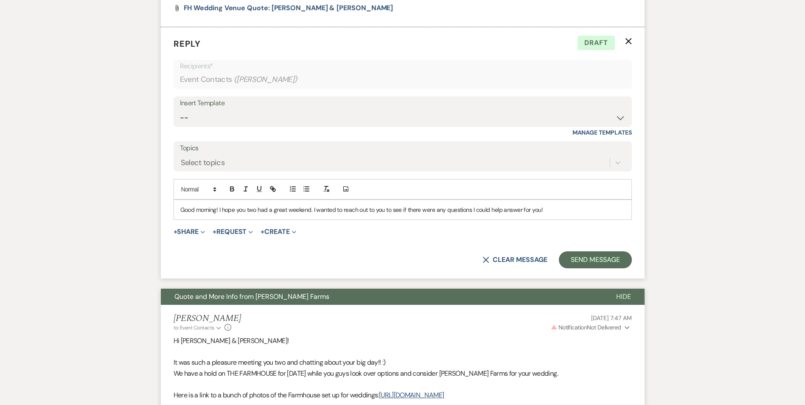
scroll to position [596, 0]
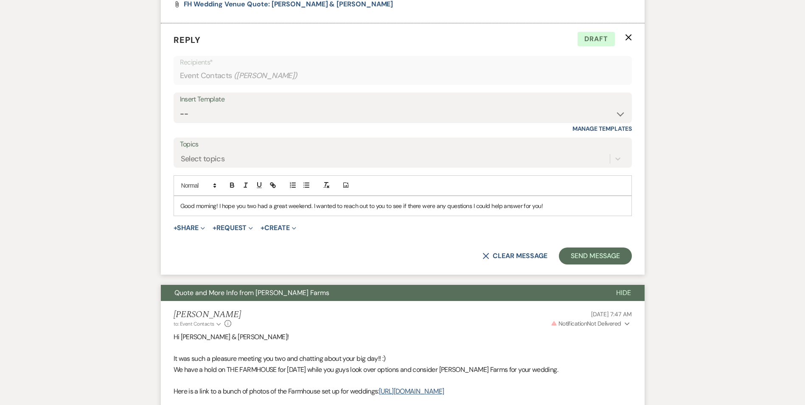
click at [554, 210] on p "Good morning! I hope you two had a great weekend. I wanted to reach out to you …" at bounding box center [402, 205] width 445 height 9
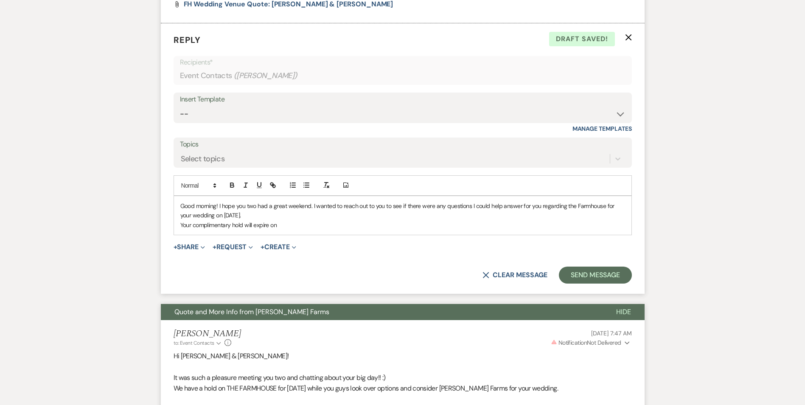
click at [293, 229] on p "Your complimentary hold will expire on" at bounding box center [402, 224] width 445 height 9
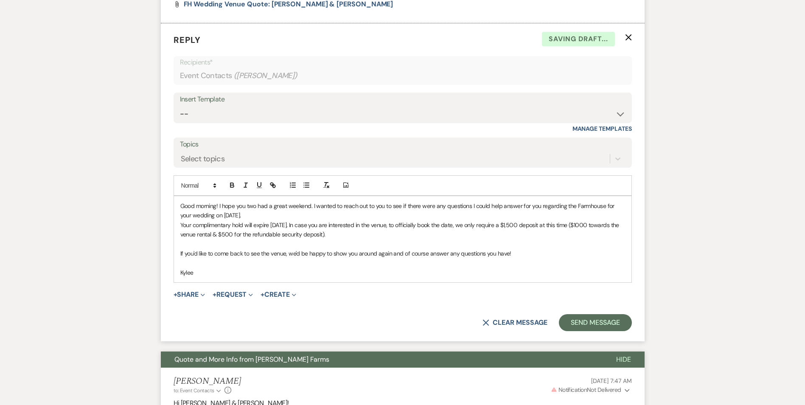
click at [520, 258] on p "If you'd like to come back to see the venue, we'd be happy to show you around a…" at bounding box center [402, 253] width 445 height 9
click at [215, 267] on p at bounding box center [402, 262] width 445 height 9
drag, startPoint x: 218, startPoint y: 273, endPoint x: 174, endPoint y: 274, distance: 43.3
click at [175, 274] on div "Good morning! I hope you two had a great weekend. I wanted to reach out to you …" at bounding box center [402, 239] width 457 height 86
click at [250, 267] on p "Have a wonderful week" at bounding box center [402, 262] width 445 height 9
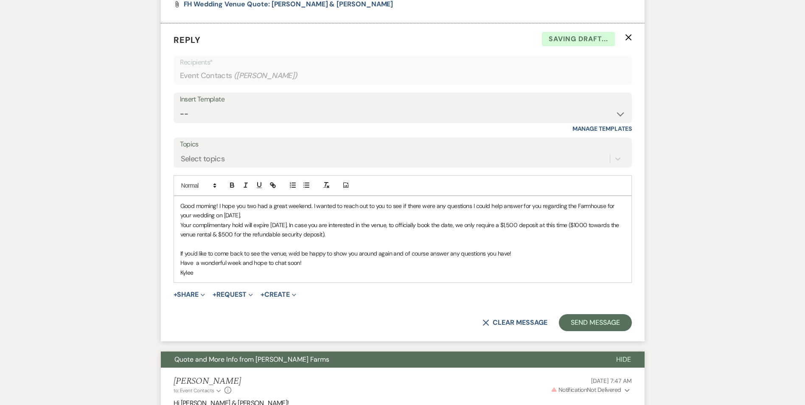
click at [182, 277] on p "Kylee" at bounding box center [402, 272] width 445 height 9
click at [179, 282] on div "Good morning! I hope you two had a great weekend. I wanted to reach out to you …" at bounding box center [402, 239] width 457 height 86
click at [200, 277] on p "- [PERSON_NAME]" at bounding box center [402, 272] width 445 height 9
click at [582, 323] on form "Reply X Saving draft... Recipients* Event Contacts ( [PERSON_NAME] ) Insert Tem…" at bounding box center [403, 182] width 484 height 318
click at [579, 328] on button "Send Message" at bounding box center [595, 322] width 73 height 17
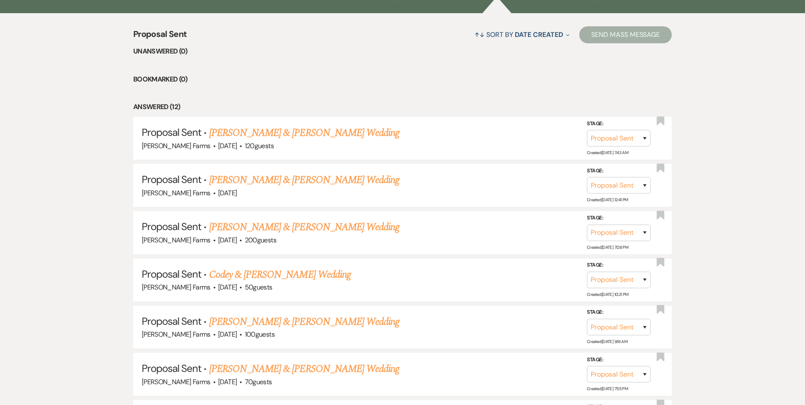
scroll to position [340, 0]
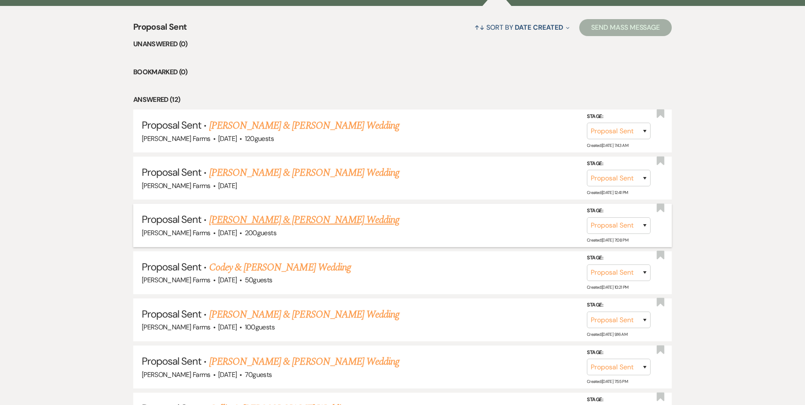
click at [300, 224] on link "[PERSON_NAME] & [PERSON_NAME] Wedding" at bounding box center [304, 219] width 190 height 15
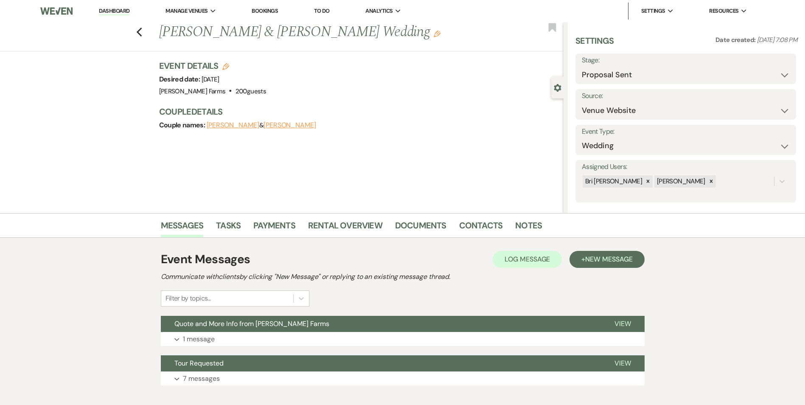
click at [142, 37] on div "Previous [PERSON_NAME] & [PERSON_NAME] Wedding Edit Bookmark" at bounding box center [280, 36] width 568 height 29
click at [143, 31] on icon "Previous" at bounding box center [139, 32] width 6 height 10
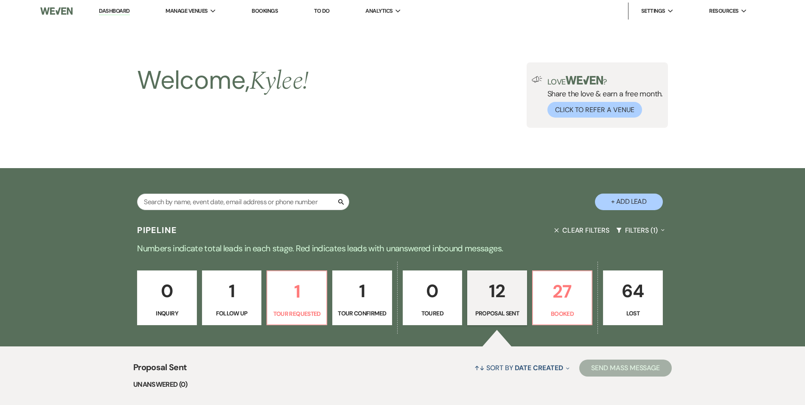
scroll to position [340, 0]
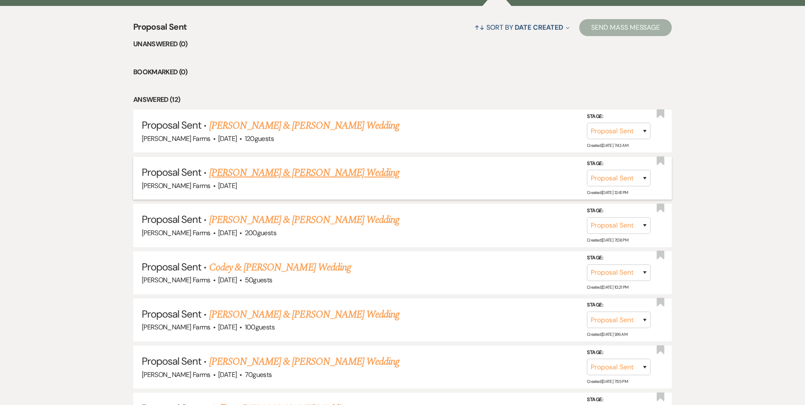
click at [315, 176] on link "[PERSON_NAME] & [PERSON_NAME] Wedding" at bounding box center [304, 172] width 190 height 15
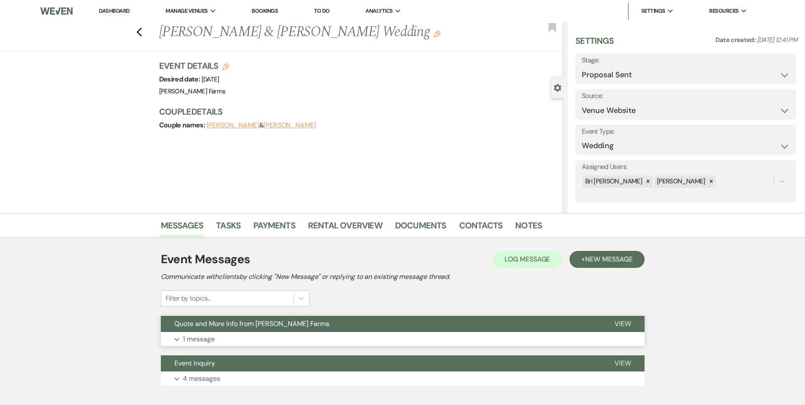
click at [184, 336] on p "1 message" at bounding box center [199, 338] width 32 height 11
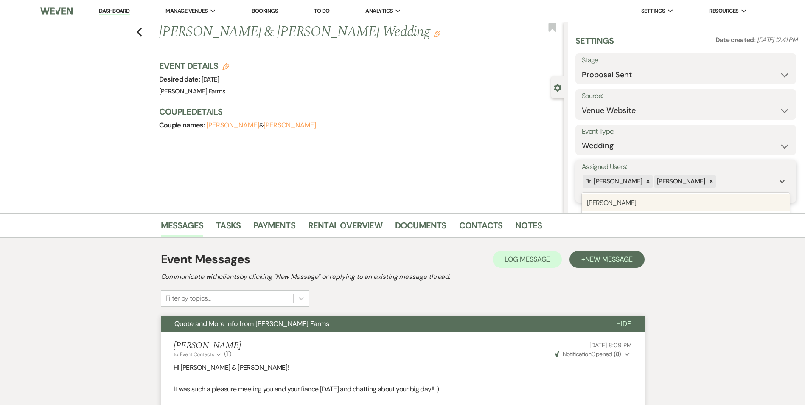
click at [677, 175] on div "[PERSON_NAME] [PERSON_NAME]" at bounding box center [678, 181] width 192 height 15
click at [635, 205] on div "[PERSON_NAME]" at bounding box center [686, 202] width 208 height 17
click at [642, 192] on icon at bounding box center [639, 195] width 6 height 6
click at [776, 179] on button "Save" at bounding box center [773, 181] width 46 height 17
click at [142, 31] on icon "Previous" at bounding box center [139, 32] width 6 height 10
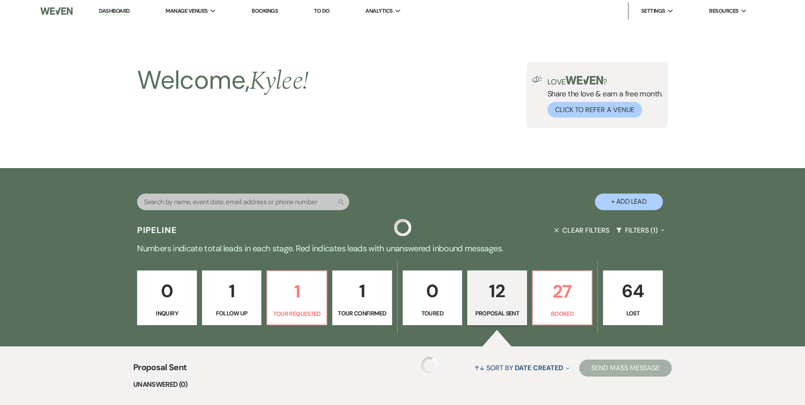
scroll to position [340, 0]
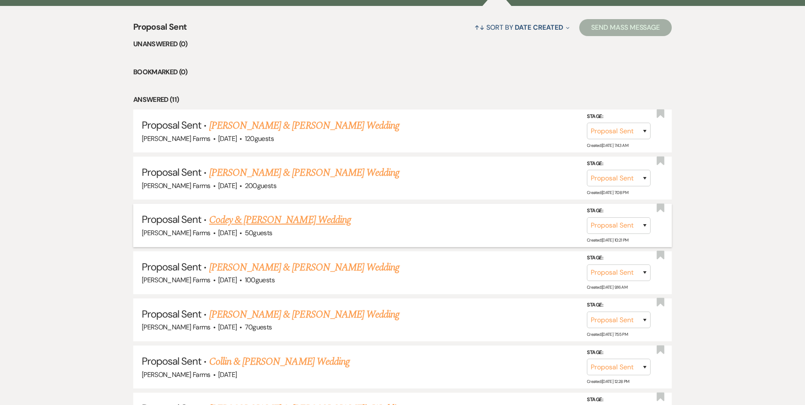
click at [313, 219] on link "Codey & [PERSON_NAME] Wedding" at bounding box center [280, 219] width 142 height 15
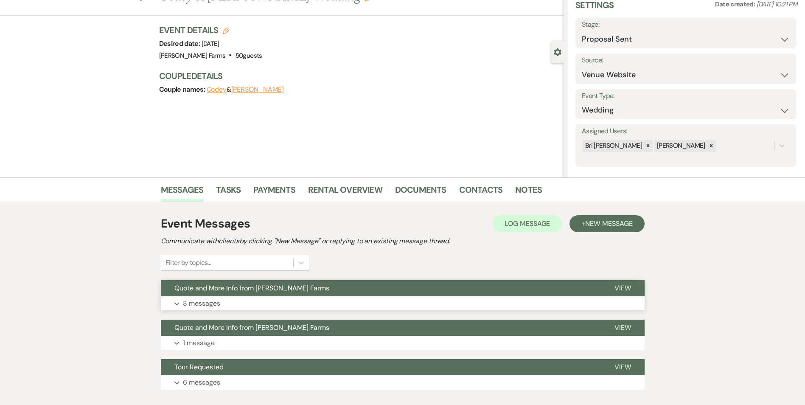
scroll to position [87, 0]
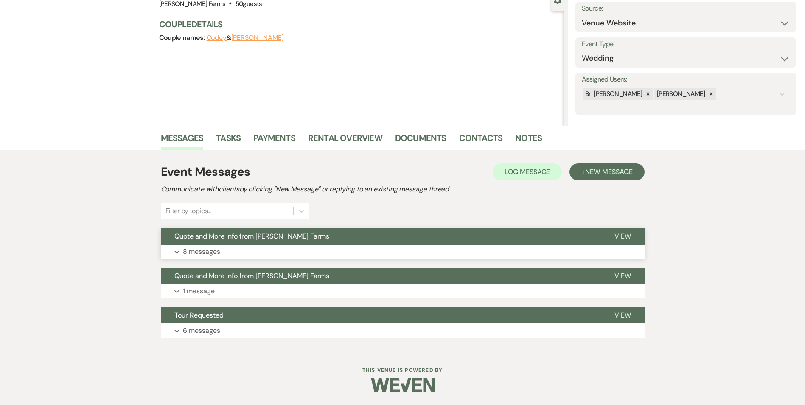
click at [220, 251] on button "Expand 8 messages" at bounding box center [403, 251] width 484 height 14
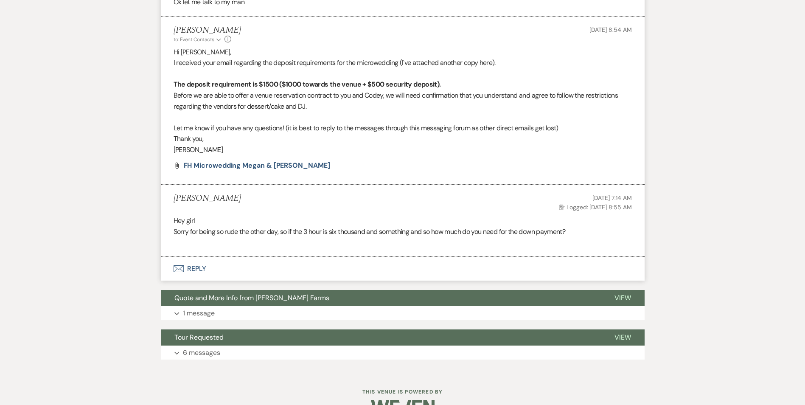
scroll to position [834, 0]
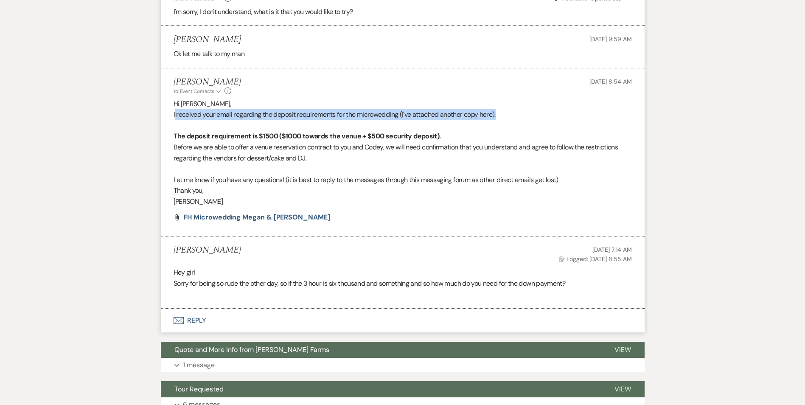
drag, startPoint x: 174, startPoint y: 123, endPoint x: 520, endPoint y: 129, distance: 345.8
click at [520, 120] on p "I received your email regarding the deposit requirements for the microwedding (…" at bounding box center [402, 114] width 458 height 11
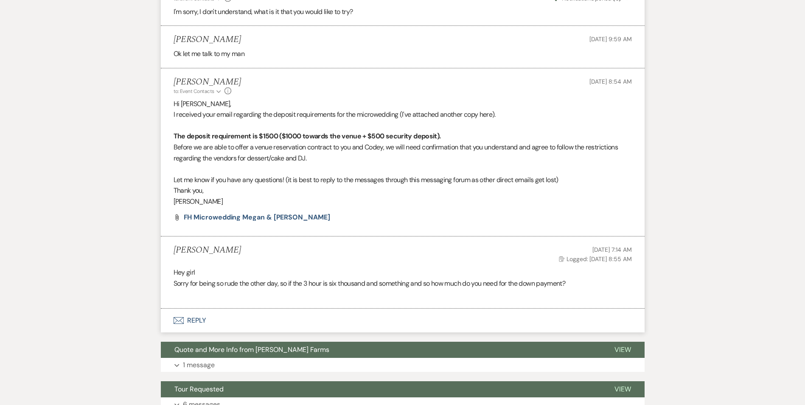
drag, startPoint x: 520, startPoint y: 129, endPoint x: 439, endPoint y: 155, distance: 85.2
click at [440, 155] on p "Before we are able to offer a venue reservation contract to you and Codey, we w…" at bounding box center [402, 153] width 458 height 22
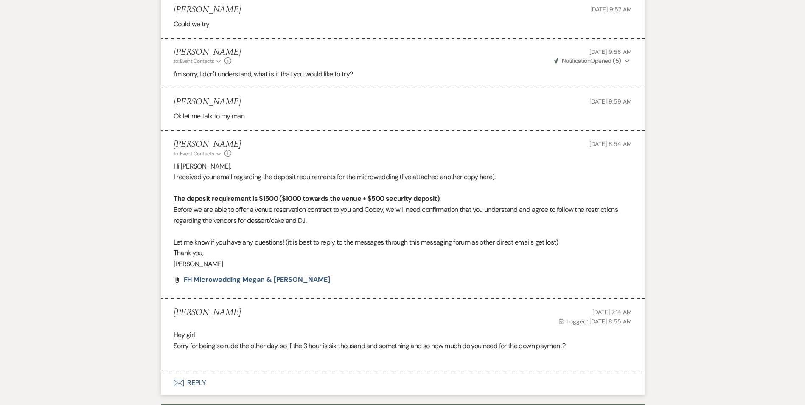
scroll to position [792, 0]
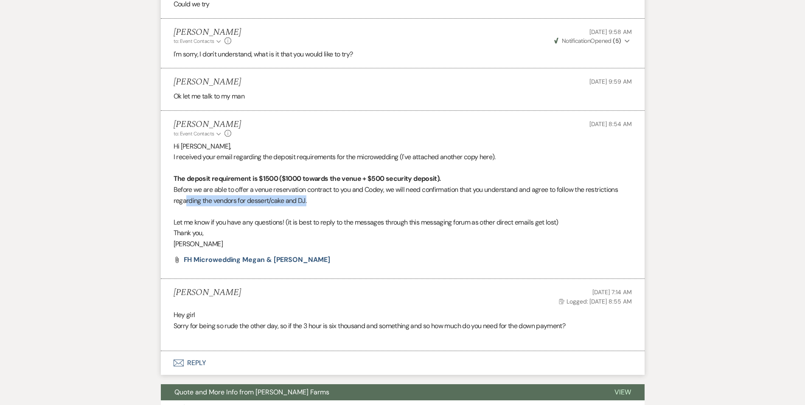
drag, startPoint x: 187, startPoint y: 211, endPoint x: 357, endPoint y: 213, distance: 170.1
click at [357, 206] on p "Before we are able to offer a venue reservation contract to you and Codey, we w…" at bounding box center [402, 195] width 458 height 22
drag, startPoint x: 357, startPoint y: 213, endPoint x: 236, endPoint y: 245, distance: 125.0
click at [236, 238] on p "Thank you," at bounding box center [402, 232] width 458 height 11
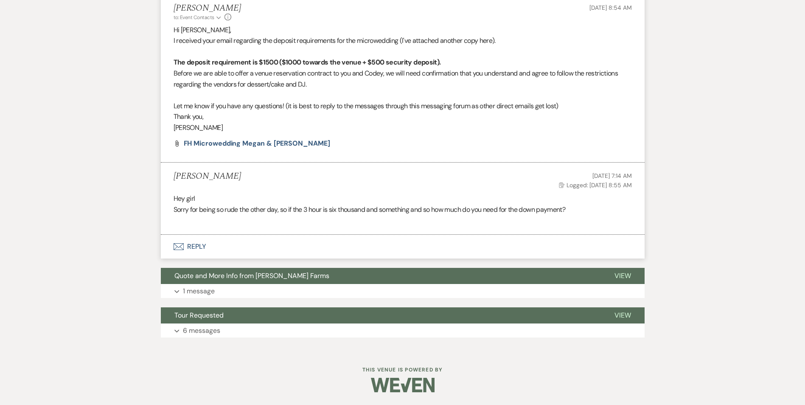
scroll to position [919, 0]
click at [208, 290] on p "1 message" at bounding box center [199, 290] width 32 height 11
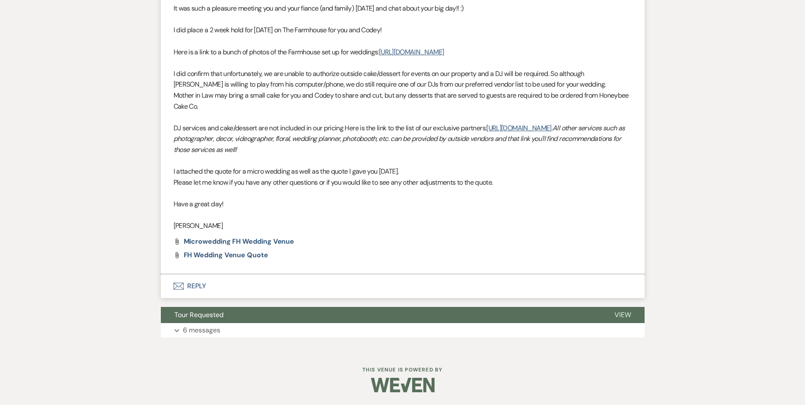
scroll to position [1262, 0]
click at [214, 330] on p "6 messages" at bounding box center [201, 330] width 37 height 11
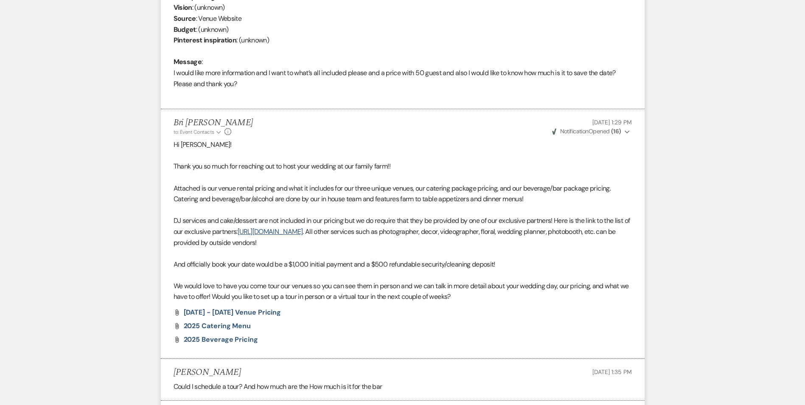
scroll to position [1729, 0]
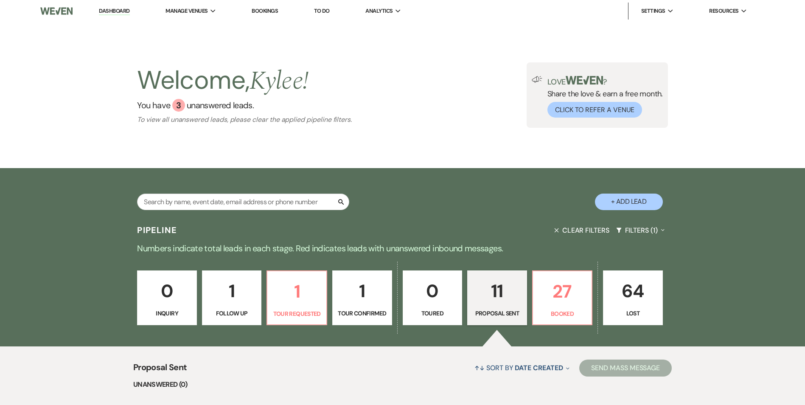
click at [516, 301] on p "11" at bounding box center [497, 291] width 49 height 28
click at [182, 198] on input "text" at bounding box center [243, 201] width 212 height 17
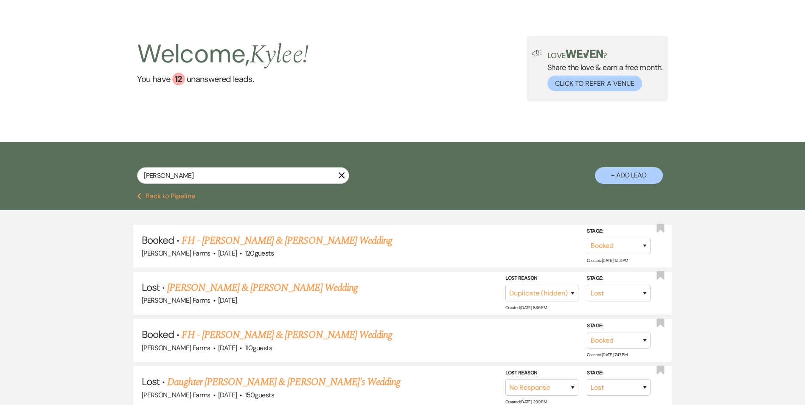
scroll to position [127, 0]
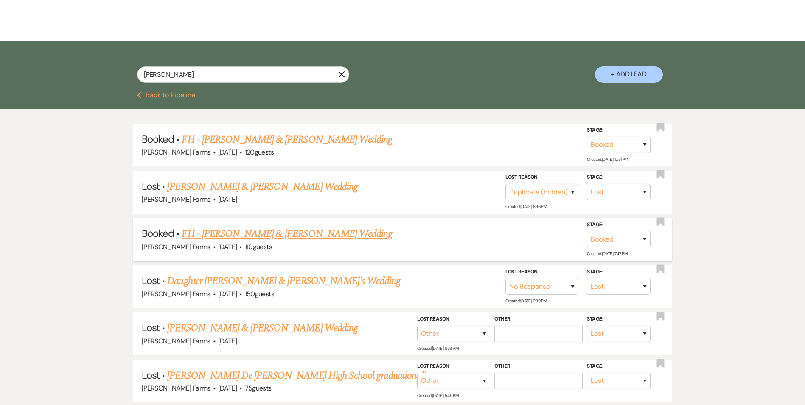
click at [305, 232] on link "FH - [PERSON_NAME] & [PERSON_NAME] Wedding" at bounding box center [287, 233] width 210 height 15
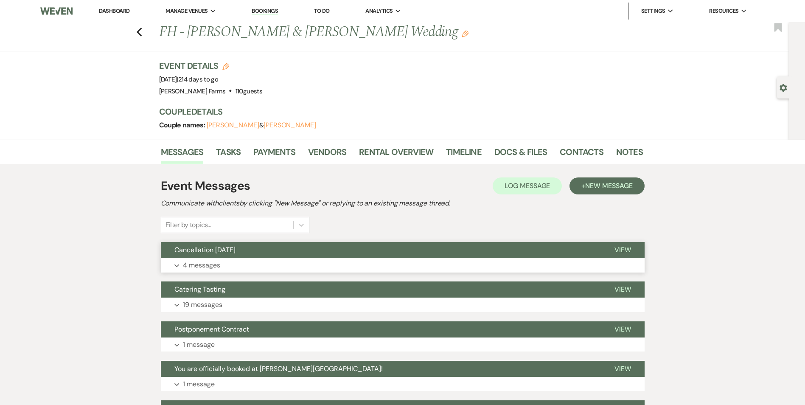
click at [195, 263] on p "4 messages" at bounding box center [201, 265] width 37 height 11
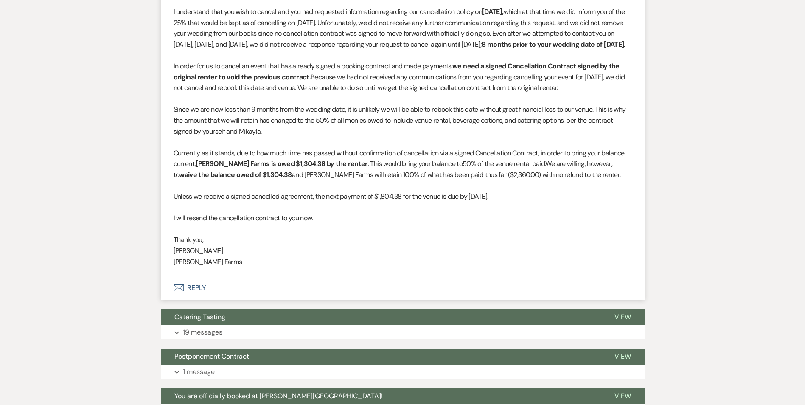
scroll to position [551, 0]
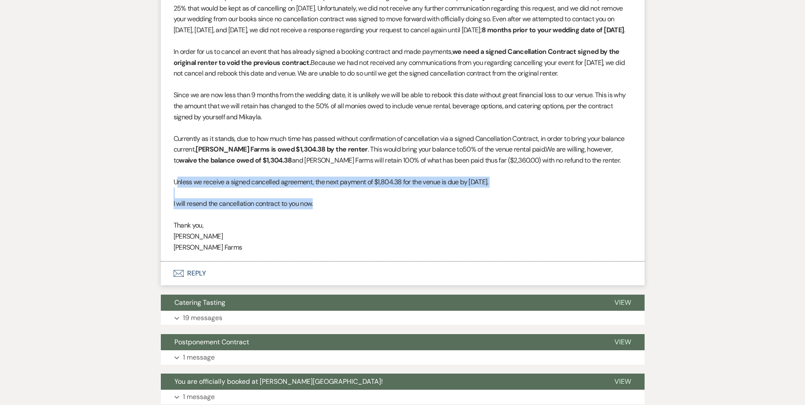
drag, startPoint x: 177, startPoint y: 192, endPoint x: 324, endPoint y: 209, distance: 148.2
click at [324, 209] on div "Hello [PERSON_NAME], I understand that you wish to cancel and you had requested…" at bounding box center [402, 111] width 458 height 282
drag, startPoint x: 324, startPoint y: 209, endPoint x: 361, endPoint y: 215, distance: 37.4
click at [361, 209] on p "I will resend the cancellation contract to you now." at bounding box center [402, 203] width 458 height 11
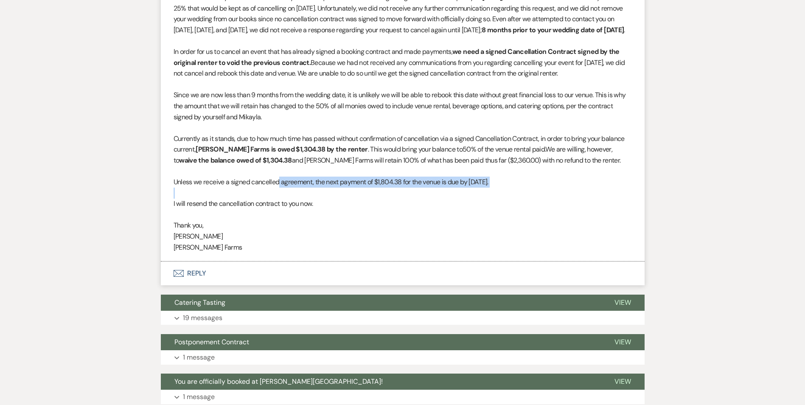
drag, startPoint x: 279, startPoint y: 193, endPoint x: 413, endPoint y: 201, distance: 133.9
click at [413, 201] on div "Hello [PERSON_NAME], I understand that you wish to cancel and you had requested…" at bounding box center [402, 111] width 458 height 282
click at [313, 186] on span "Unless we receive a signed cancelled agreement, the next payment of $1,804.38 f…" at bounding box center [330, 181] width 315 height 9
click at [362, 186] on span "Unless we receive a signed cancelled agreement, the next payment of $1,804.38 f…" at bounding box center [330, 181] width 315 height 9
drag, startPoint x: 383, startPoint y: 195, endPoint x: 406, endPoint y: 194, distance: 22.5
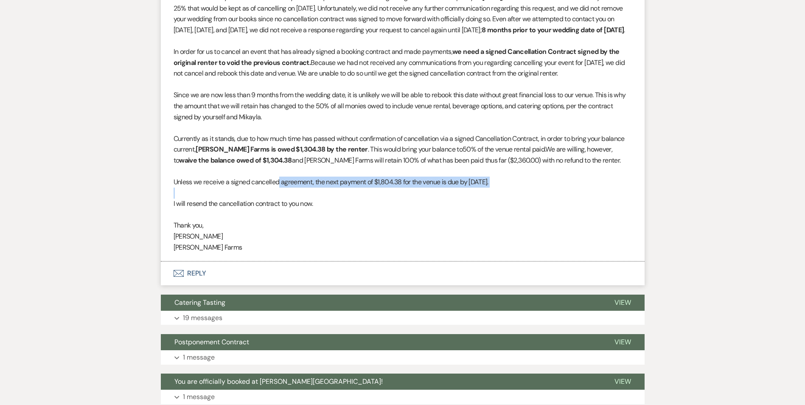
click at [383, 186] on span "Unless we receive a signed cancelled agreement, the next payment of $1,804.38 f…" at bounding box center [330, 181] width 315 height 9
click at [410, 186] on span "Unless we receive a signed cancelled agreement, the next payment of $1,804.38 f…" at bounding box center [330, 181] width 315 height 9
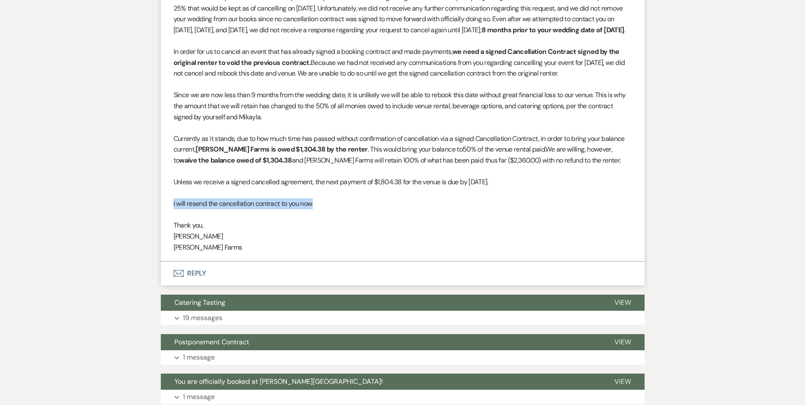
drag, startPoint x: 171, startPoint y: 215, endPoint x: 348, endPoint y: 218, distance: 177.3
click at [348, 218] on li "[PERSON_NAME] to: Planning Portal Users Expand Info [DATE] 8:56 AM Weven Check …" at bounding box center [403, 101] width 484 height 322
drag, startPoint x: 348, startPoint y: 218, endPoint x: 330, endPoint y: 224, distance: 18.4
click at [330, 220] on p at bounding box center [402, 214] width 458 height 11
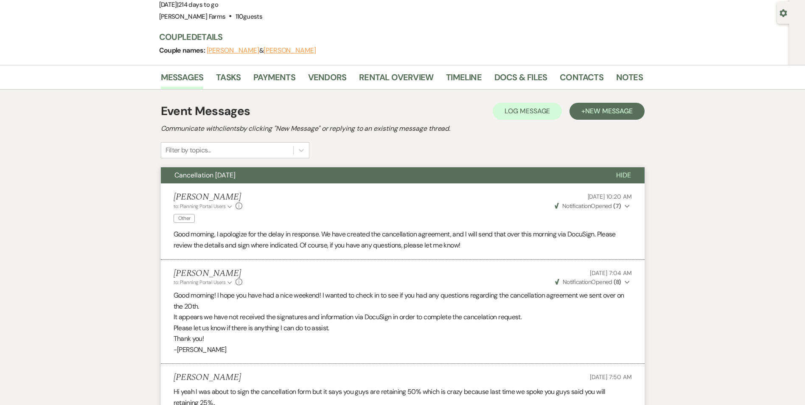
scroll to position [0, 0]
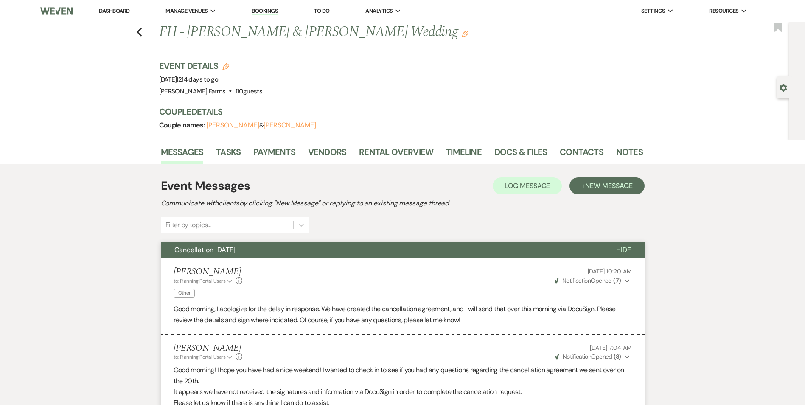
click at [250, 33] on h1 "FH - [PERSON_NAME] & [PERSON_NAME] Wedding Edit" at bounding box center [349, 32] width 380 height 20
drag, startPoint x: 250, startPoint y: 33, endPoint x: 213, endPoint y: 29, distance: 36.7
click at [213, 29] on h1 "FH - [PERSON_NAME] & [PERSON_NAME] Wedding Edit" at bounding box center [349, 32] width 380 height 20
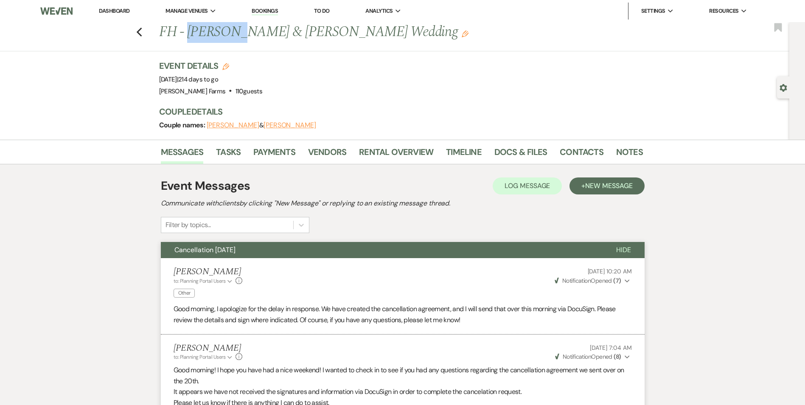
copy h1 "[PERSON_NAME]"
